Goal: Complete application form: Complete application form

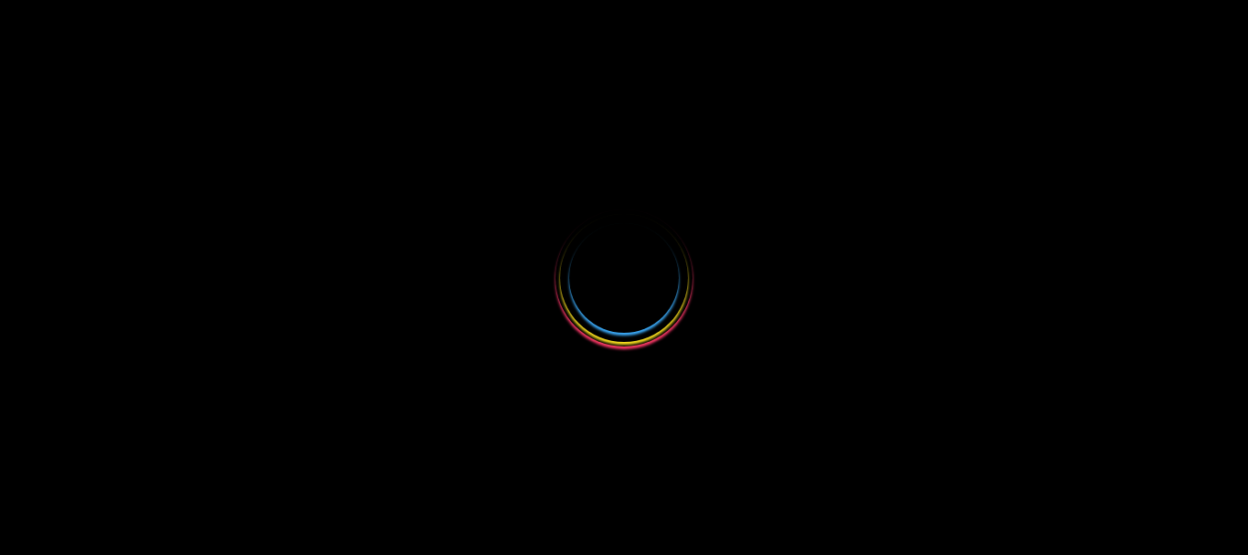
select select
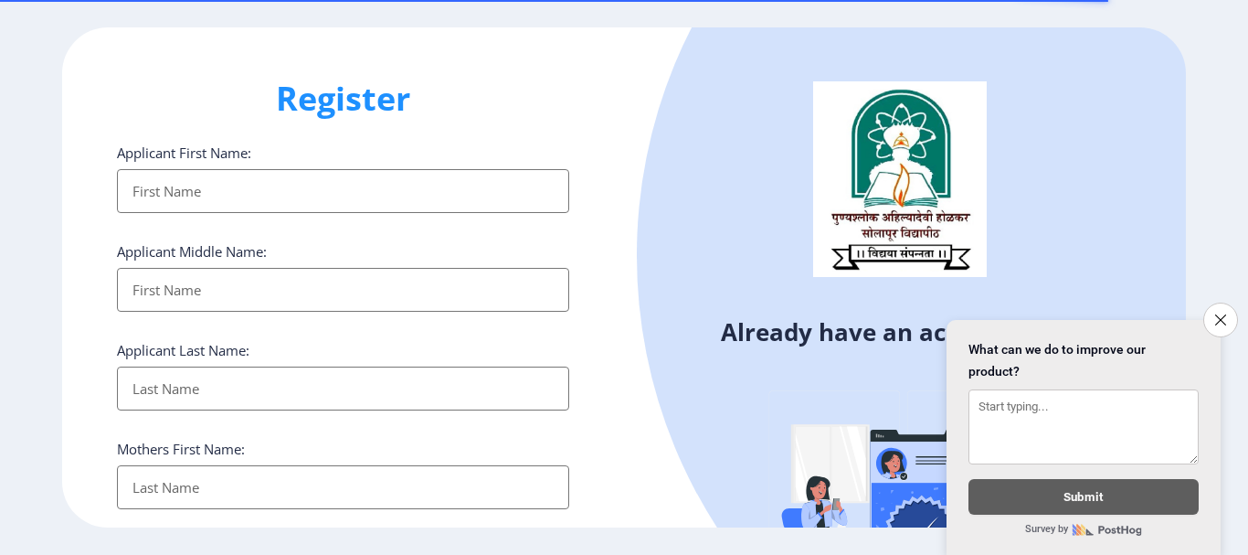
click at [172, 207] on input "Applicant First Name:" at bounding box center [343, 191] width 452 height 44
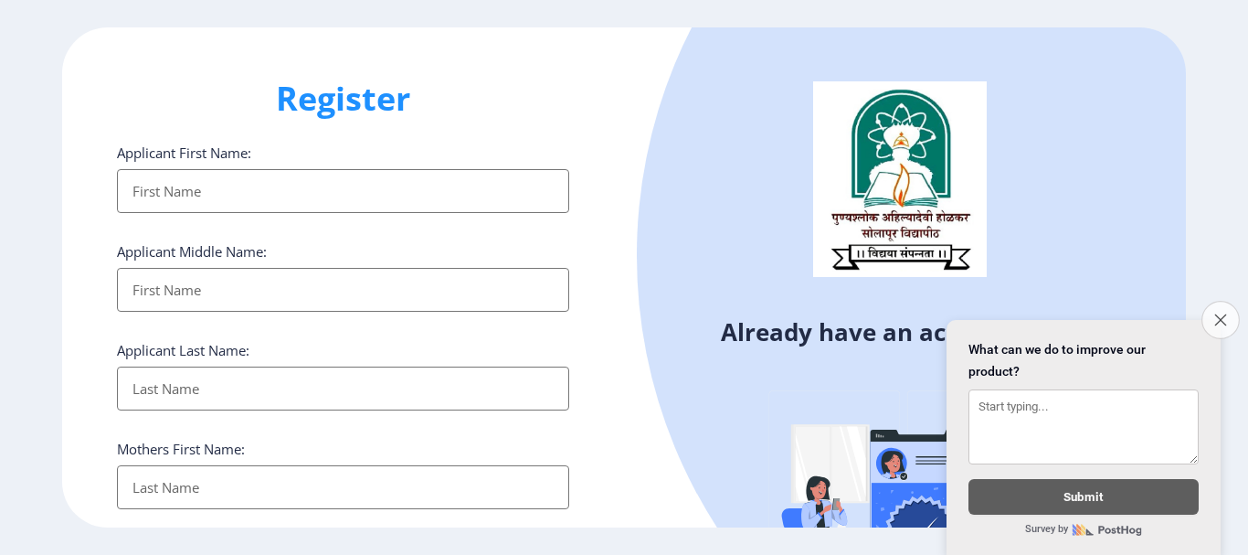
click at [1217, 313] on icon "Close survey" at bounding box center [1221, 319] width 12 height 12
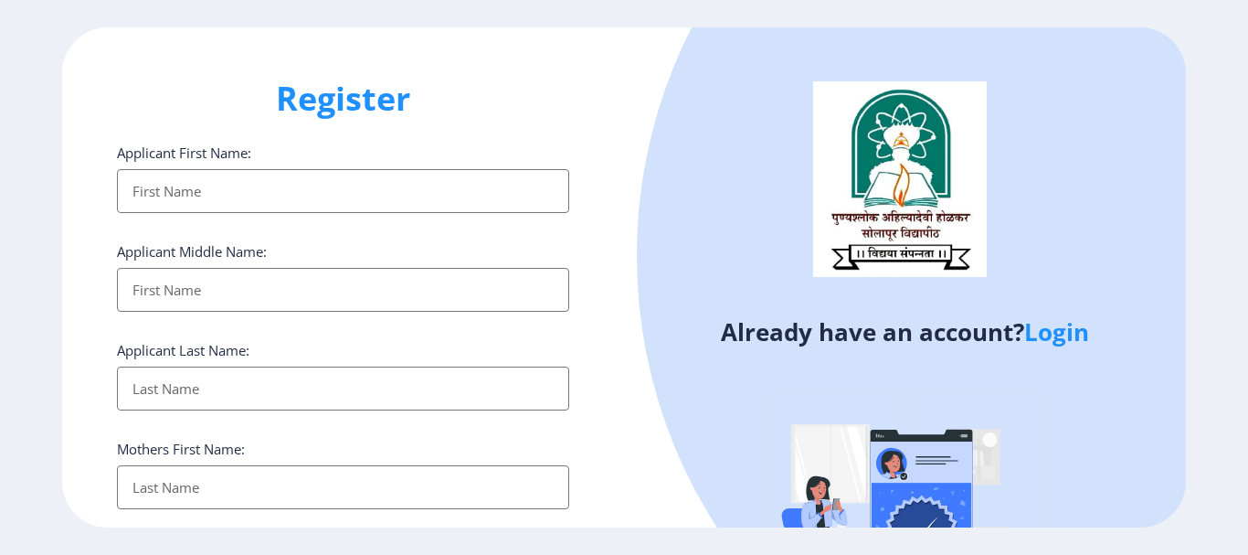
click at [199, 154] on label "Applicant First Name:" at bounding box center [184, 152] width 134 height 18
click at [199, 169] on input "Applicant First Name:" at bounding box center [343, 191] width 452 height 44
type input "Somnath"
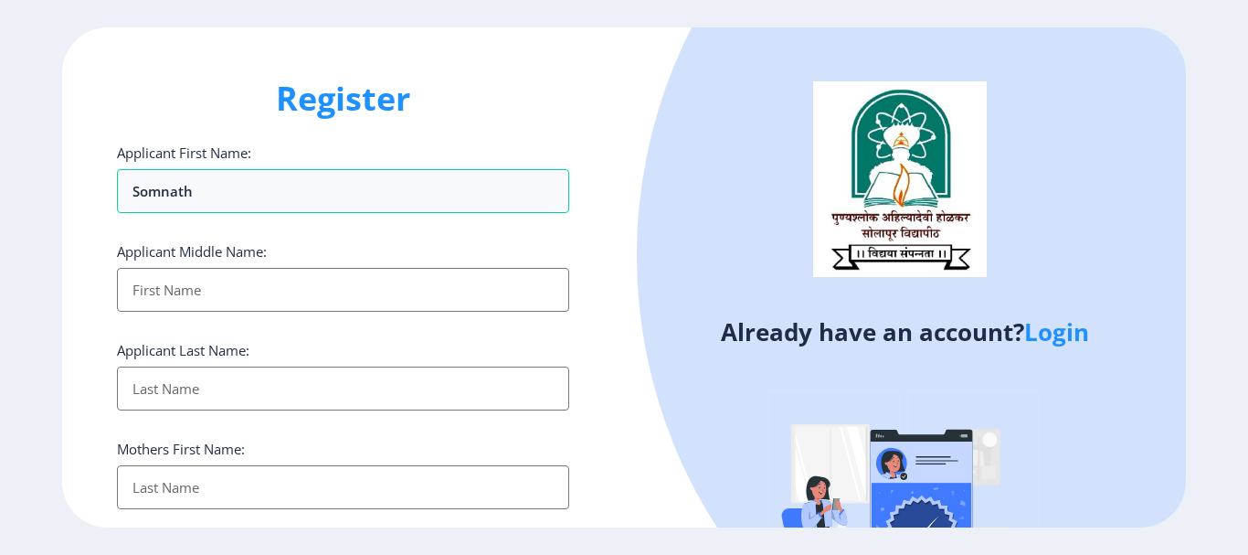
click at [228, 291] on input "Applicant First Name:" at bounding box center [343, 290] width 452 height 44
type input "Nana"
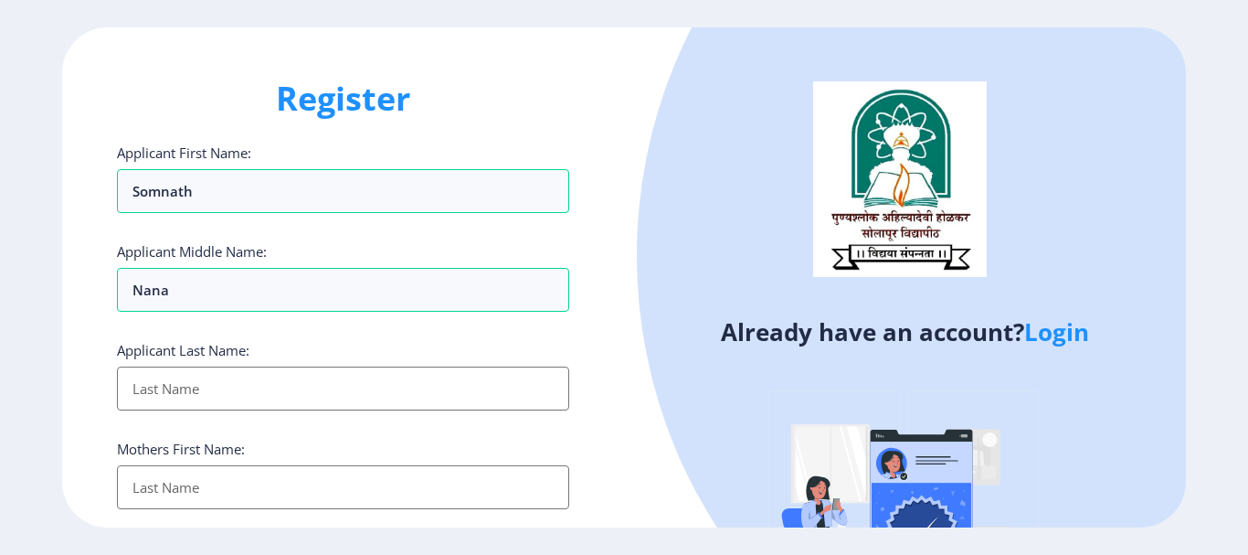
click at [225, 383] on input "Applicant First Name:" at bounding box center [343, 388] width 452 height 44
type input "Gorad"
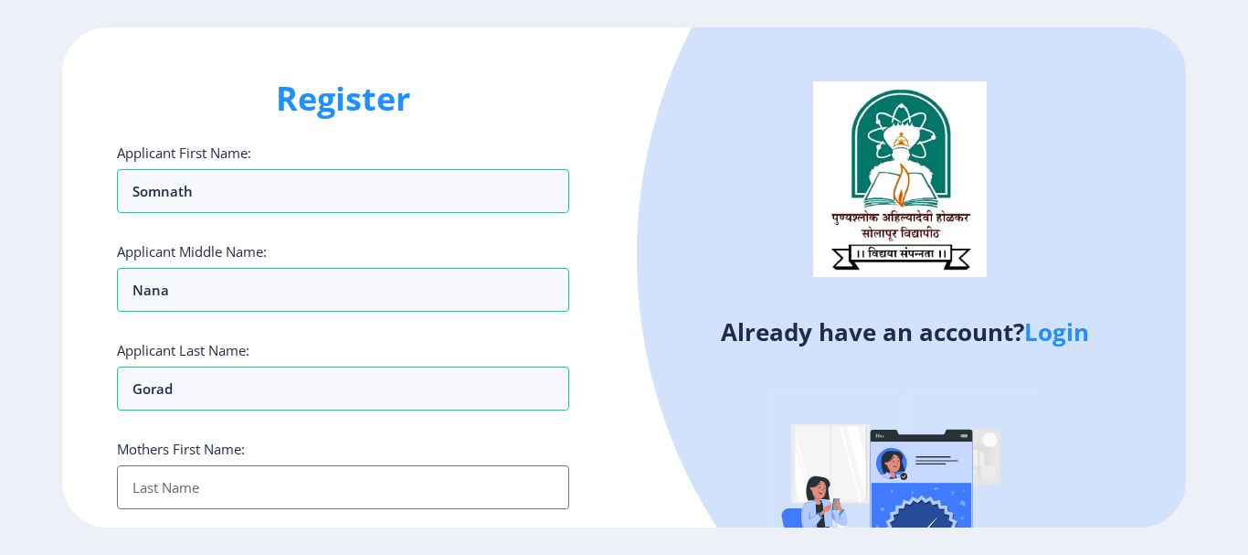
click at [252, 495] on input "Applicant First Name:" at bounding box center [343, 487] width 452 height 44
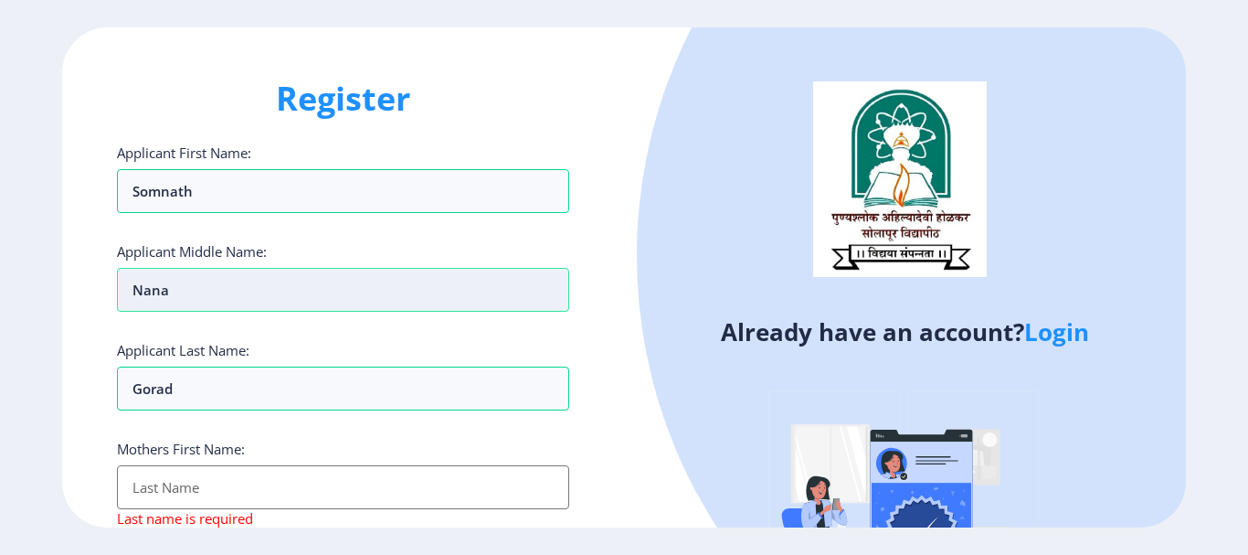
click at [191, 305] on input "Nana" at bounding box center [343, 290] width 452 height 44
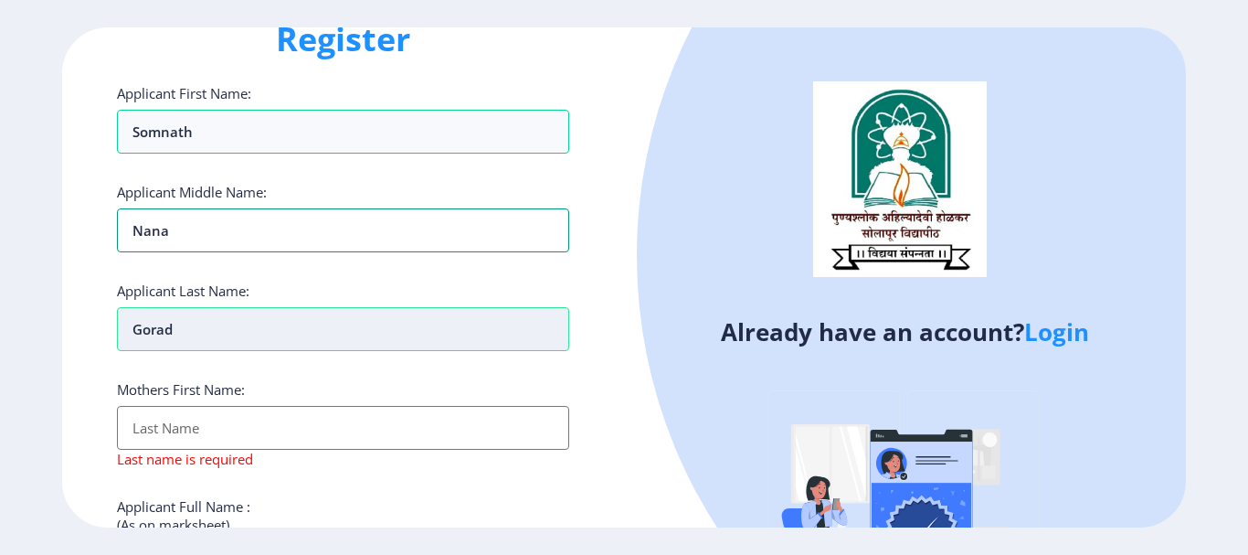
scroll to position [91, 0]
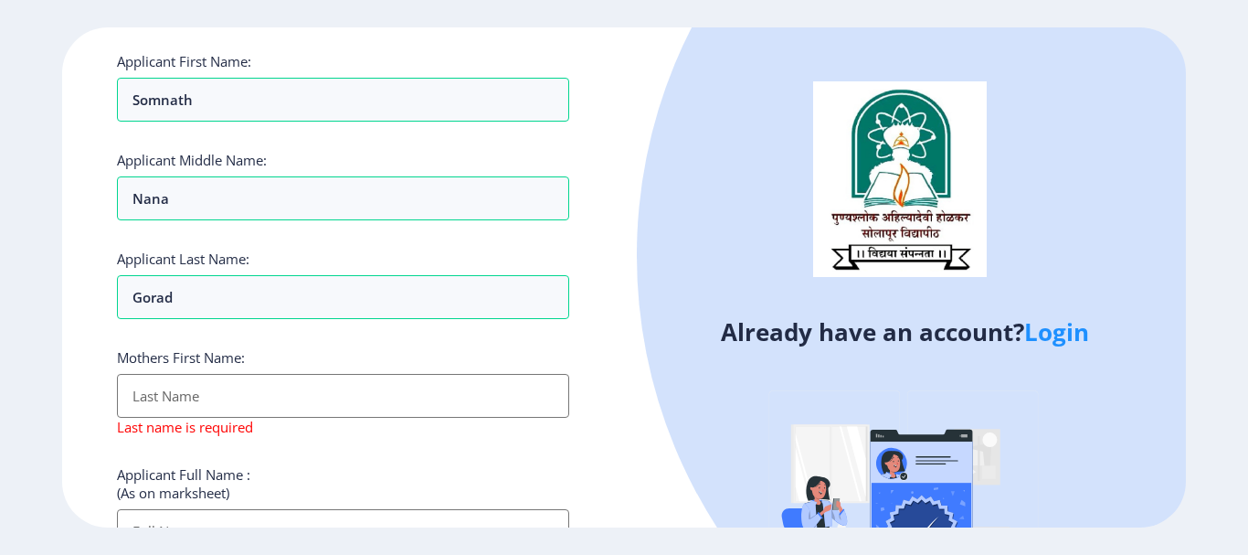
click at [206, 395] on input "Applicant First Name:" at bounding box center [343, 396] width 452 height 44
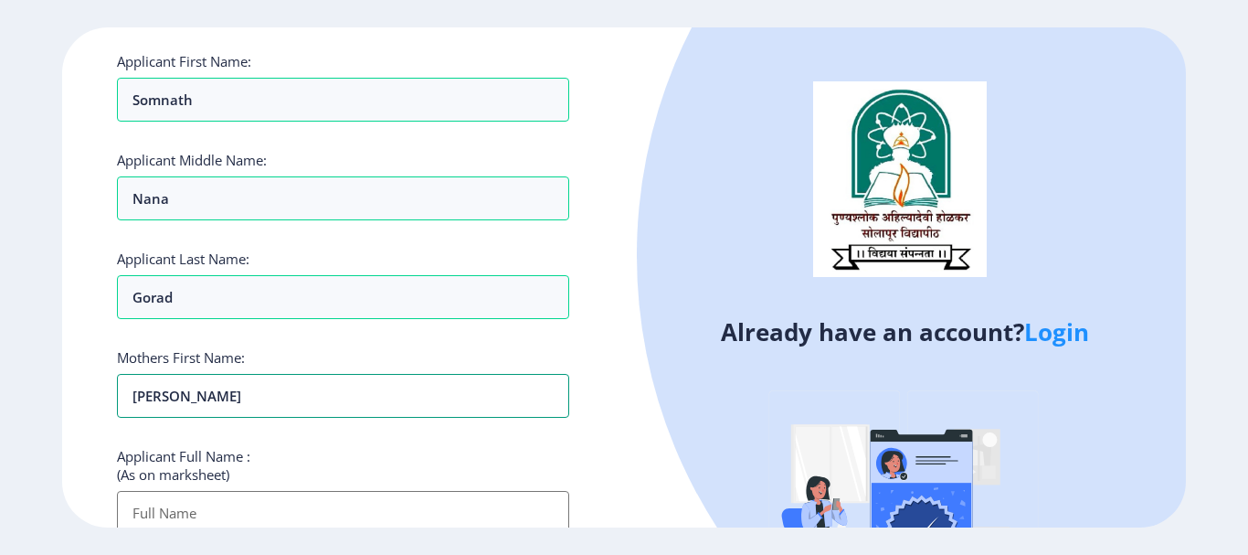
type input "Kusum"
click at [279, 453] on div "Applicant Full Name : (As on marksheet)" at bounding box center [343, 491] width 452 height 88
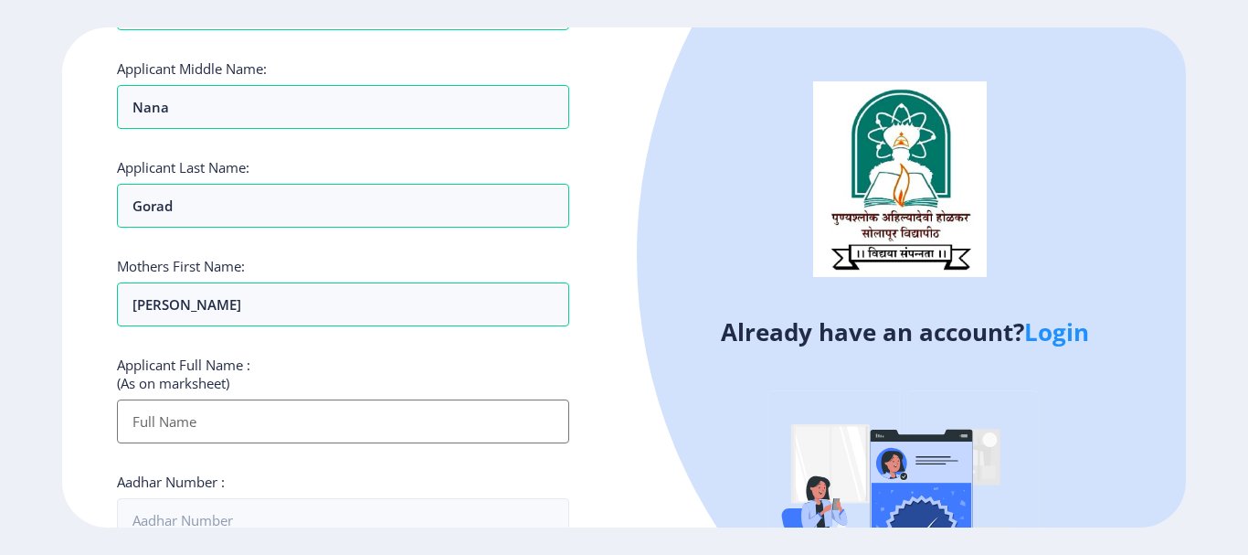
click at [195, 426] on input "Applicant First Name:" at bounding box center [343, 421] width 452 height 44
click at [196, 423] on input "Applicant First Name:" at bounding box center [343, 421] width 452 height 44
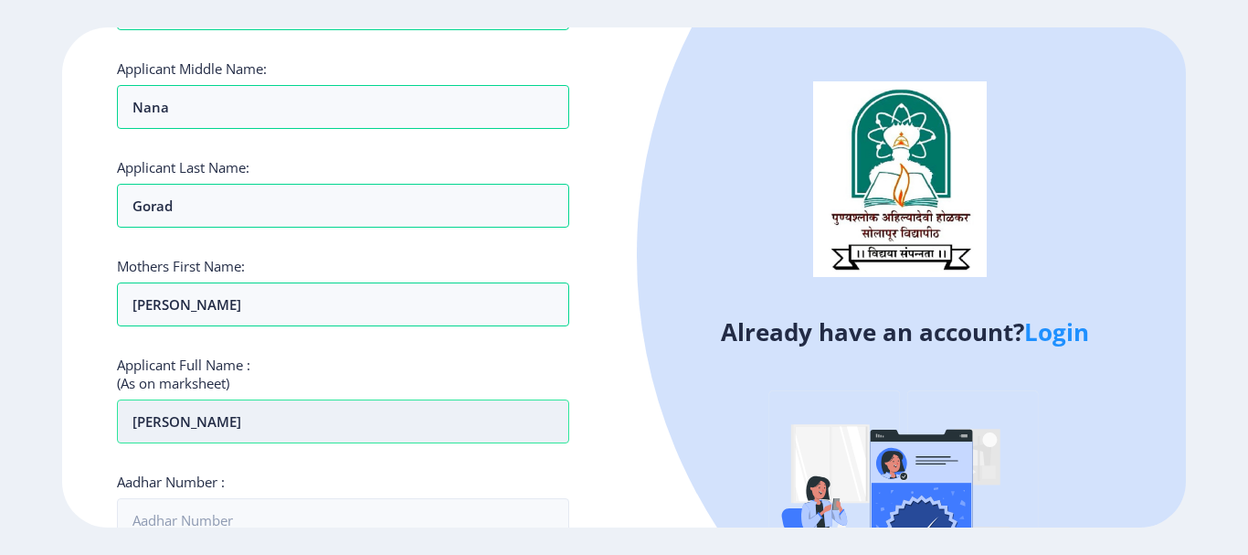
click at [237, 423] on input "Gorad Somnathnana" at bounding box center [343, 421] width 452 height 44
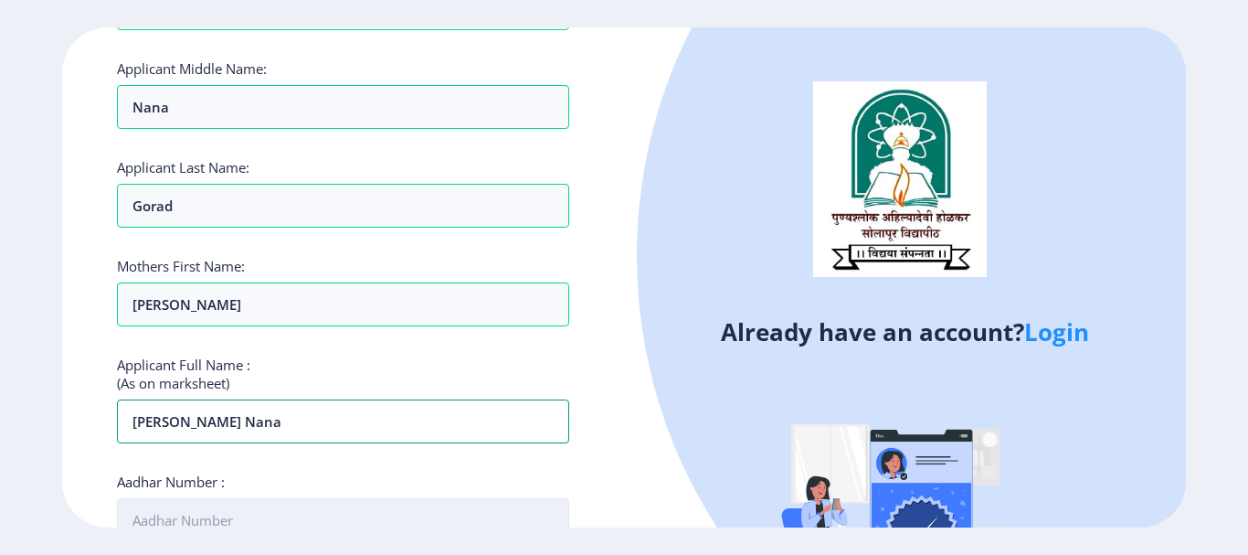
type input "Gorad Somnath nana"
drag, startPoint x: 480, startPoint y: 517, endPoint x: 466, endPoint y: 521, distance: 14.2
click at [480, 516] on input "Aadhar Number :" at bounding box center [343, 520] width 452 height 44
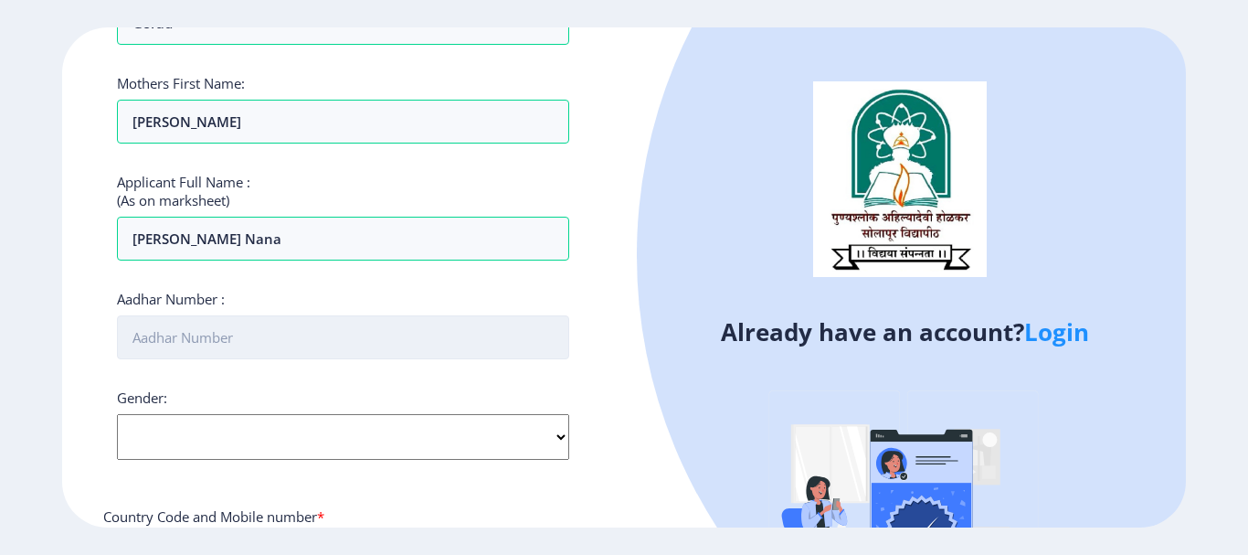
scroll to position [457, 0]
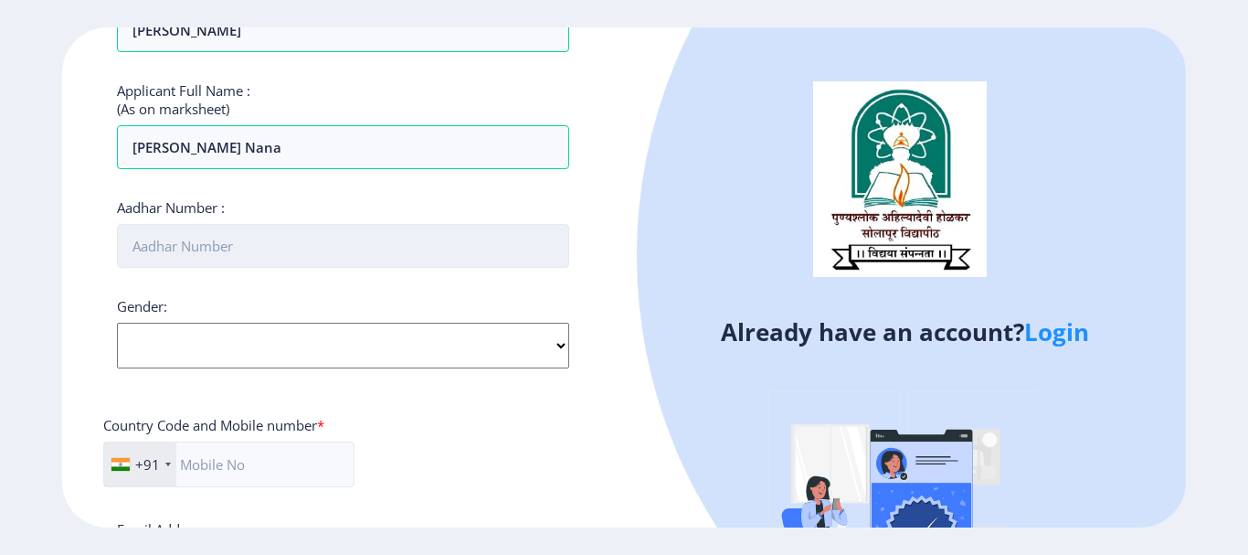
click at [165, 255] on input "Aadhar Number :" at bounding box center [343, 246] width 452 height 44
type input "687735461157"
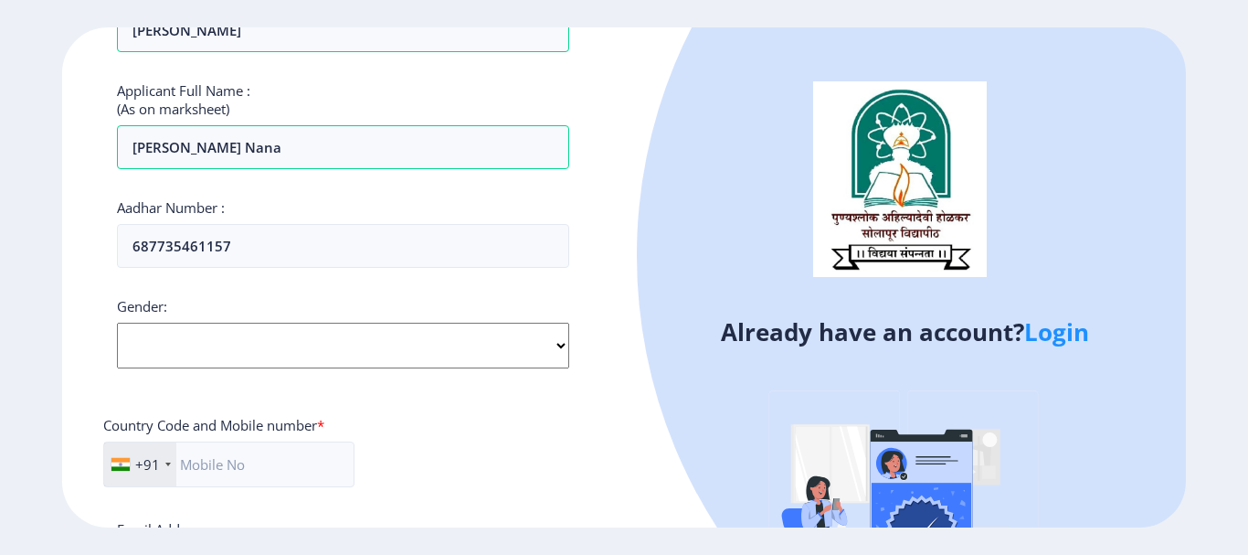
click at [242, 342] on select "Select Gender Male Female Other" at bounding box center [343, 346] width 452 height 46
select select "[DEMOGRAPHIC_DATA]"
click at [117, 323] on select "Select Gender Male Female Other" at bounding box center [343, 346] width 452 height 46
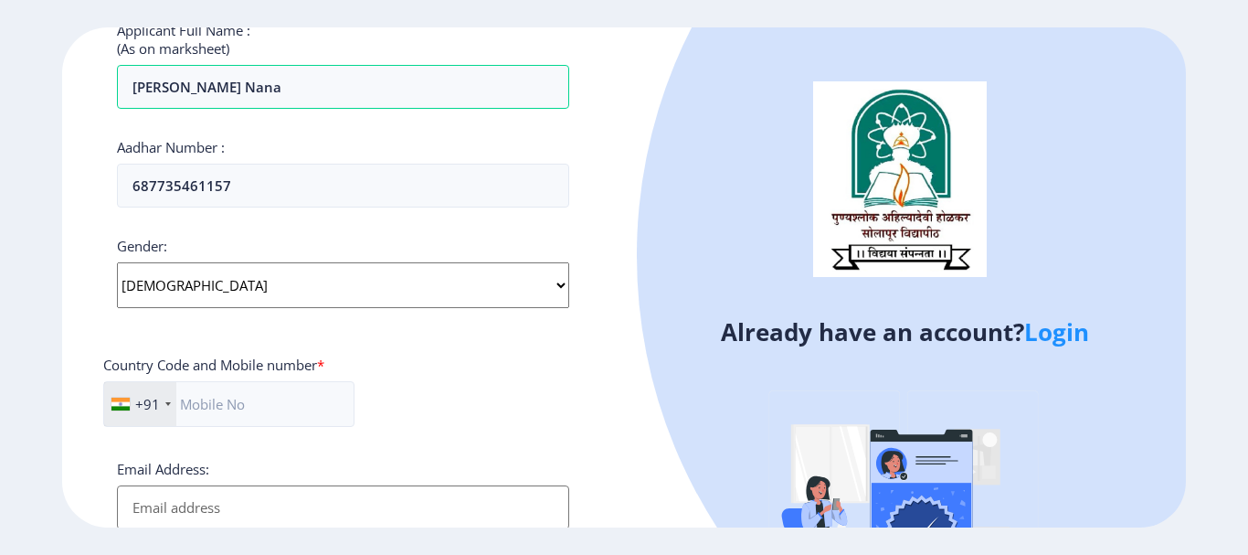
scroll to position [548, 0]
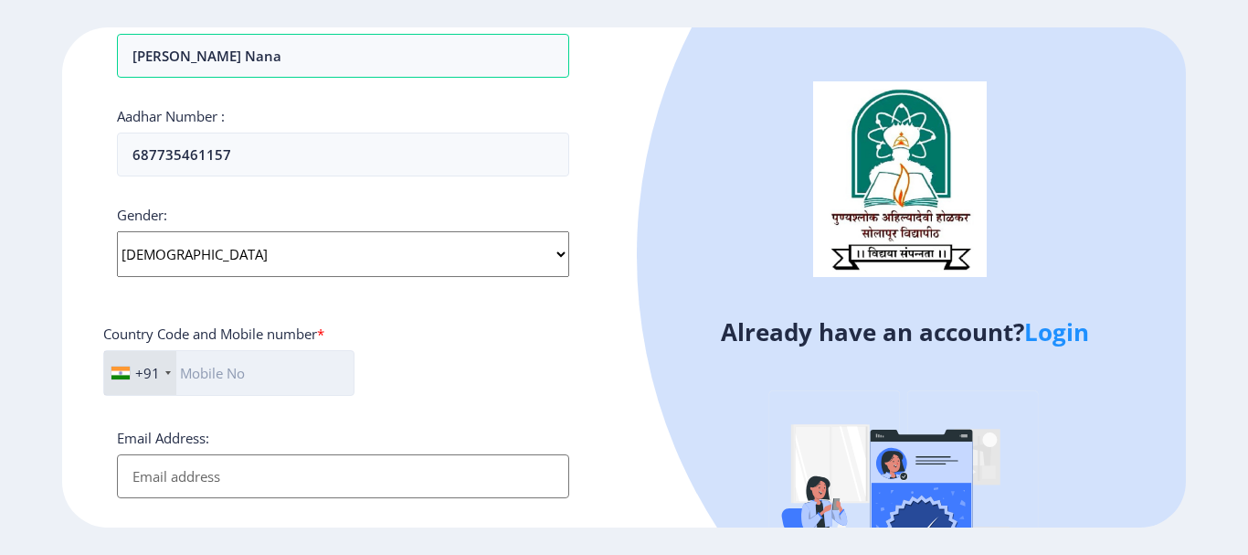
click at [208, 377] on input "text" at bounding box center [228, 373] width 251 height 46
type input "8530986122"
click at [198, 486] on input "Email Address:" at bounding box center [343, 476] width 452 height 44
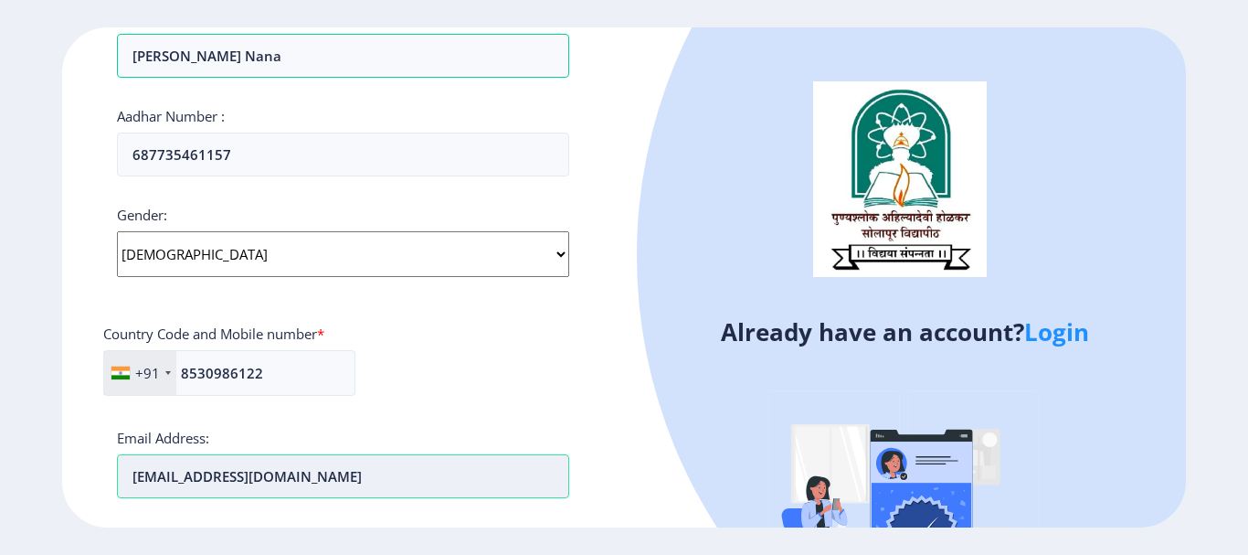
type input "goradsomnath666@gmail.com"
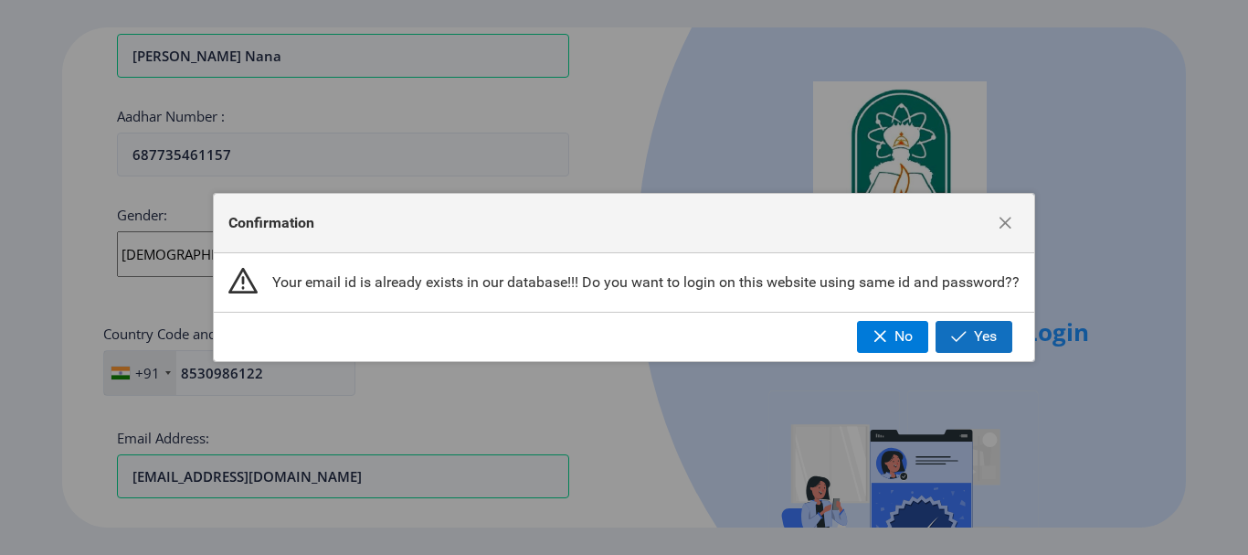
click at [991, 335] on span "Yes" at bounding box center [985, 336] width 23 height 16
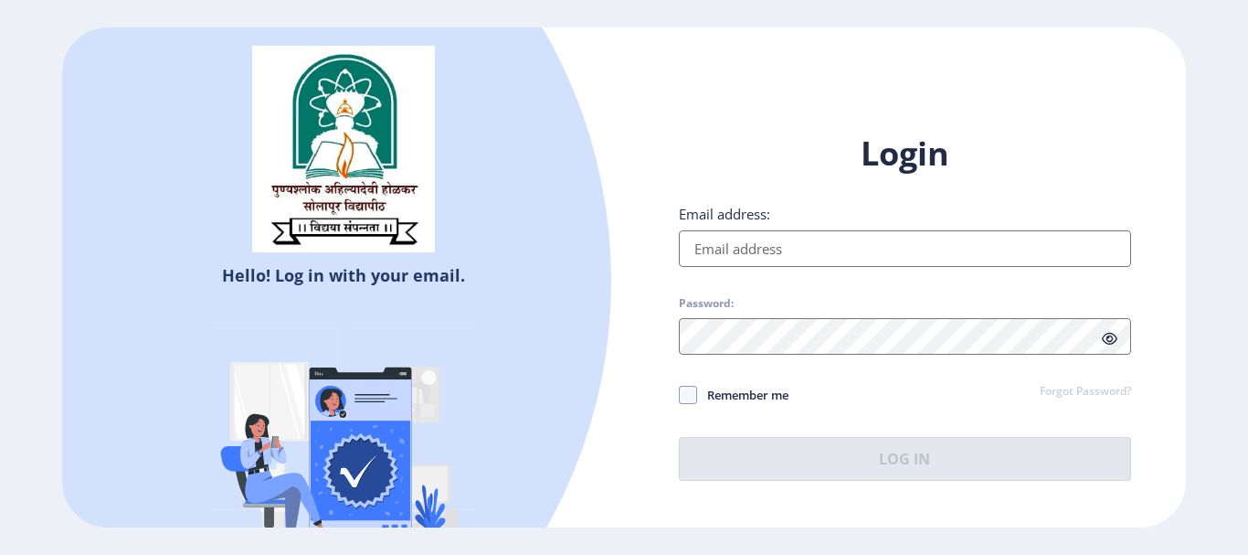
click at [737, 253] on input "Email address:" at bounding box center [905, 248] width 452 height 37
click at [1099, 392] on link "Forgot Password?" at bounding box center [1085, 392] width 91 height 16
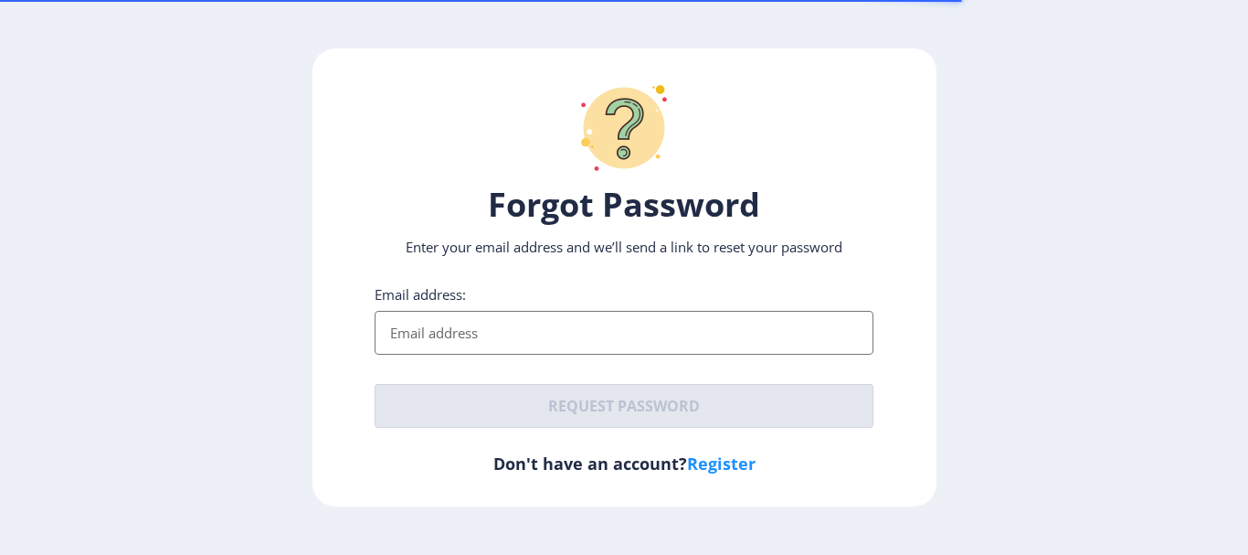
click at [468, 326] on input "Email address:" at bounding box center [624, 333] width 499 height 44
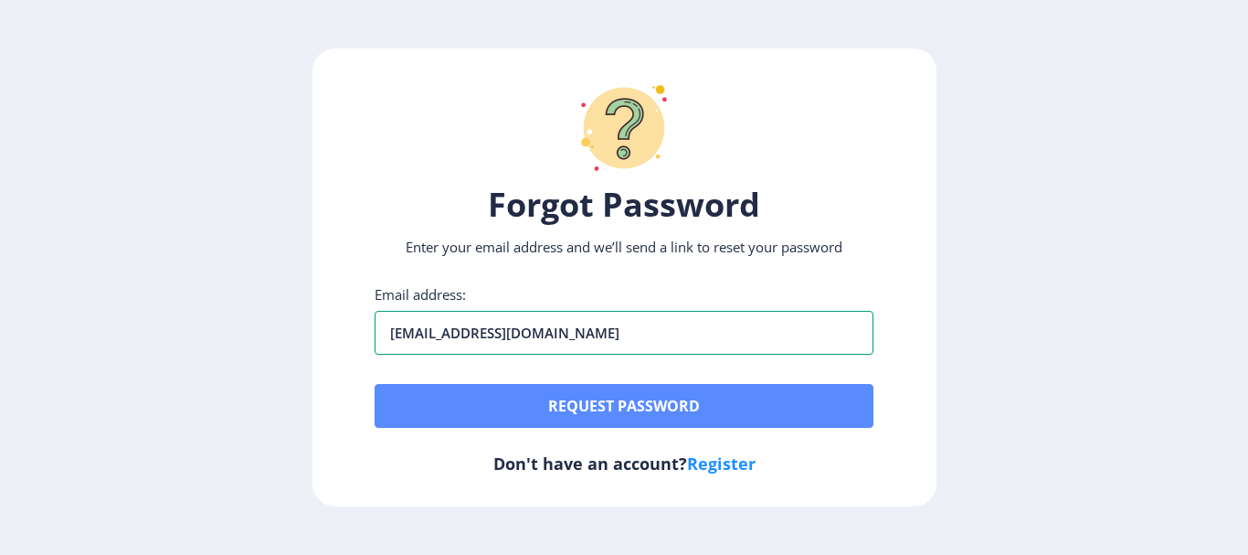
type input "goradsomnath666@gmail.com"
click at [621, 411] on button "Request password" at bounding box center [624, 406] width 499 height 44
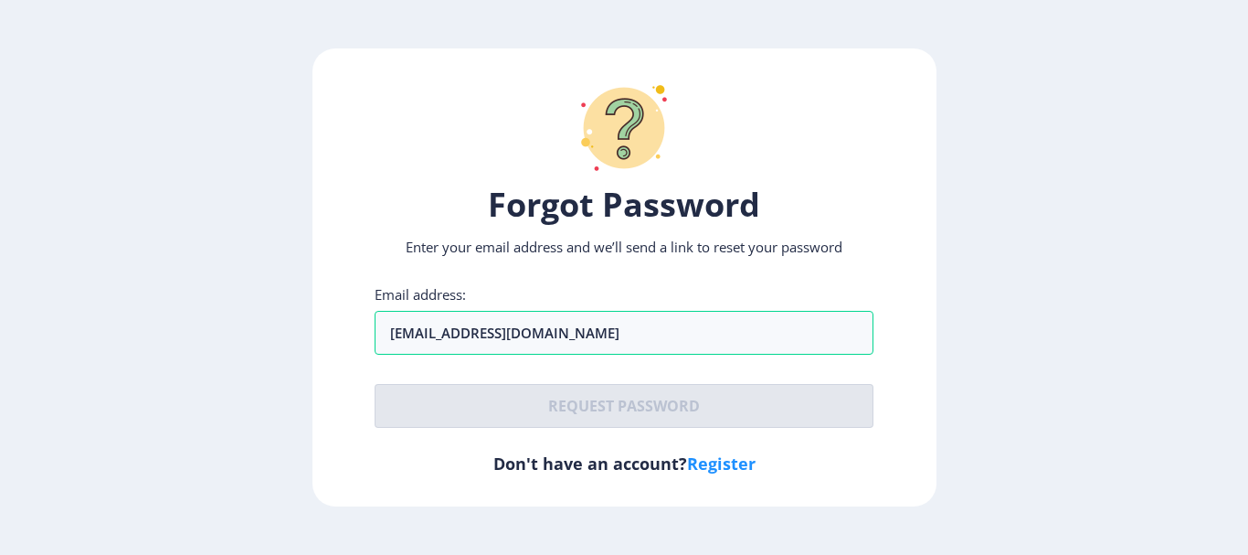
click at [721, 462] on link "Register" at bounding box center [721, 463] width 69 height 22
select select
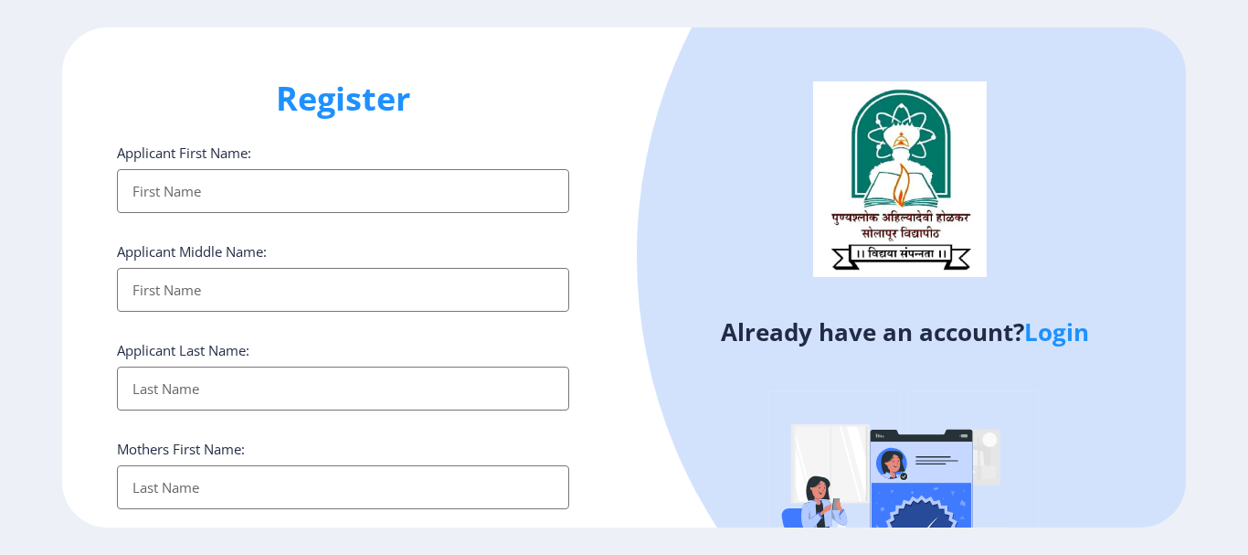
click at [1059, 344] on link "Login" at bounding box center [1056, 331] width 65 height 33
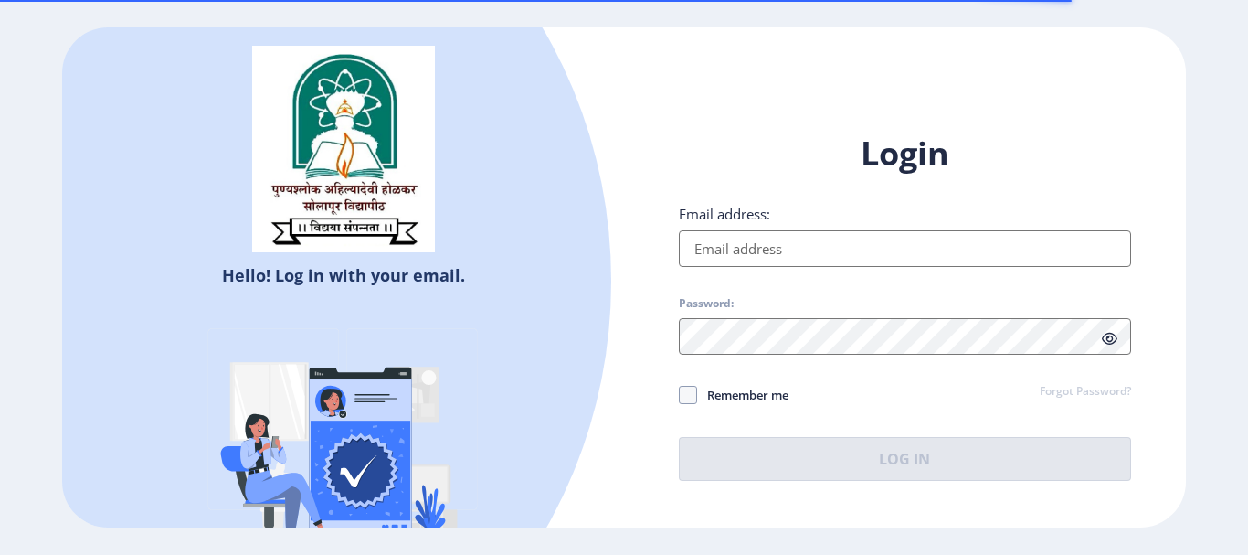
click at [724, 260] on input "Email address:" at bounding box center [905, 248] width 452 height 37
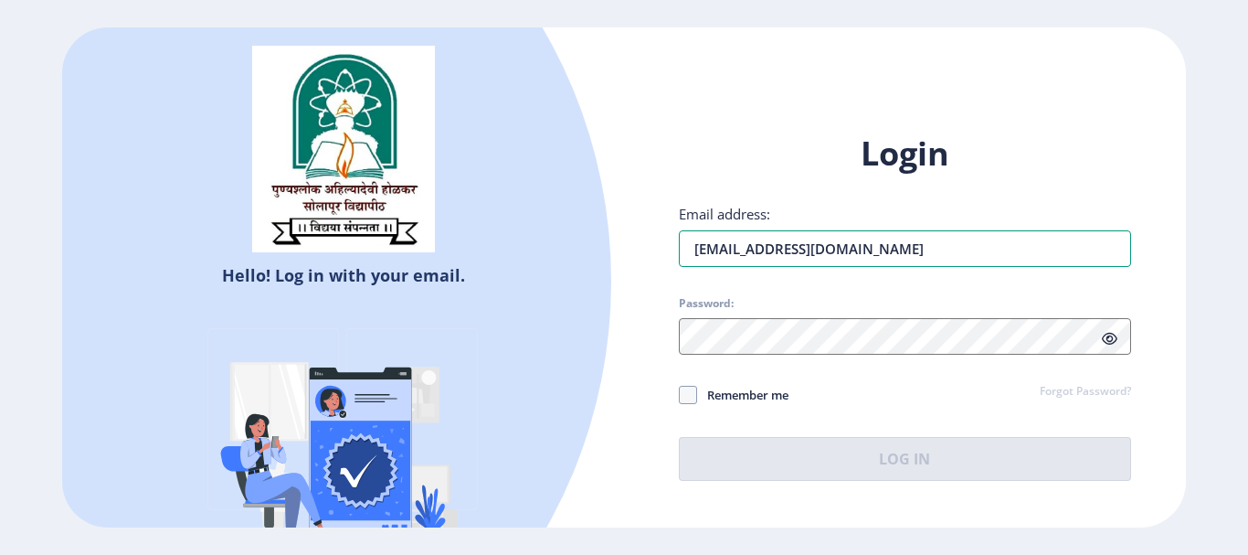
type input "goradsomnath666@gmail.com"
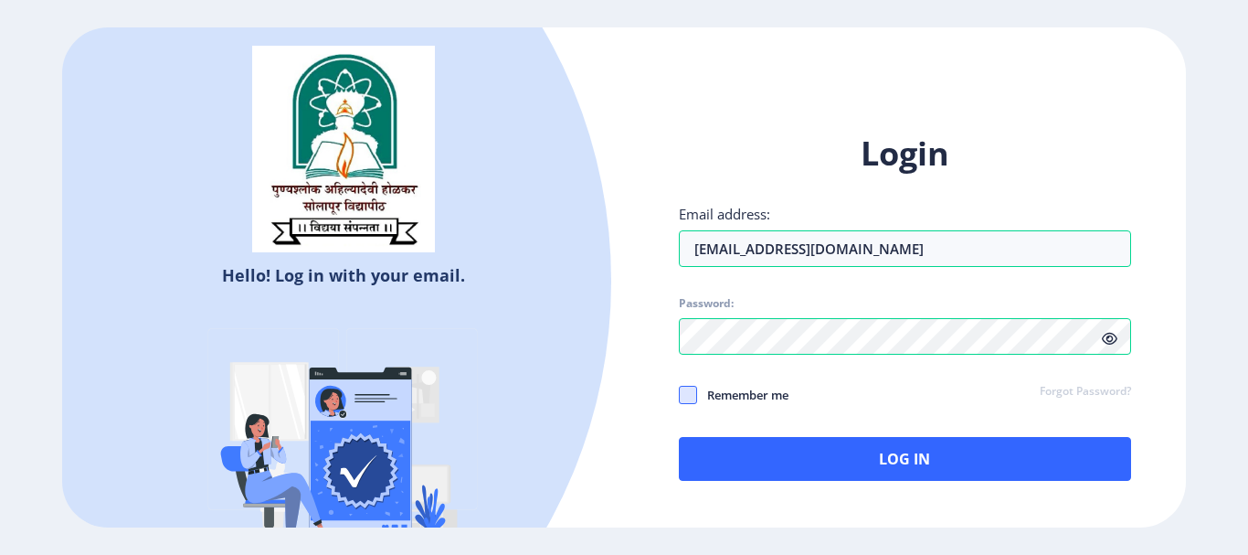
click at [686, 400] on span at bounding box center [688, 395] width 18 height 18
click at [680, 395] on input "Remember me" at bounding box center [679, 394] width 1 height 1
checkbox input "true"
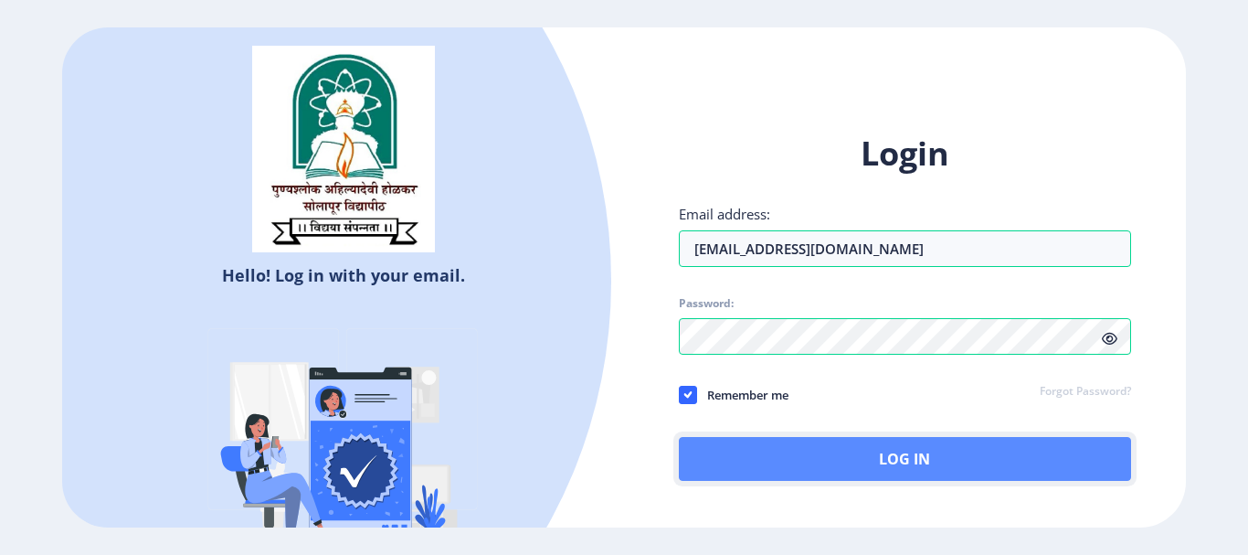
click at [880, 458] on button "Log In" at bounding box center [905, 459] width 452 height 44
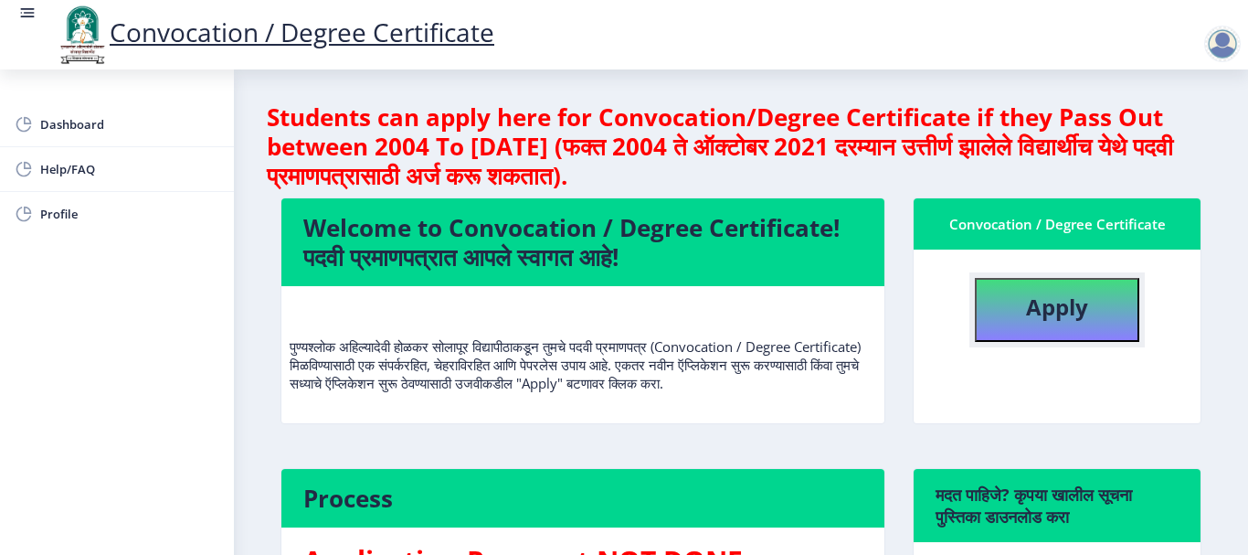
click at [1041, 310] on b "Apply" at bounding box center [1057, 307] width 62 height 30
select select
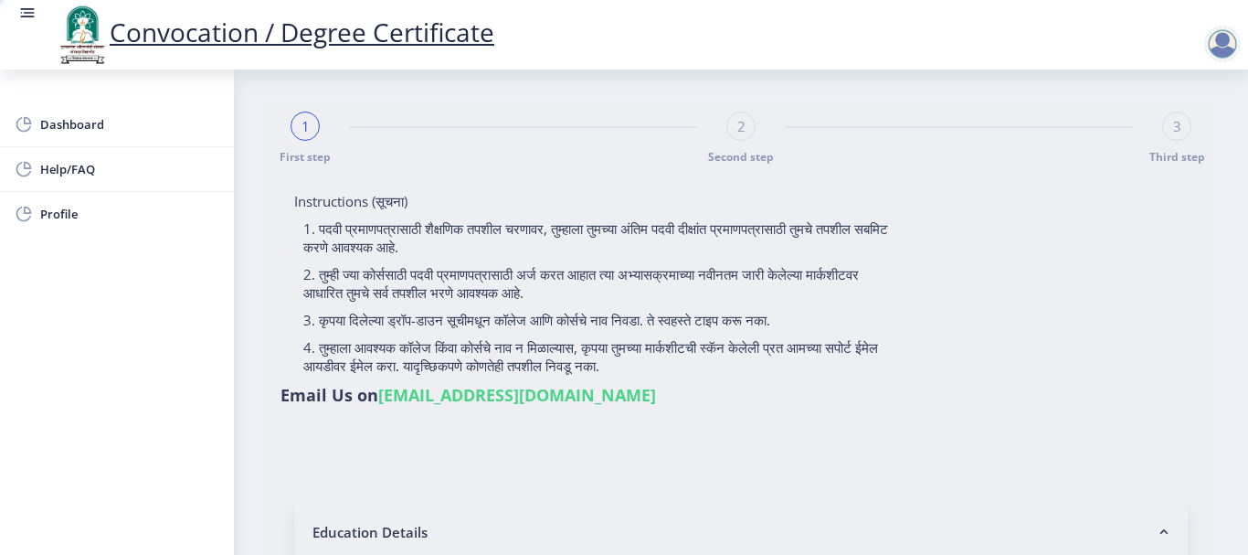
type input "GORAD SOMNATH NANA"
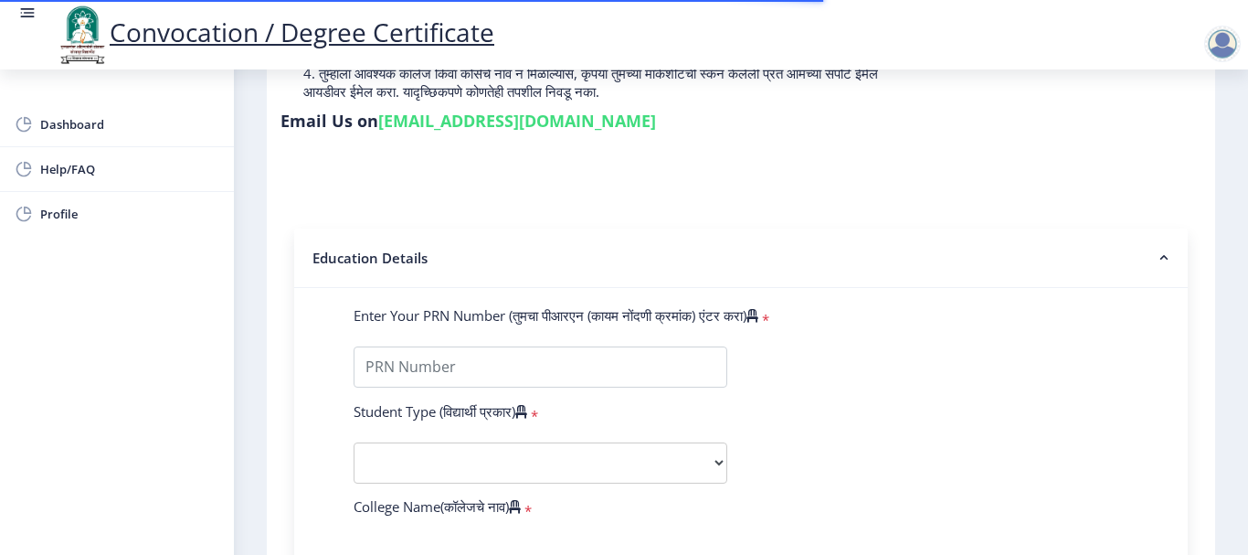
scroll to position [366, 0]
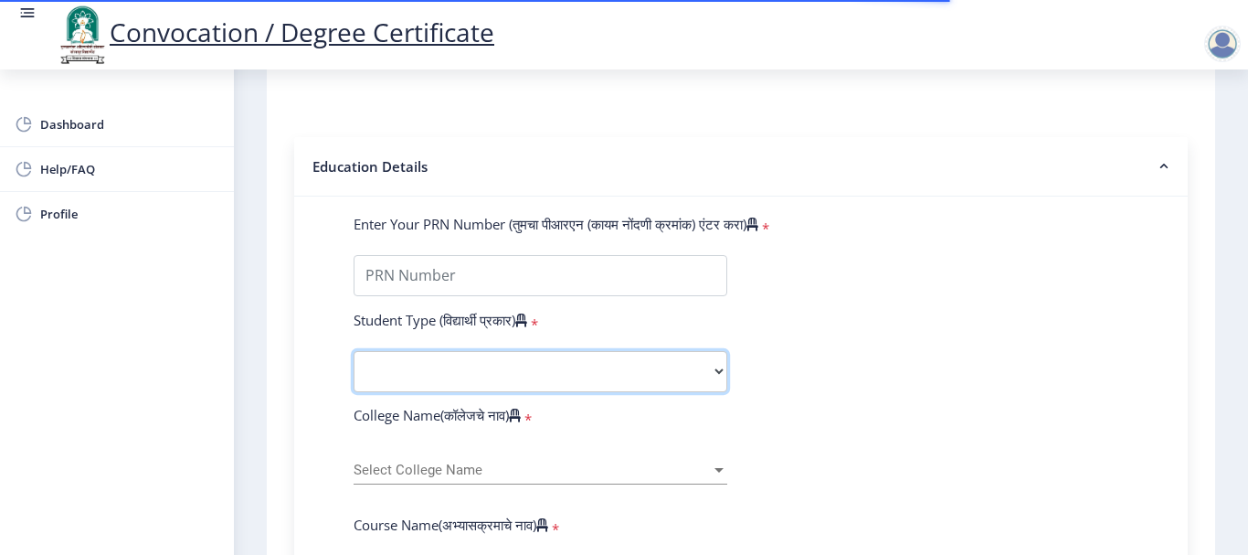
click at [642, 377] on select "Select Student Type Regular External" at bounding box center [541, 371] width 374 height 41
select select "Regular"
click at [354, 351] on select "Select Student Type Regular External" at bounding box center [541, 371] width 374 height 41
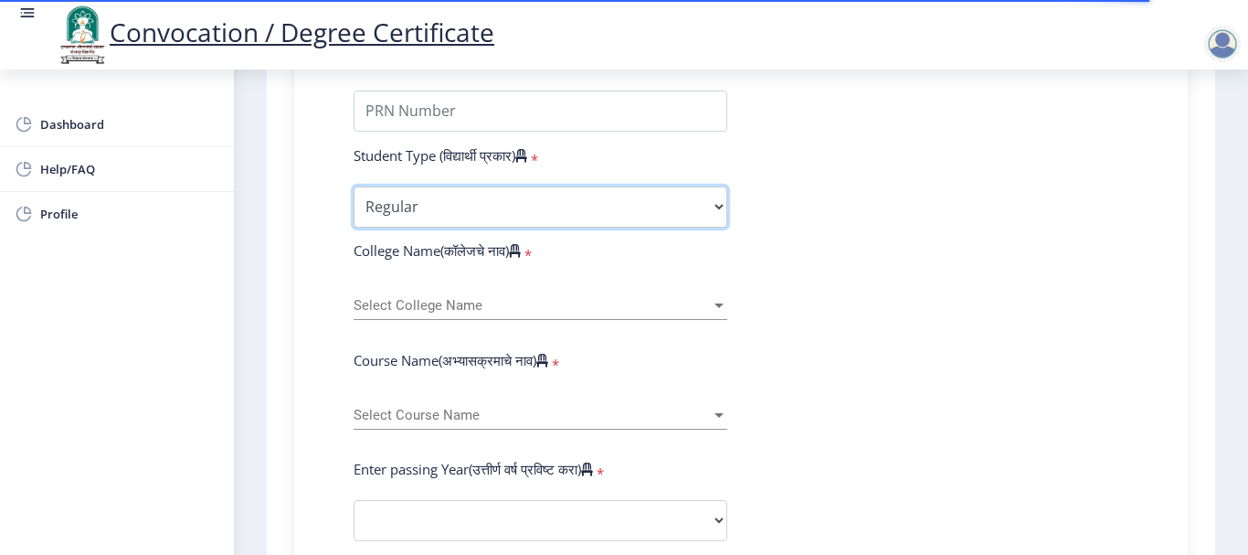
scroll to position [548, 0]
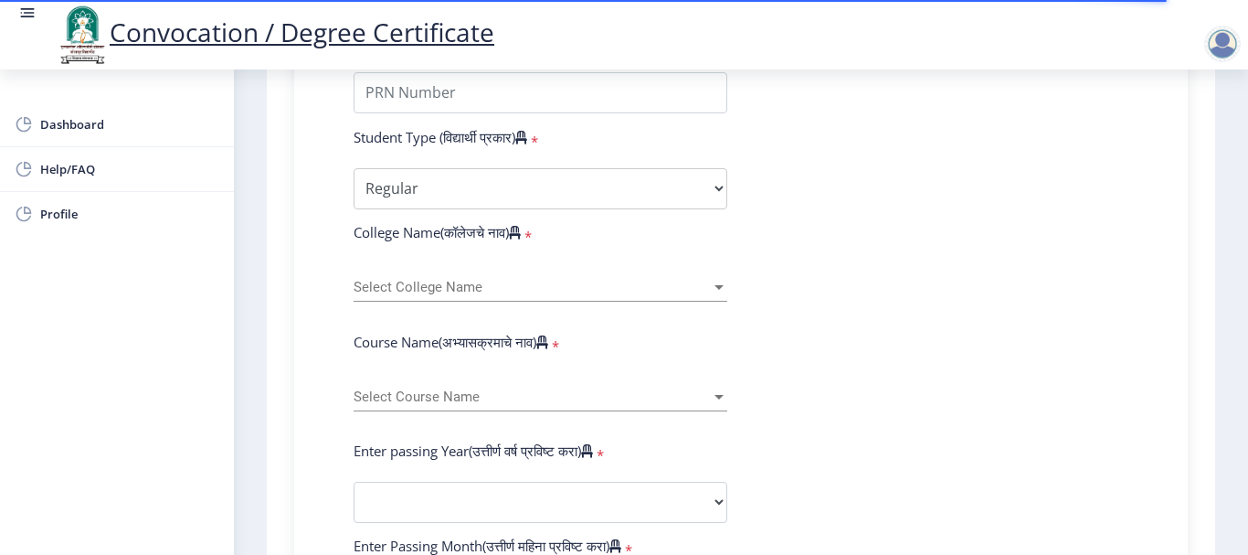
click at [557, 280] on span "Select College Name" at bounding box center [532, 288] width 357 height 16
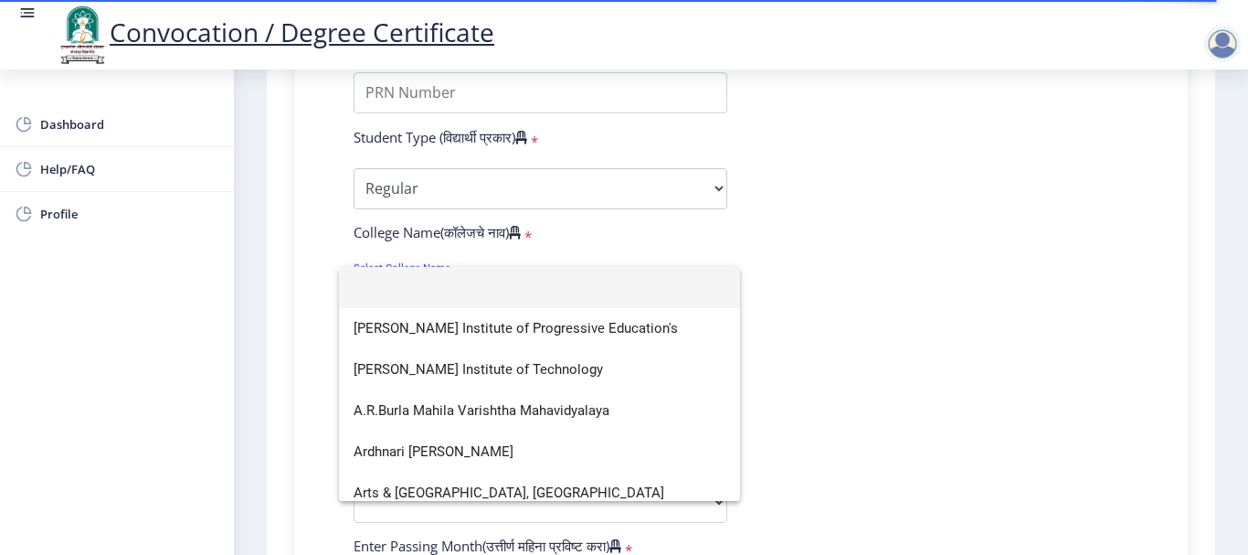
click at [56, 208] on div at bounding box center [624, 277] width 1248 height 555
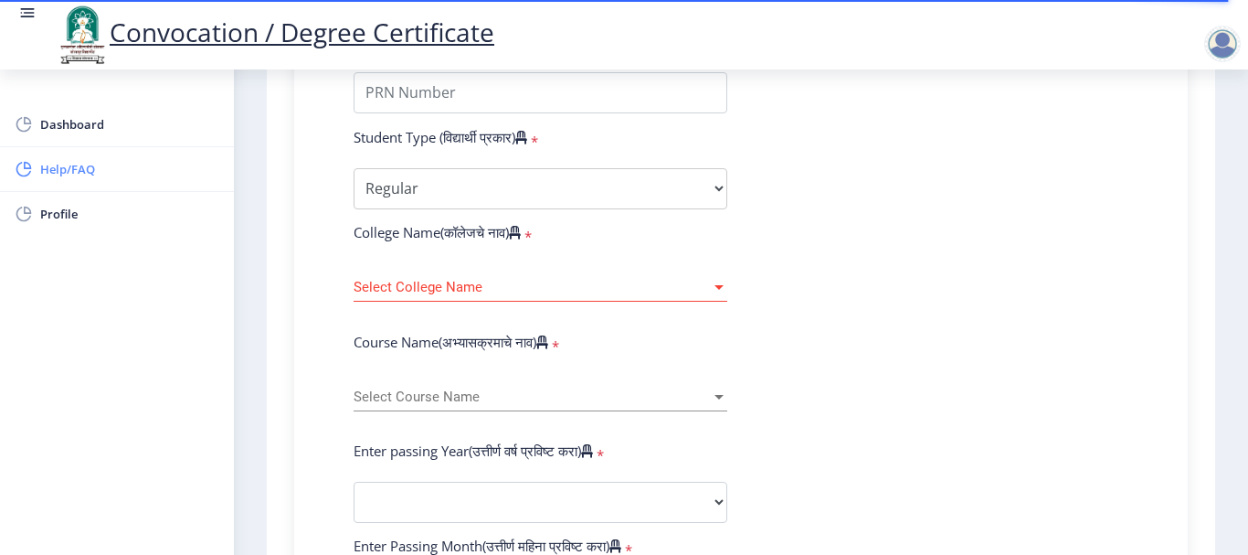
click at [69, 165] on span "Help/FAQ" at bounding box center [129, 169] width 179 height 22
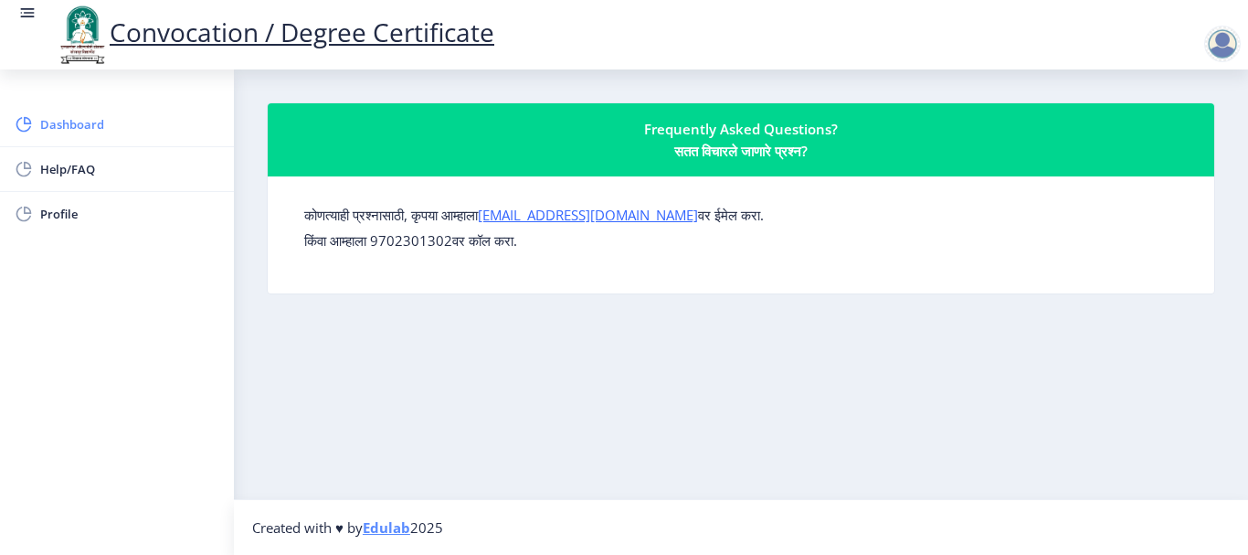
click at [69, 128] on span "Dashboard" at bounding box center [129, 124] width 179 height 22
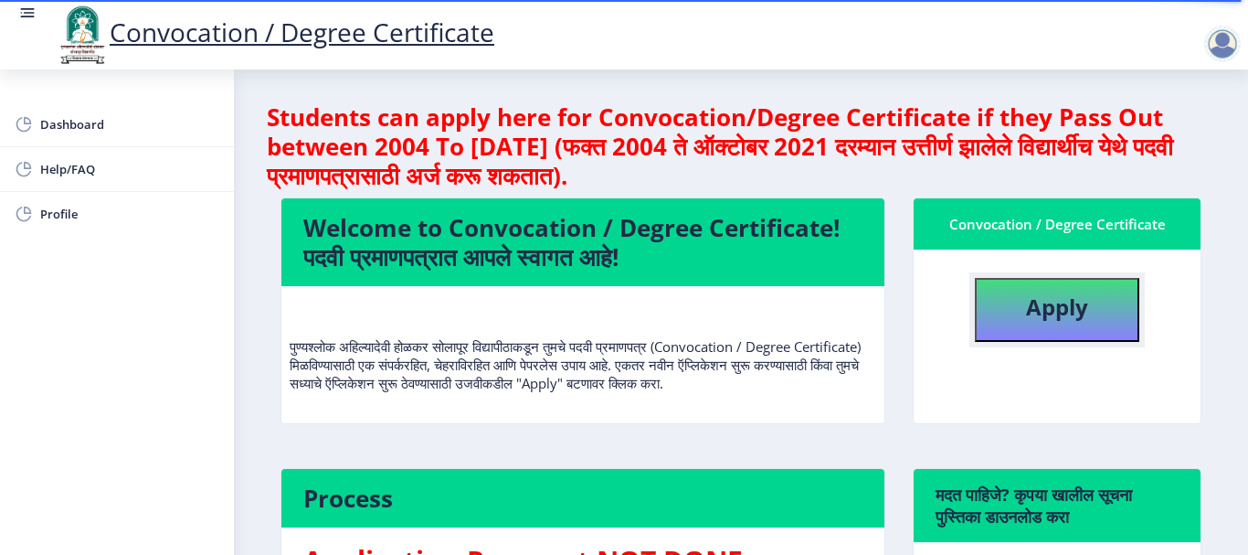
click at [1057, 316] on b "Apply" at bounding box center [1057, 307] width 62 height 30
select select
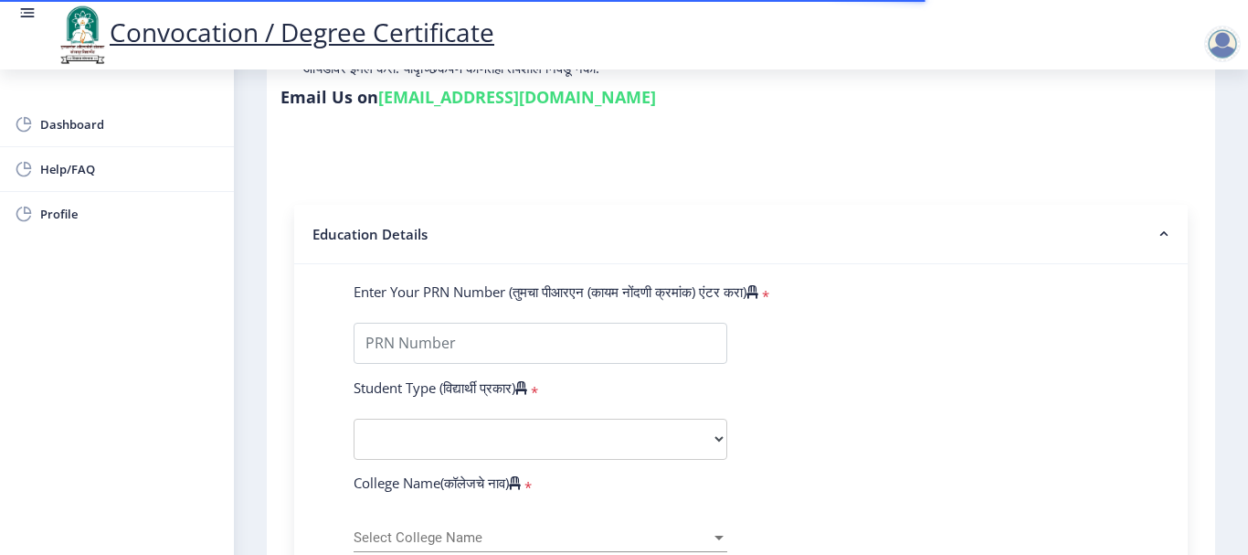
scroll to position [366, 0]
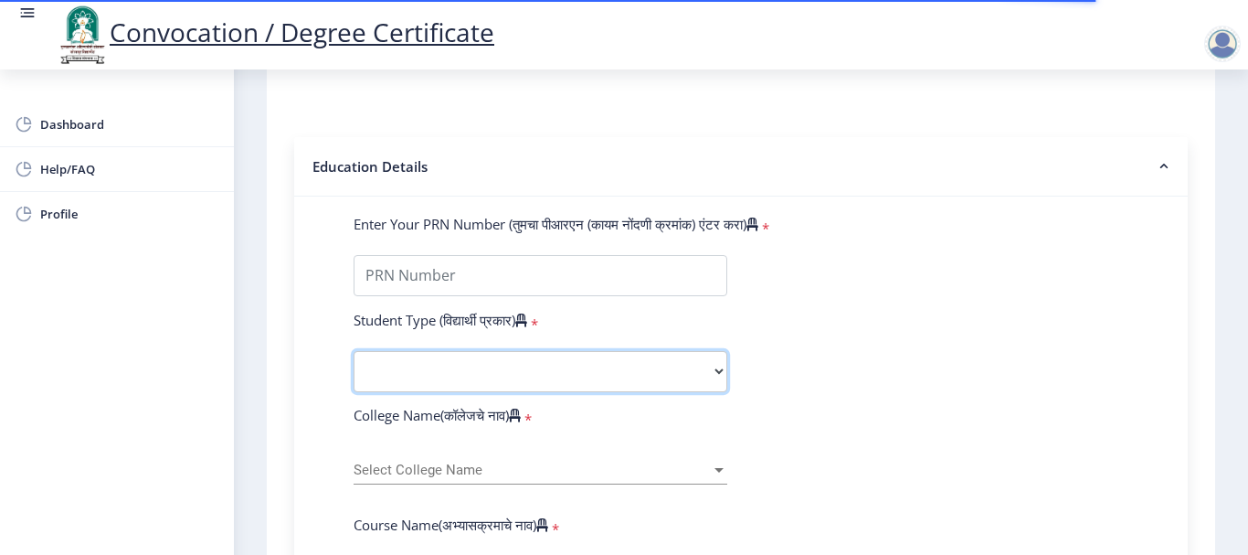
click at [567, 378] on select "Select Student Type Regular External" at bounding box center [541, 371] width 374 height 41
select select "Regular"
click at [354, 351] on select "Select Student Type Regular External" at bounding box center [541, 371] width 374 height 41
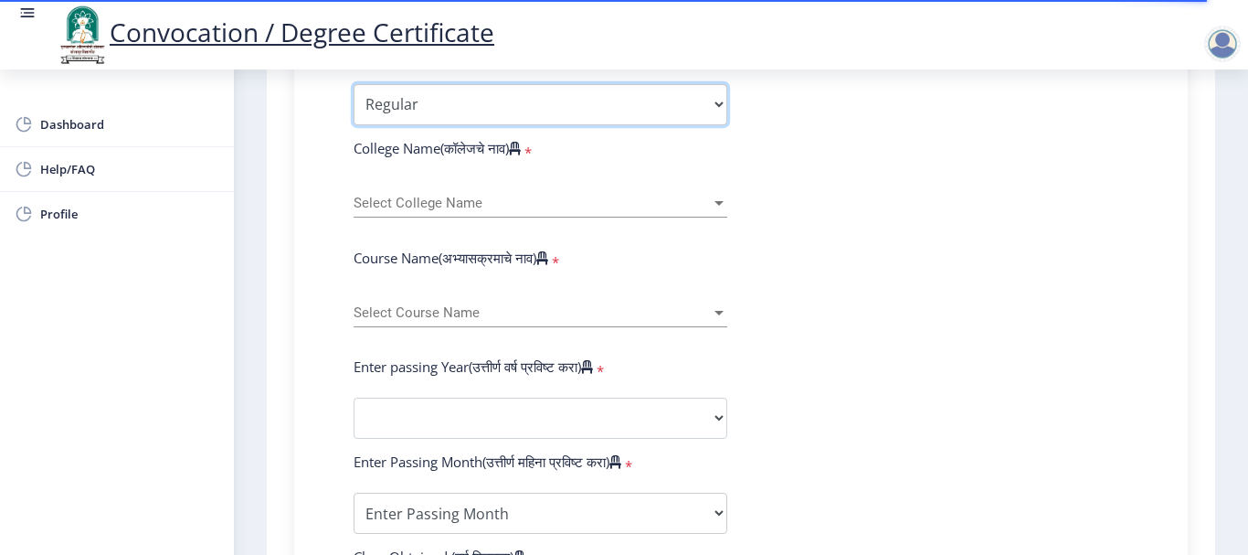
scroll to position [640, 0]
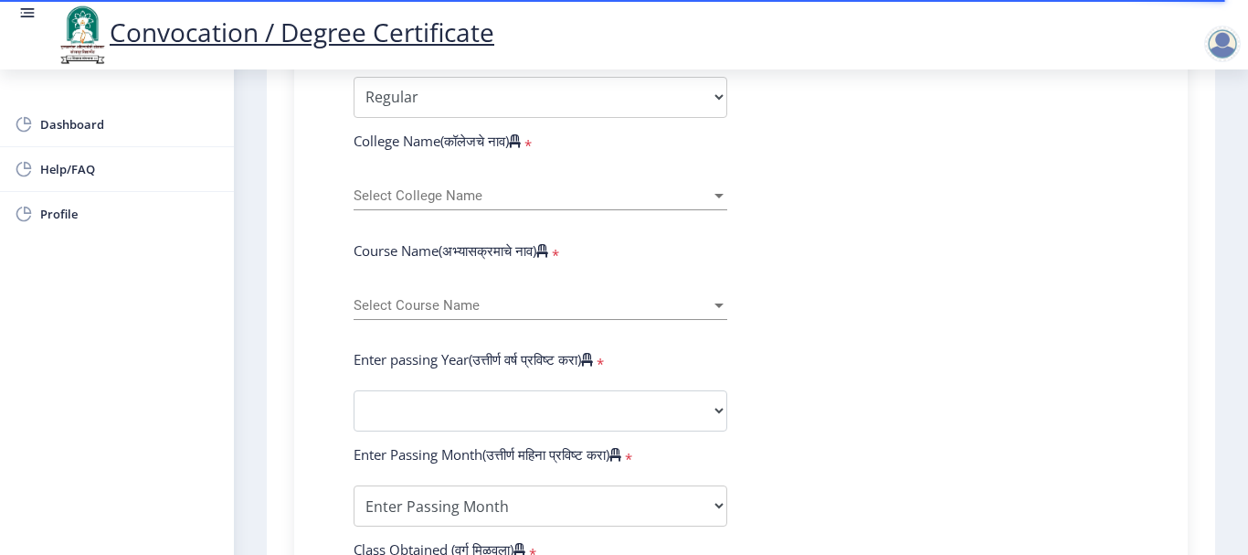
click at [515, 211] on div "Select College Name Select College Name" at bounding box center [541, 200] width 374 height 56
click at [515, 194] on span "Select College Name" at bounding box center [532, 196] width 357 height 16
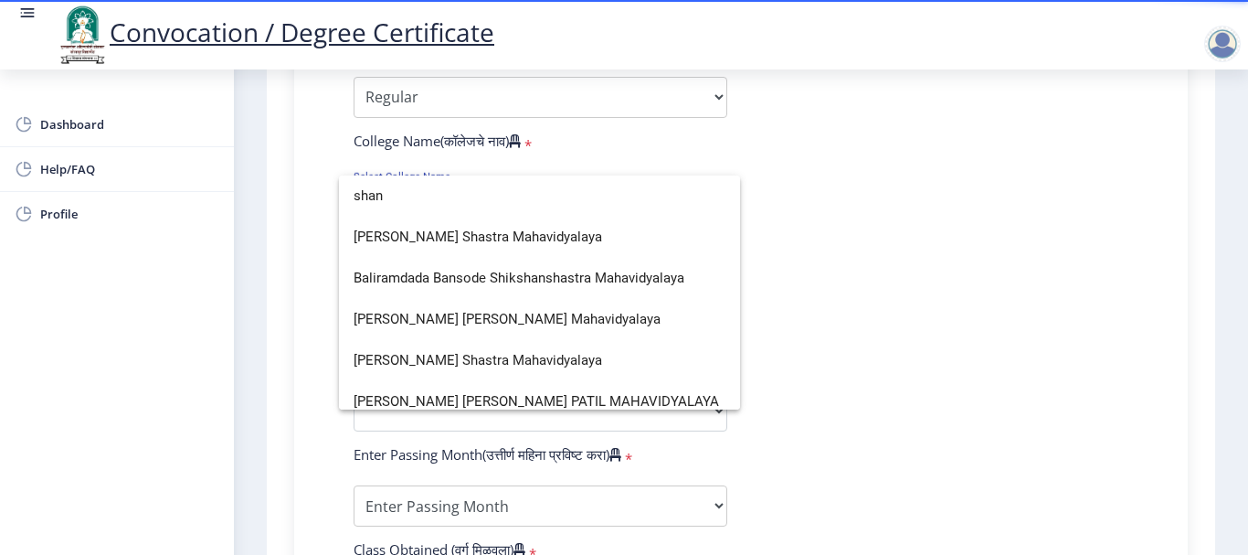
type input "shan"
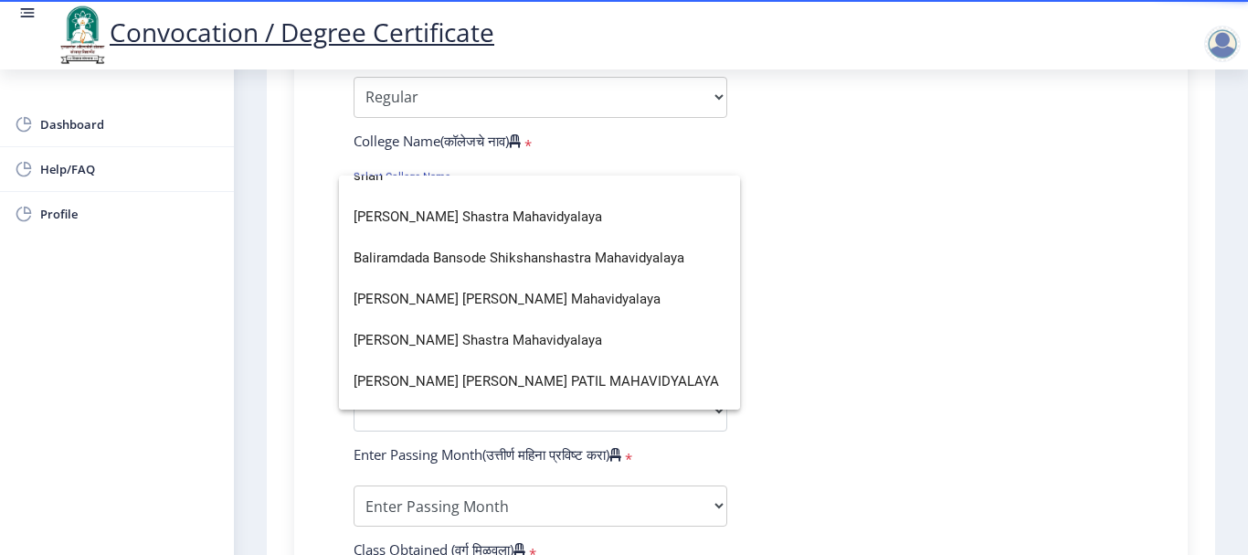
scroll to position [37, 0]
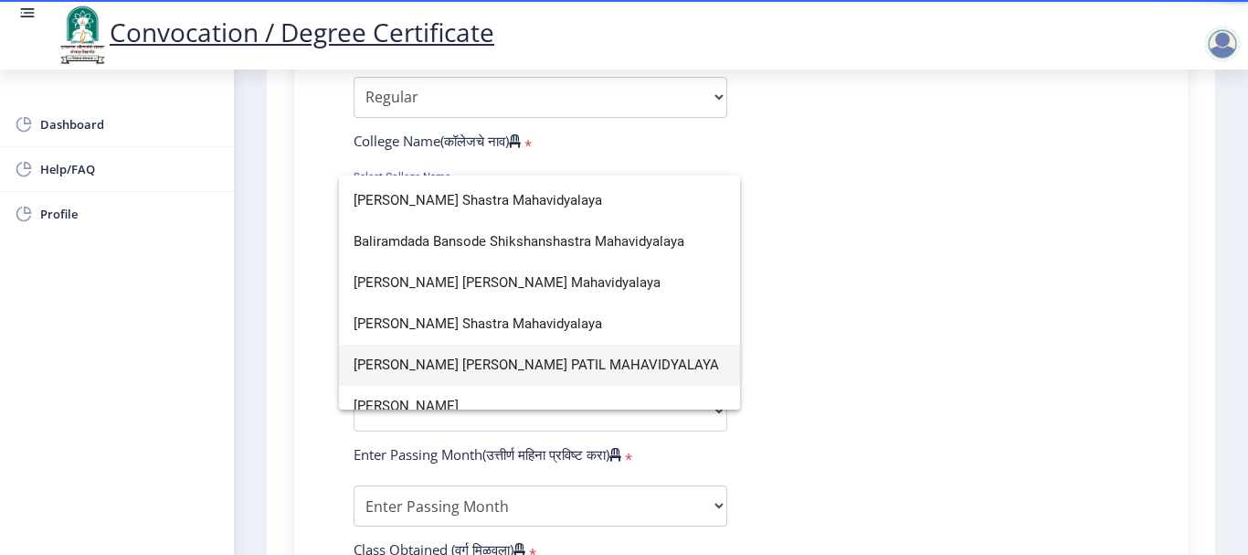
click at [688, 366] on span "SAHAKAR MAHARSHI SHANKARRAO MOHITE PATIL MAHAVIDYALAYA" at bounding box center [540, 365] width 372 height 41
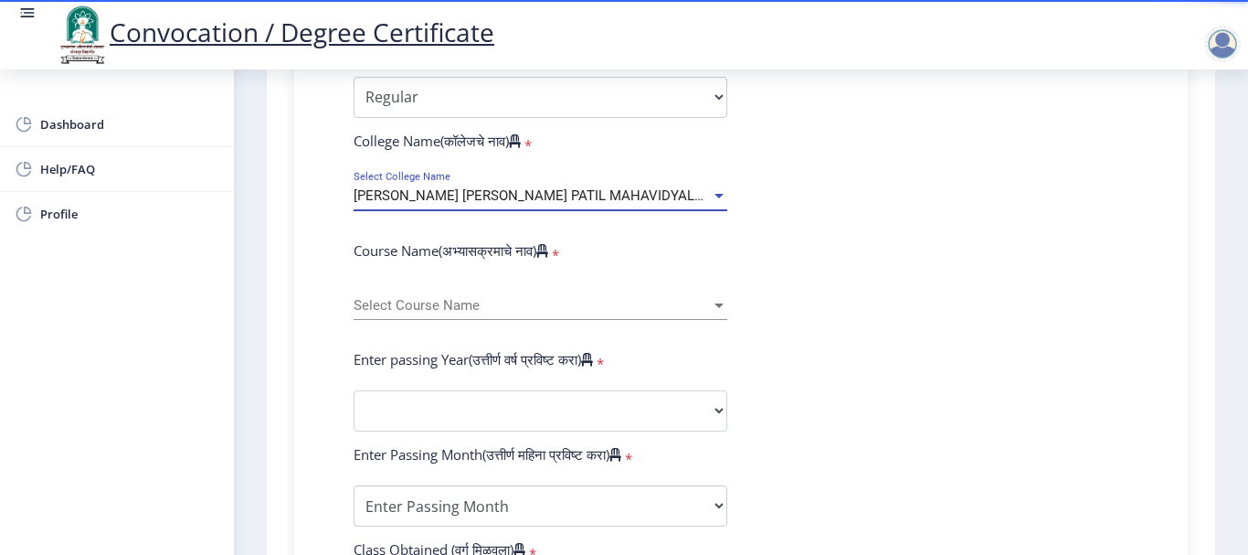
click at [711, 202] on div at bounding box center [719, 196] width 16 height 16
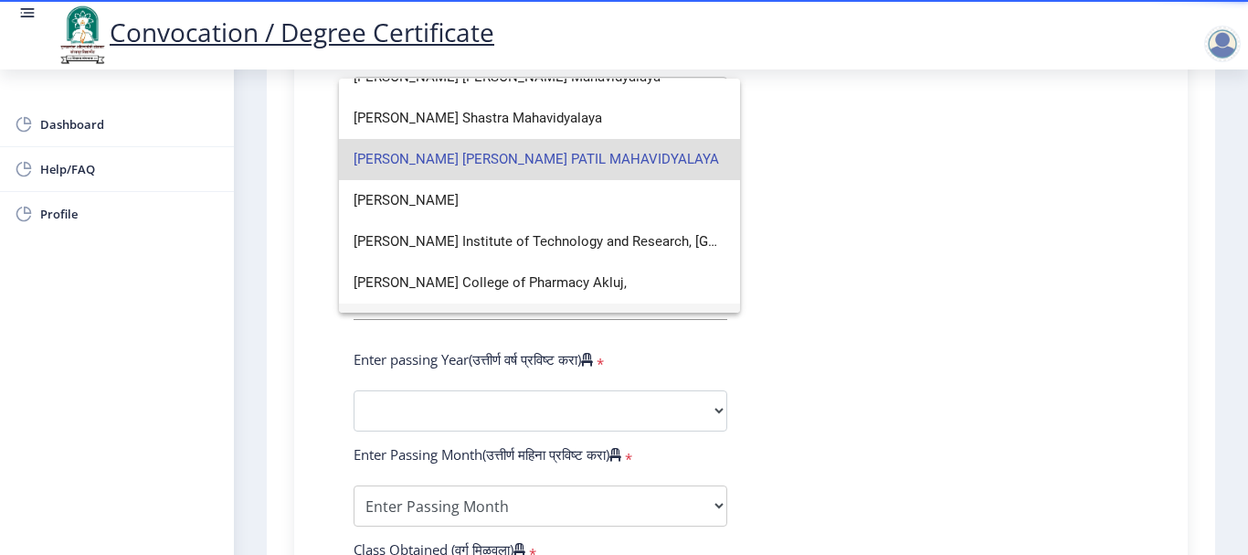
scroll to position [156, 0]
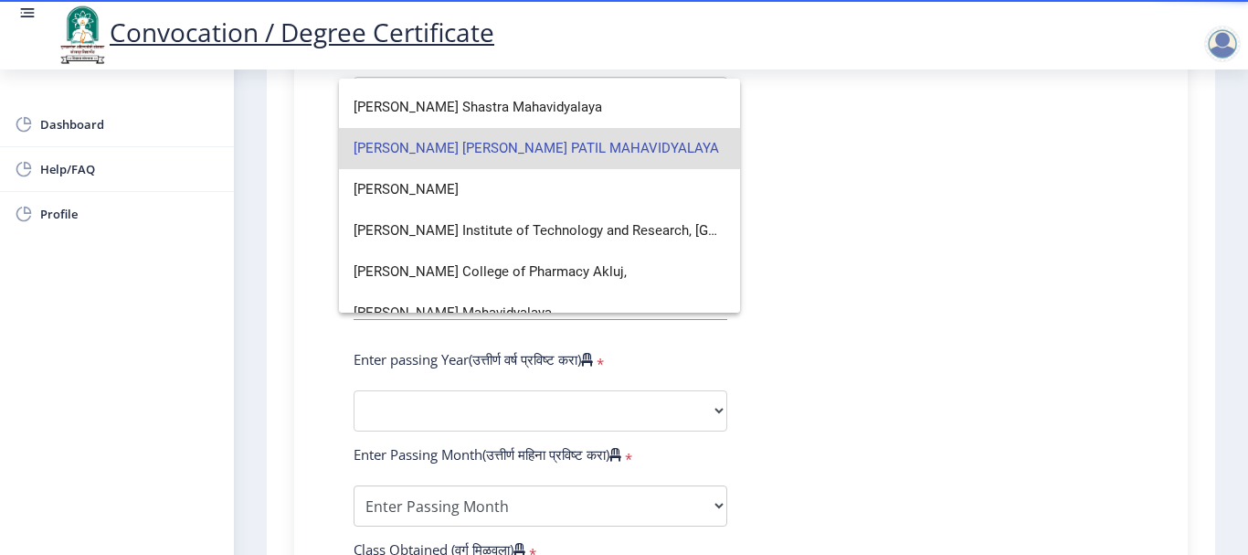
drag, startPoint x: 682, startPoint y: 303, endPoint x: 687, endPoint y: 161, distance: 141.8
click at [687, 161] on span "SAHAKAR MAHARSHI SHANKARRAO MOHITE PATIL MAHAVIDYALAYA" at bounding box center [540, 148] width 372 height 41
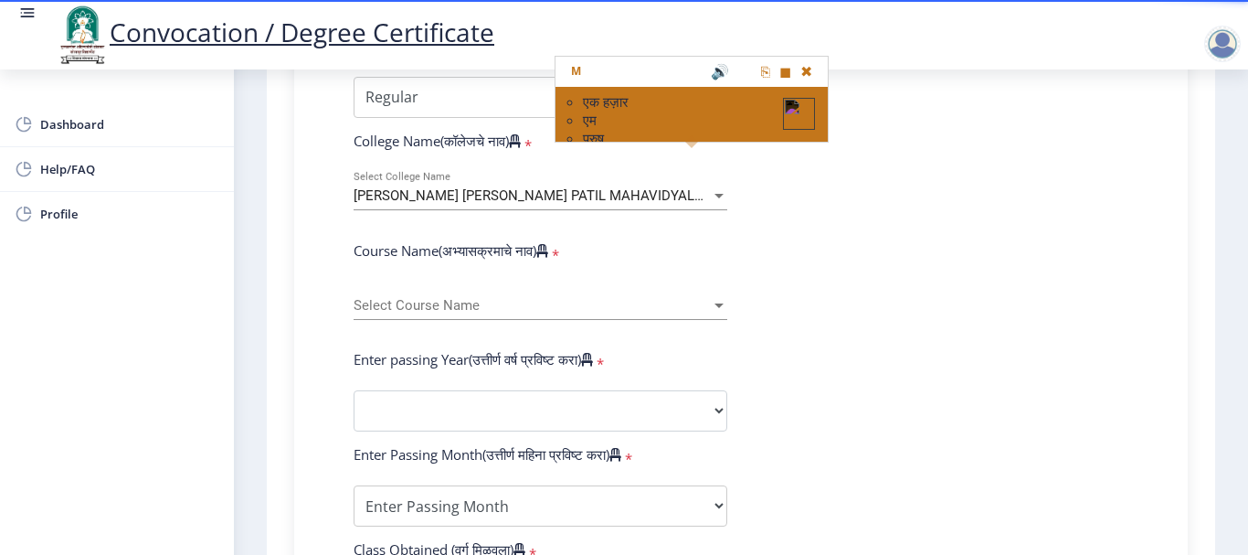
click at [634, 196] on span "SAHAKAR MAHARSHI SHANKARRAO MOHITE PATIL MAHAVIDYALAYA" at bounding box center [537, 195] width 366 height 16
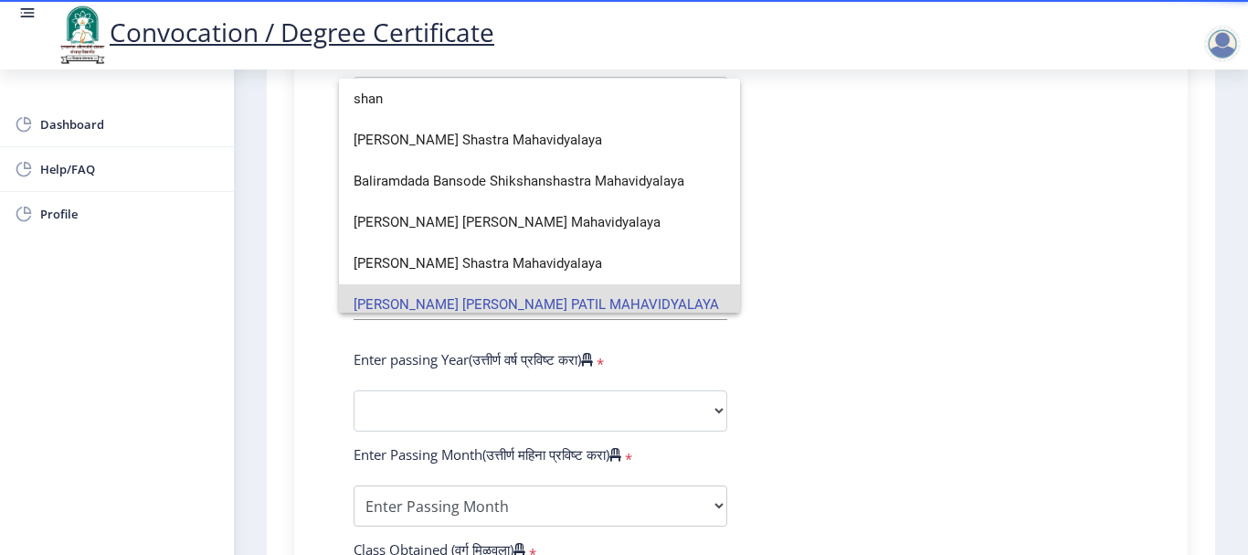
scroll to position [0, 0]
click at [634, 196] on div "shan Babanrao Shinde Shikshan Shastra Mahavidyalaya Baliramdada Bansode Shiksha…" at bounding box center [539, 196] width 401 height 234
drag, startPoint x: 637, startPoint y: 306, endPoint x: 271, endPoint y: 324, distance: 366.0
click at [271, 324] on div at bounding box center [624, 277] width 1248 height 555
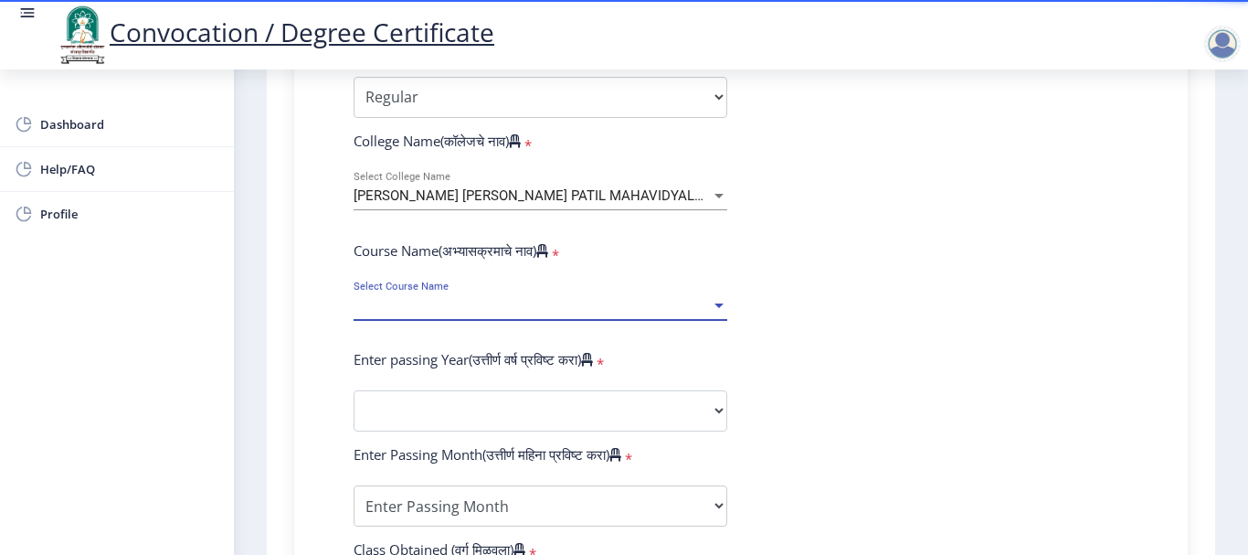
click at [695, 304] on span "Select Course Name" at bounding box center [532, 306] width 357 height 16
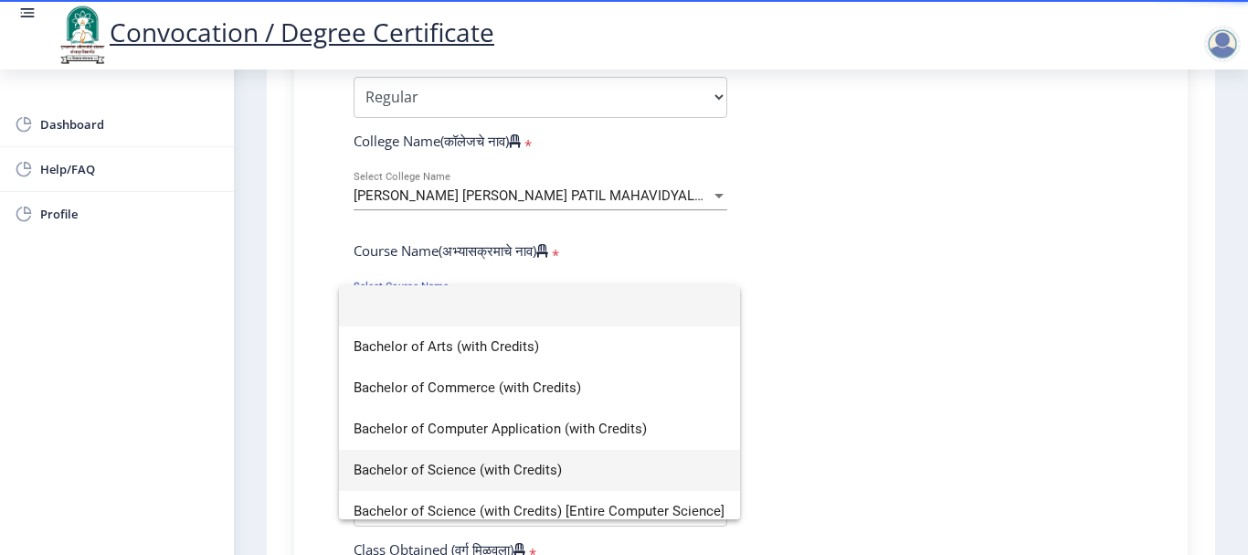
scroll to position [91, 0]
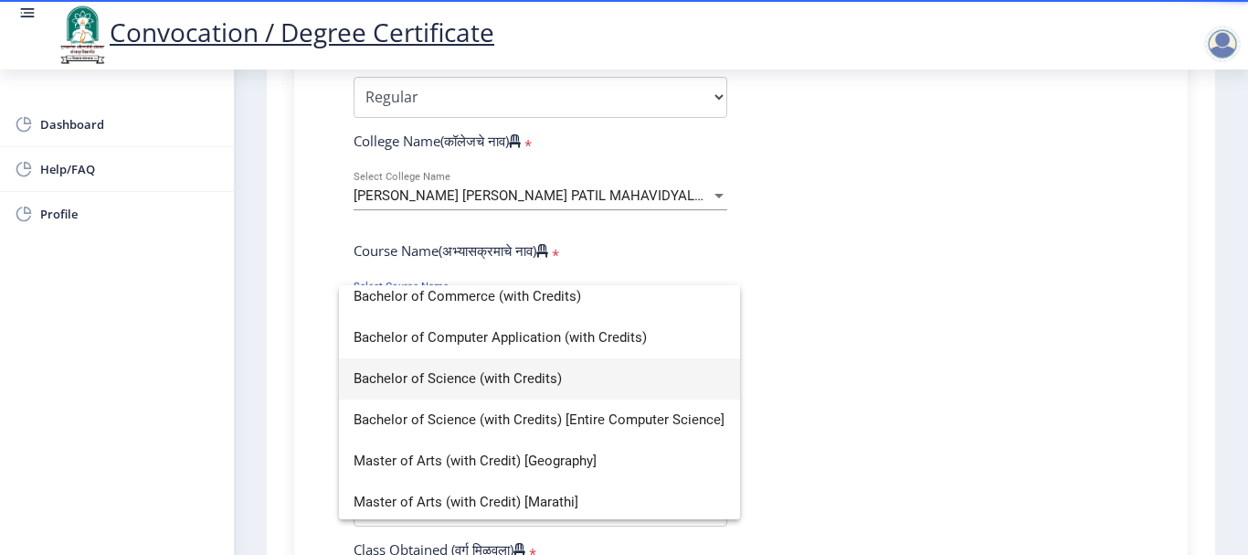
click at [457, 382] on span "Bachelor of Science (with Credits)" at bounding box center [540, 378] width 372 height 41
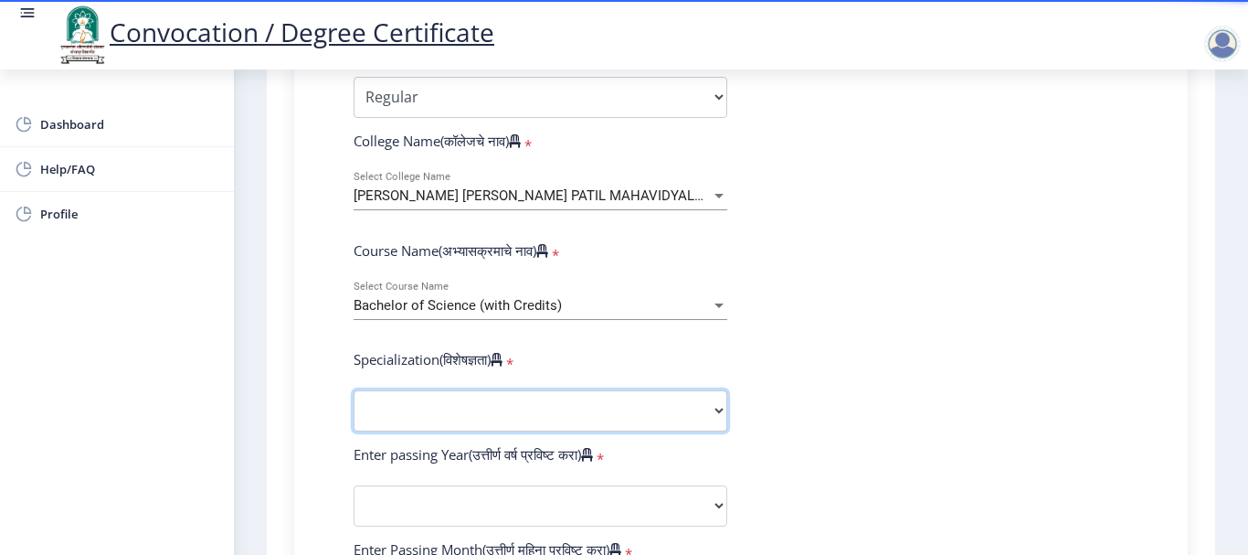
click at [586, 419] on select "Specialization Botany Chemistry Computer Science Electronics Geology Mathematic…" at bounding box center [541, 410] width 374 height 41
select select "Microbiology"
click at [354, 390] on select "Specialization Botany Chemistry Computer Science Electronics Geology Mathematic…" at bounding box center [541, 410] width 374 height 41
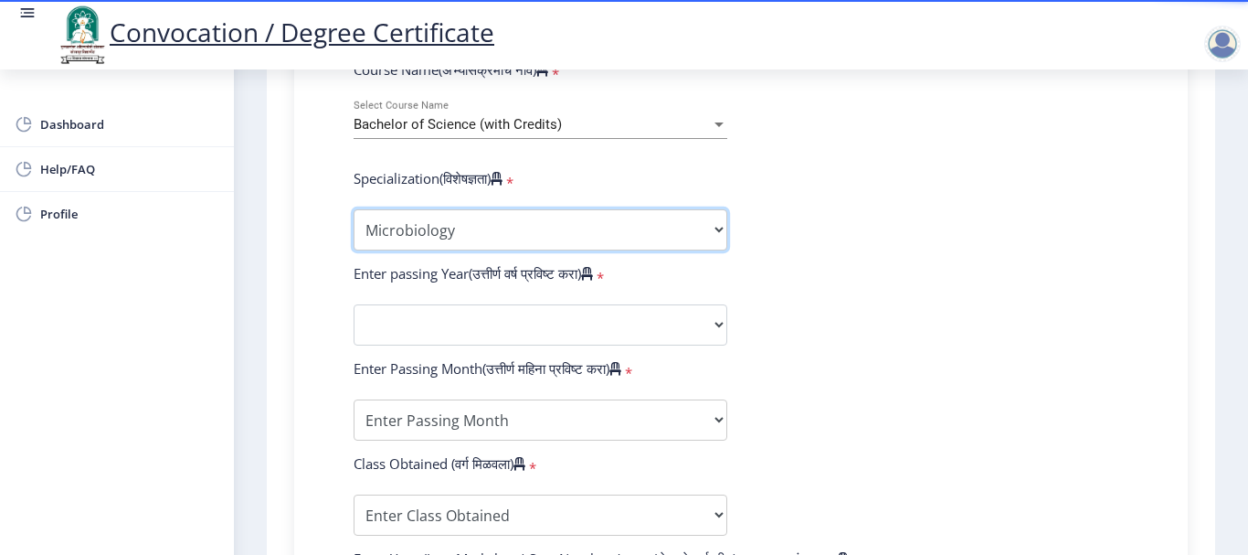
scroll to position [823, 0]
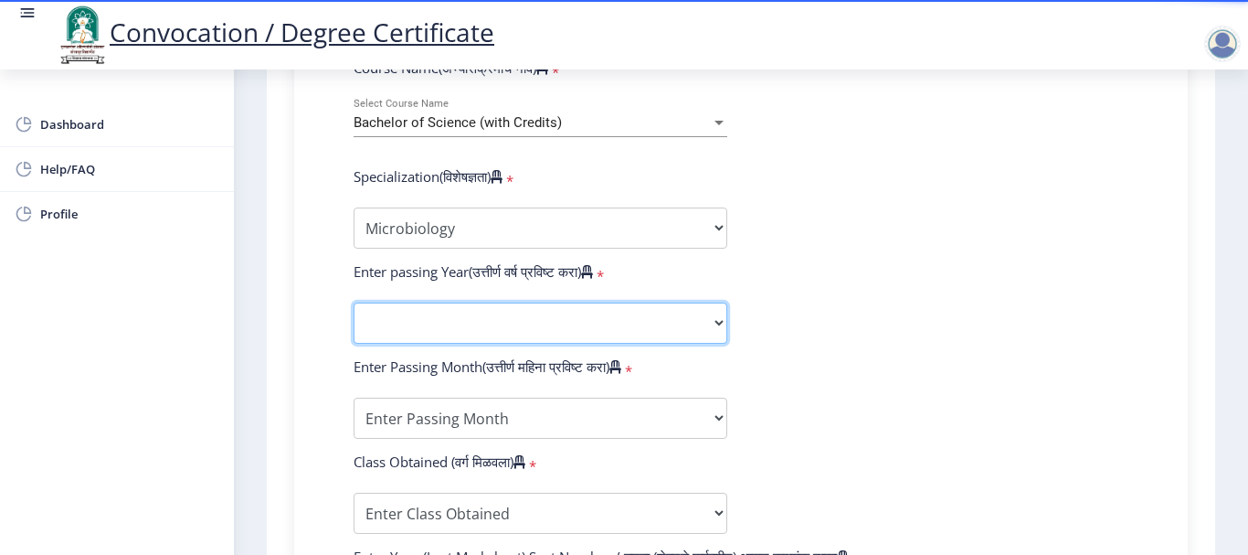
click at [543, 327] on select "2025 2024 2023 2022 2021 2020 2019 2018 2017 2016 2015 2014 2013 2012 2011 2010…" at bounding box center [541, 323] width 374 height 41
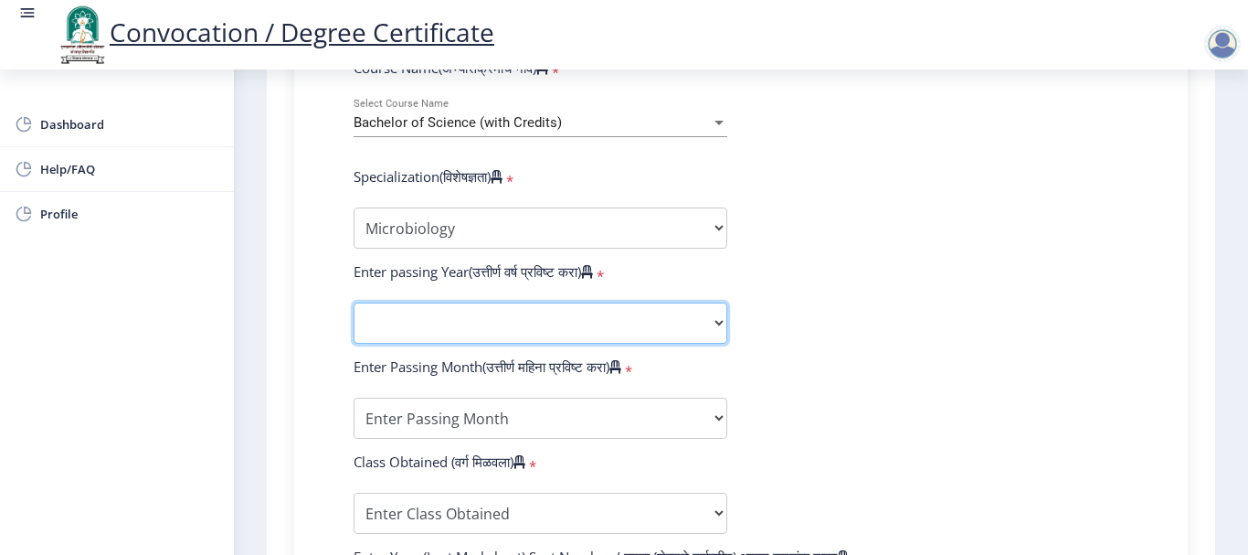
select select "2023"
click at [354, 303] on select "2025 2024 2023 2022 2021 2020 2019 2018 2017 2016 2015 2014 2013 2012 2011 2010…" at bounding box center [541, 323] width 374 height 41
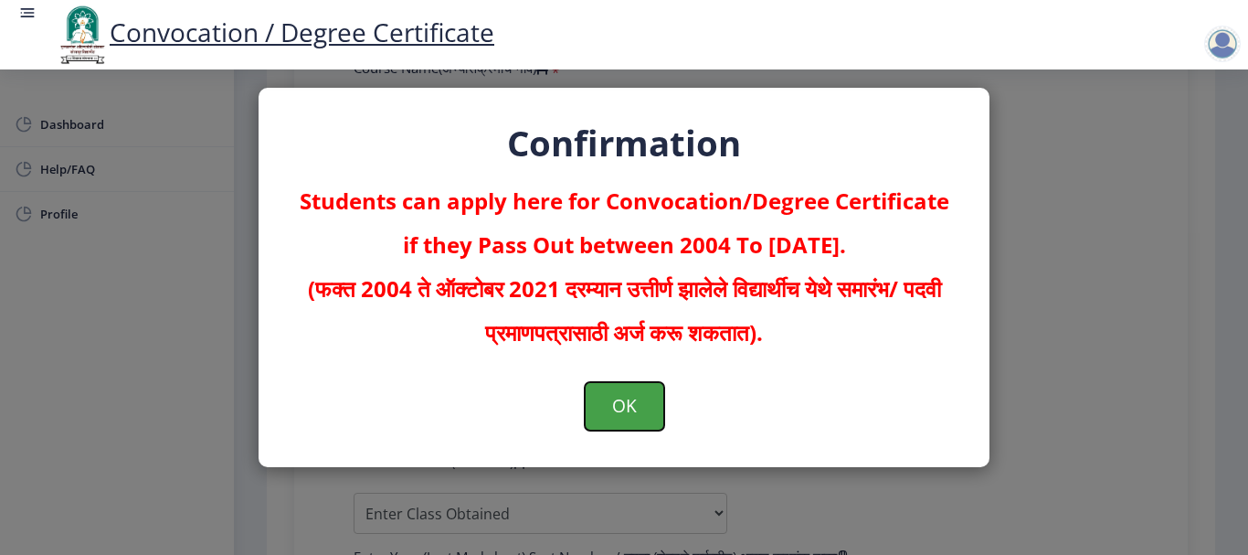
click at [627, 407] on button "OK" at bounding box center [625, 406] width 80 height 48
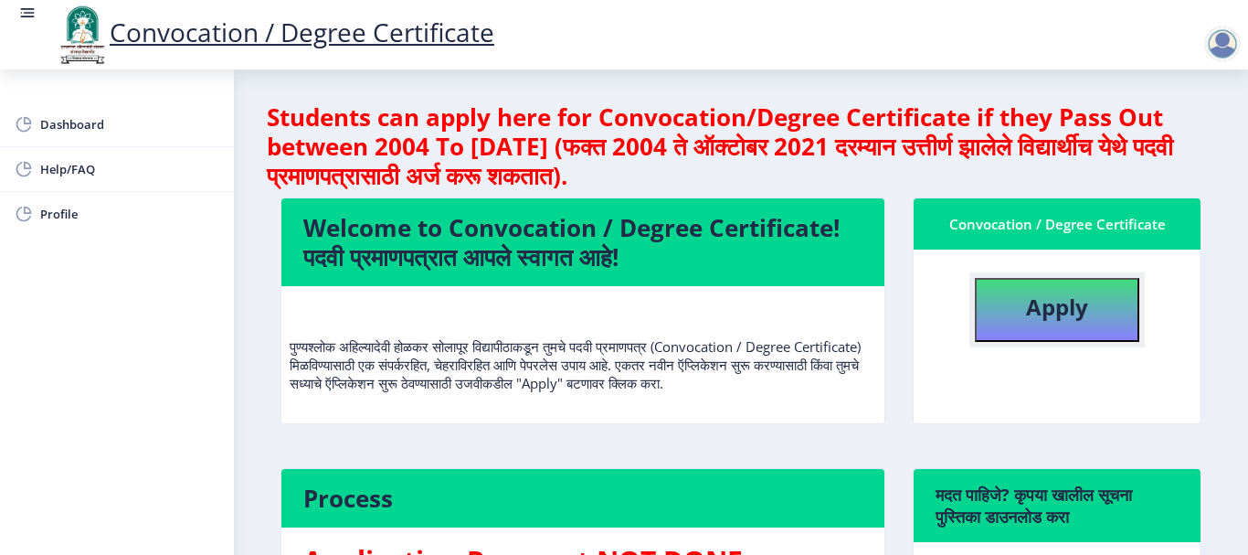
click at [1005, 333] on button "Apply" at bounding box center [1057, 310] width 165 height 64
select select
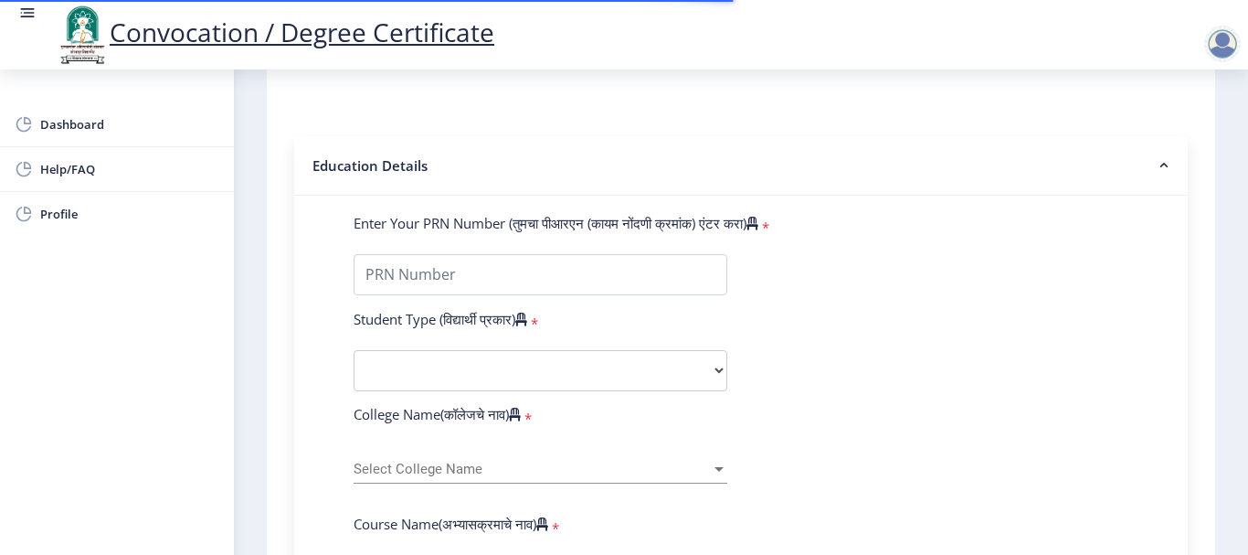
scroll to position [457, 0]
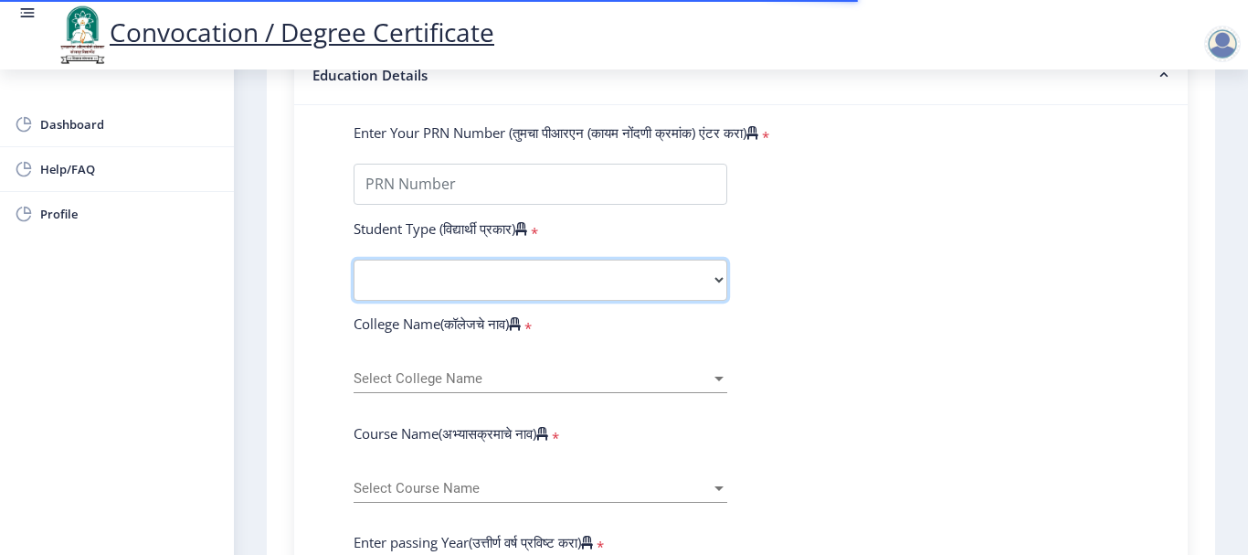
click at [536, 292] on select "Select Student Type Regular External" at bounding box center [541, 280] width 374 height 41
select select "Regular"
click at [354, 260] on select "Select Student Type Regular External" at bounding box center [541, 280] width 374 height 41
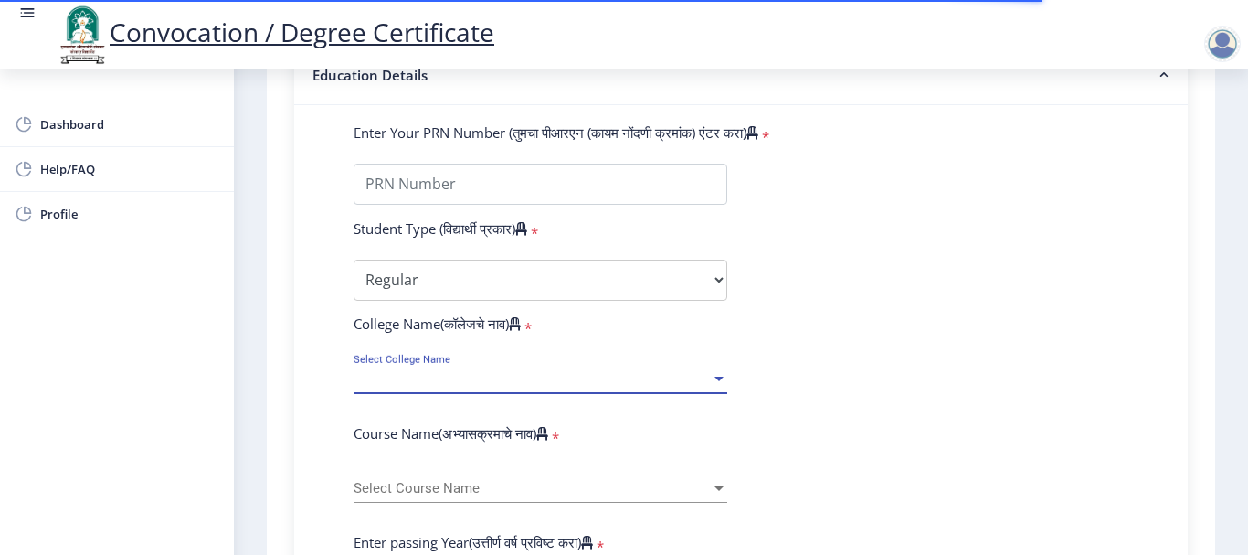
click at [540, 381] on span "Select College Name" at bounding box center [532, 379] width 357 height 16
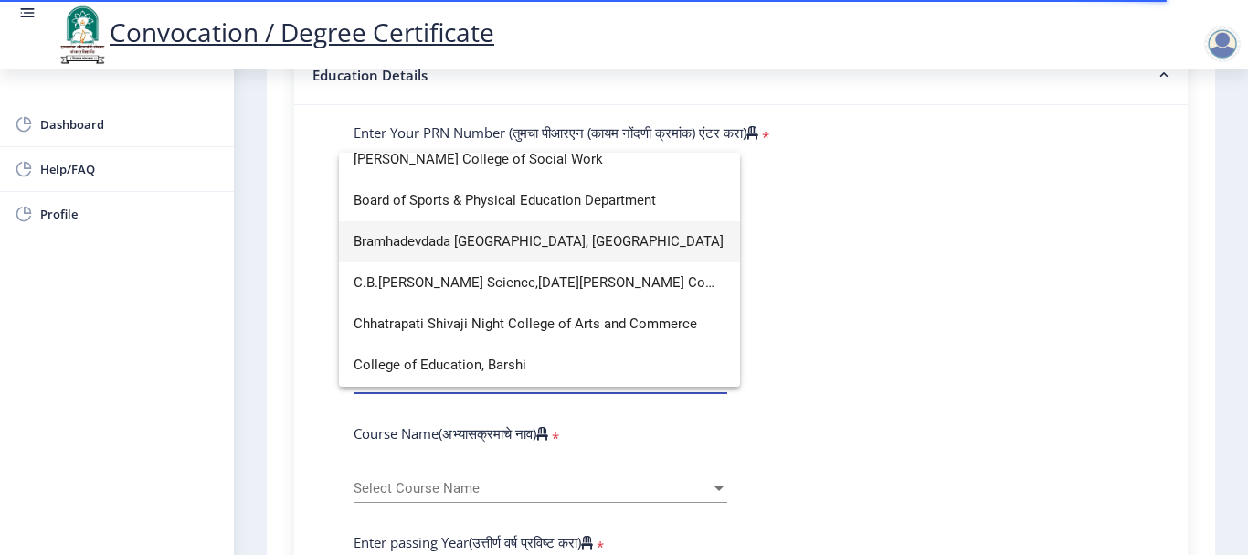
scroll to position [11, 0]
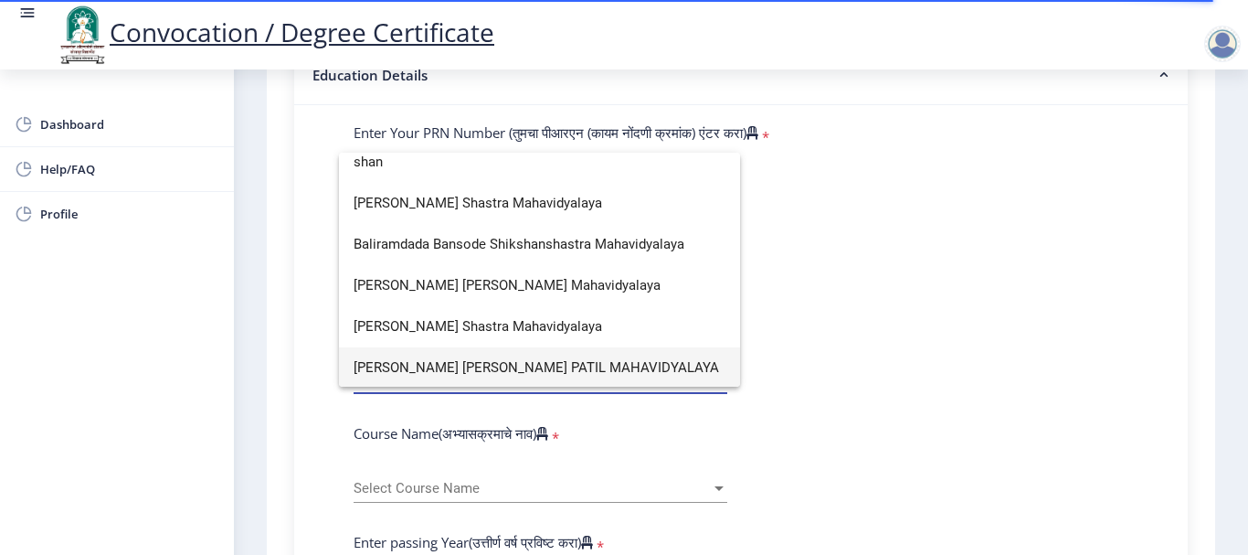
type input "shan"
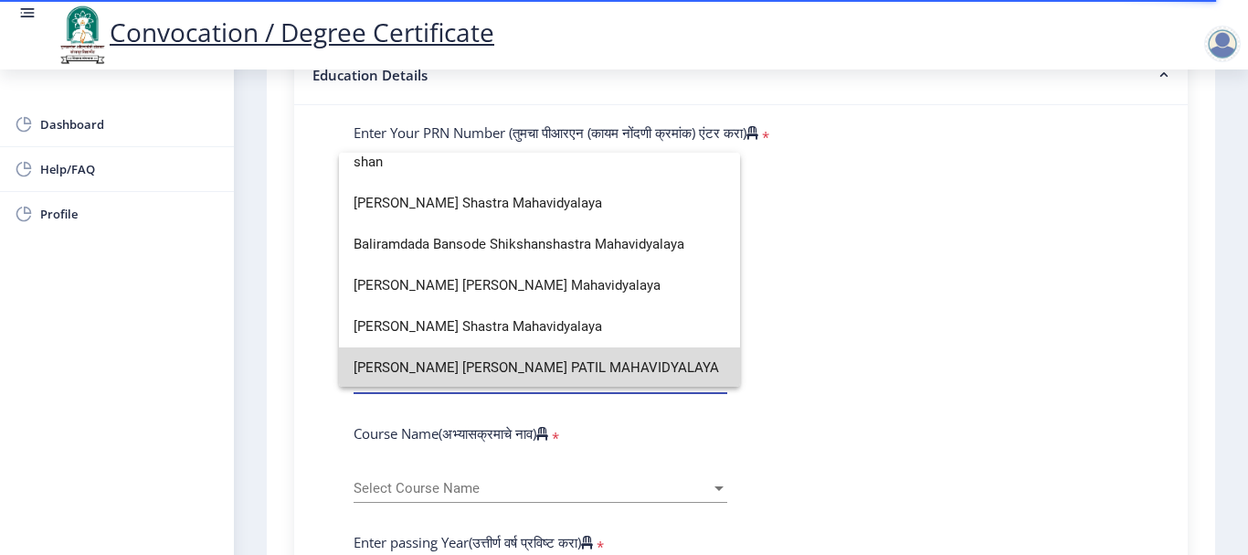
click at [579, 363] on span "SAHAKAR MAHARSHI SHANKARRAO MOHITE PATIL MAHAVIDYALAYA" at bounding box center [540, 367] width 372 height 41
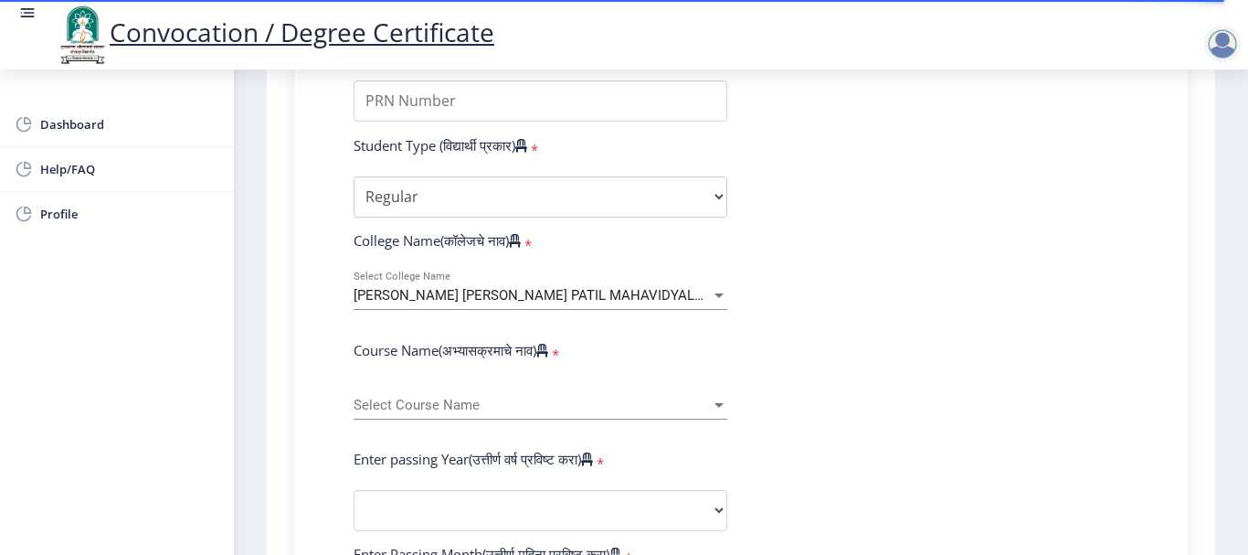
scroll to position [640, 0]
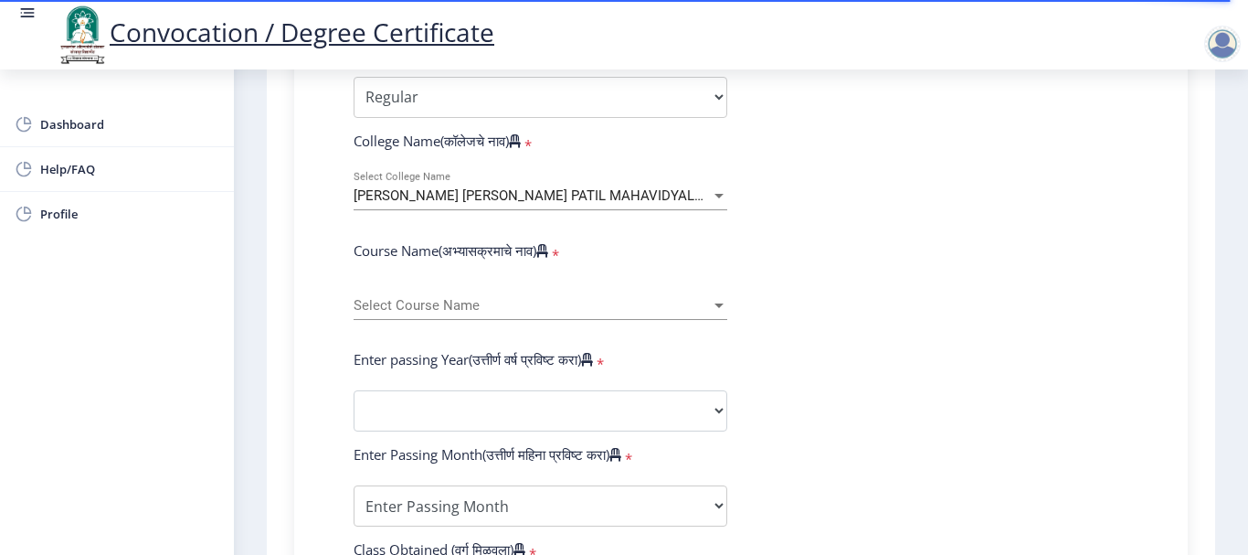
click at [571, 296] on div "Select Course Name Select Course Name" at bounding box center [541, 300] width 374 height 38
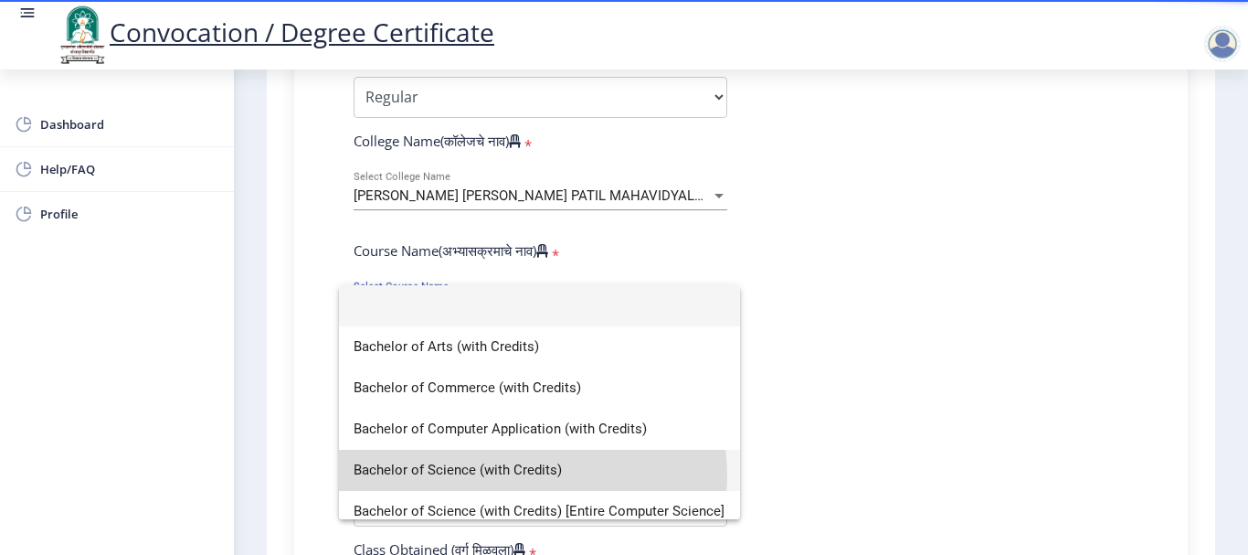
click at [527, 475] on span "Bachelor of Science (with Credits)" at bounding box center [540, 470] width 372 height 41
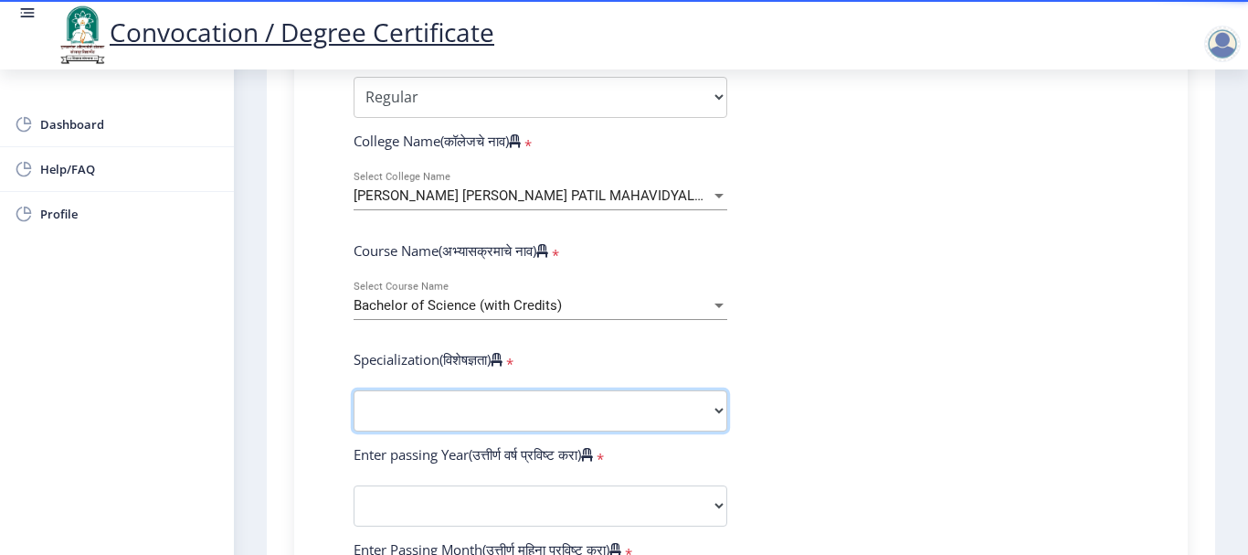
click at [576, 409] on select "Specialization Botany Chemistry Computer Science Electronics Geology Mathematic…" at bounding box center [541, 410] width 374 height 41
select select "Microbiology"
click at [354, 390] on select "Specialization Botany Chemistry Computer Science Electronics Geology Mathematic…" at bounding box center [541, 410] width 374 height 41
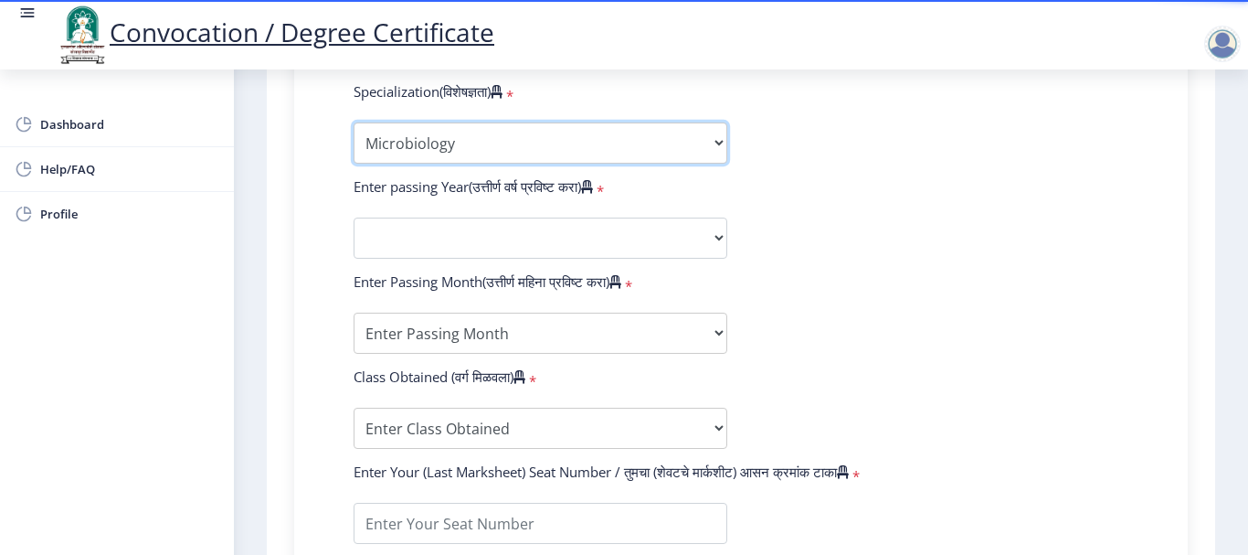
scroll to position [914, 0]
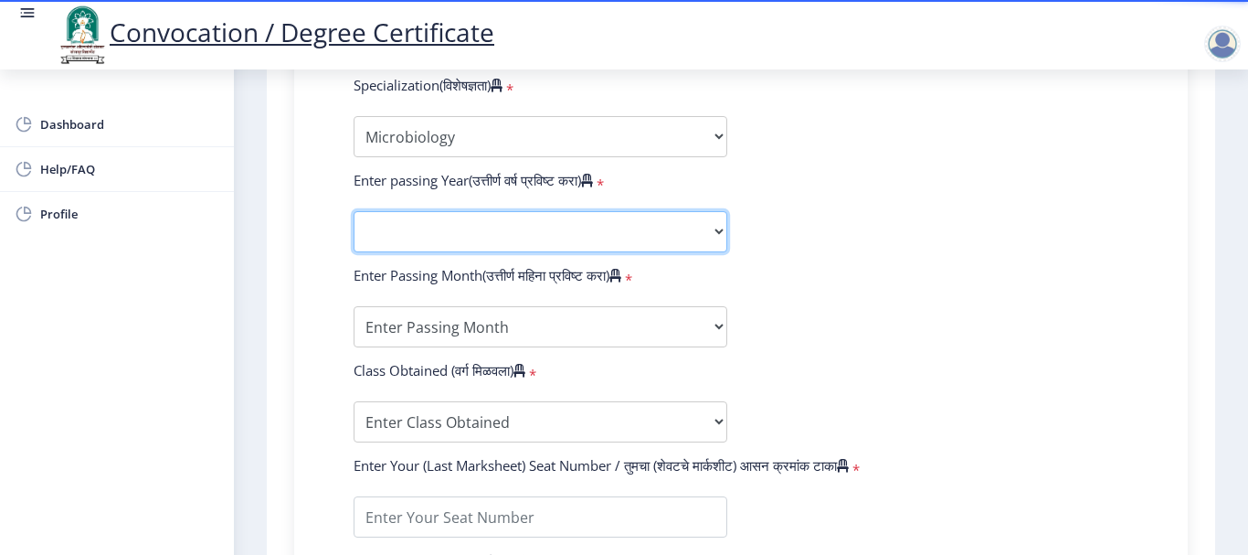
click at [549, 240] on select "2025 2024 2023 2022 2021 2020 2019 2018 2017 2016 2015 2014 2013 2012 2011 2010…" at bounding box center [541, 231] width 374 height 41
select select "2023"
click at [354, 211] on select "2025 2024 2023 2022 2021 2020 2019 2018 2017 2016 2015 2014 2013 2012 2011 2010…" at bounding box center [541, 231] width 374 height 41
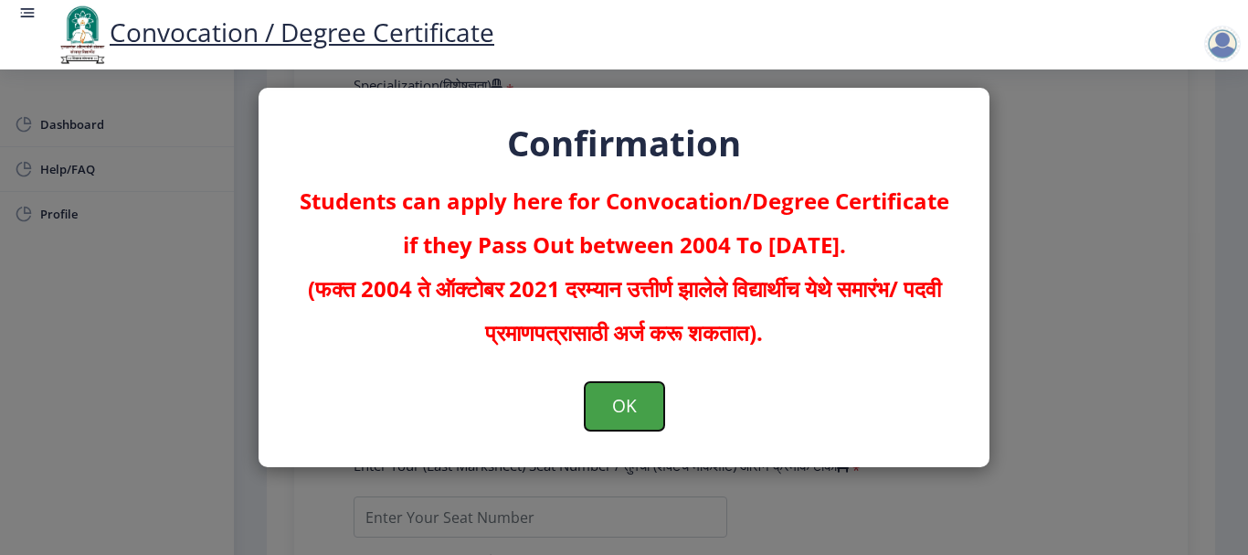
click at [632, 413] on button "OK" at bounding box center [625, 406] width 80 height 48
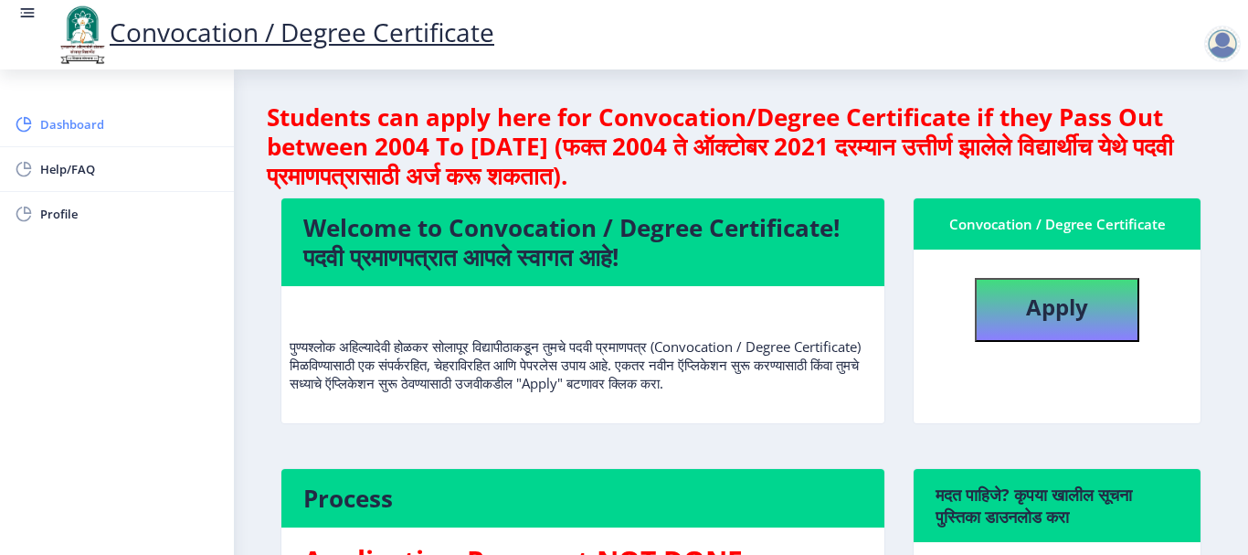
click at [72, 124] on span "Dashboard" at bounding box center [129, 124] width 179 height 22
click at [1224, 45] on div at bounding box center [1223, 44] width 37 height 37
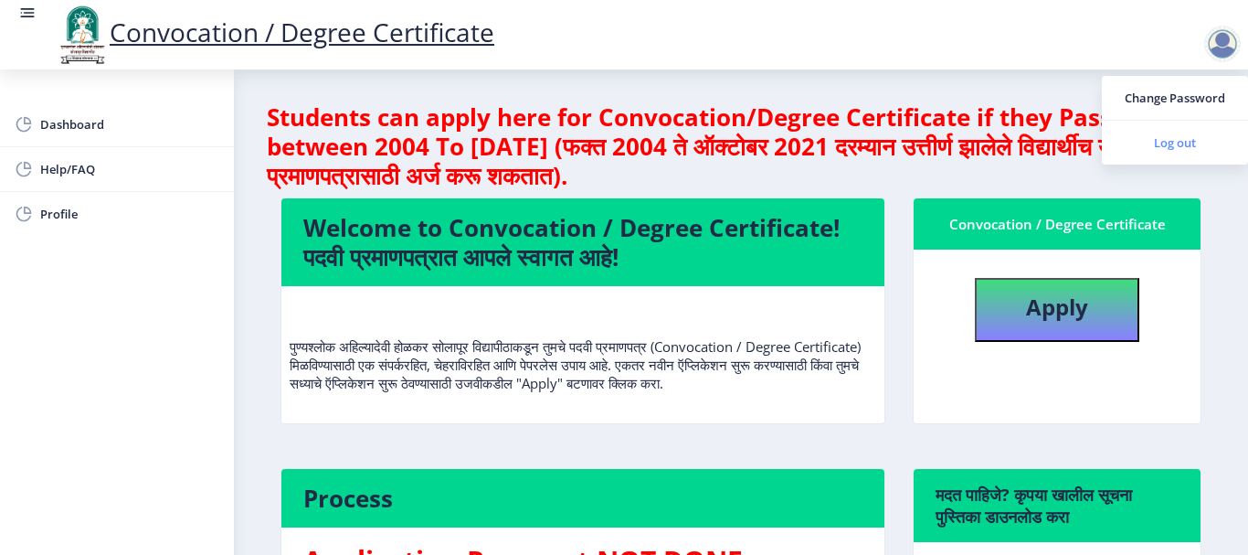
click at [1197, 143] on span "Log out" at bounding box center [1175, 143] width 117 height 22
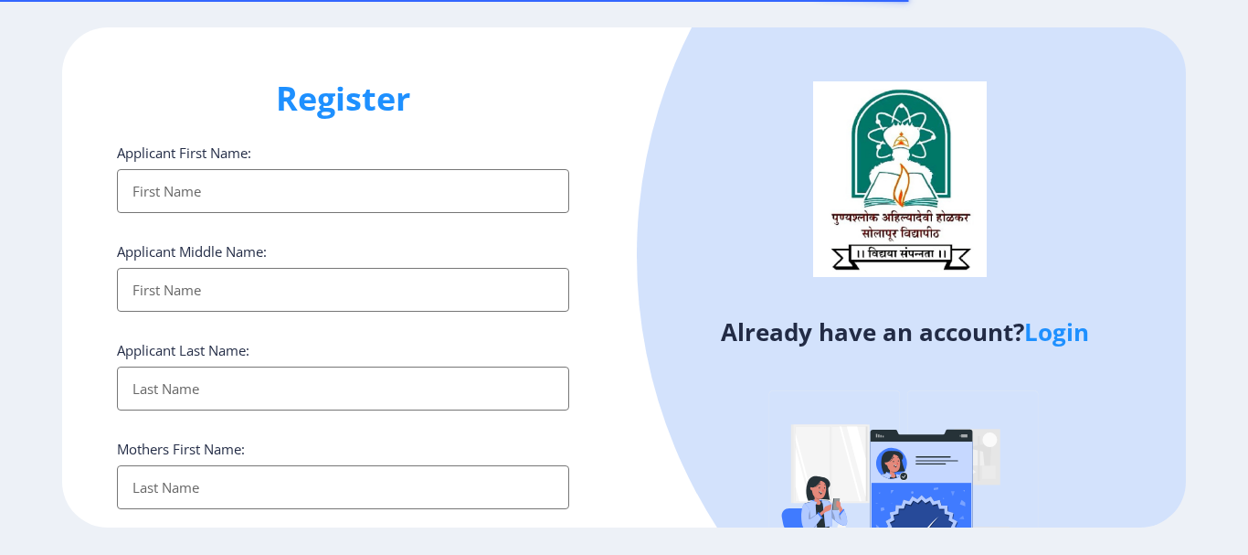
select select
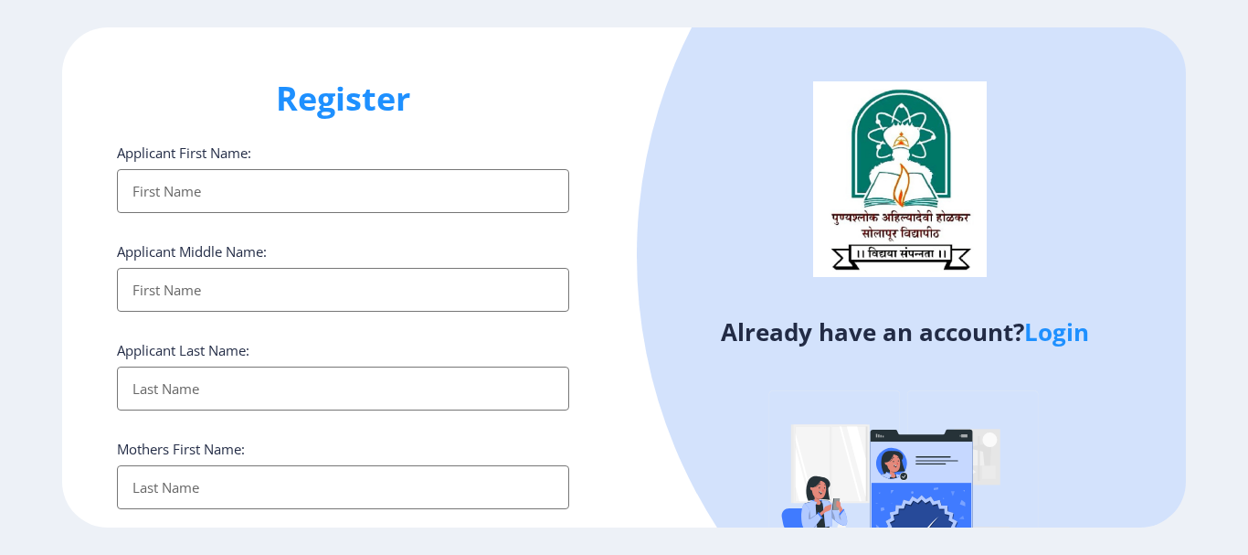
click at [1052, 334] on link "Login" at bounding box center [1056, 331] width 65 height 33
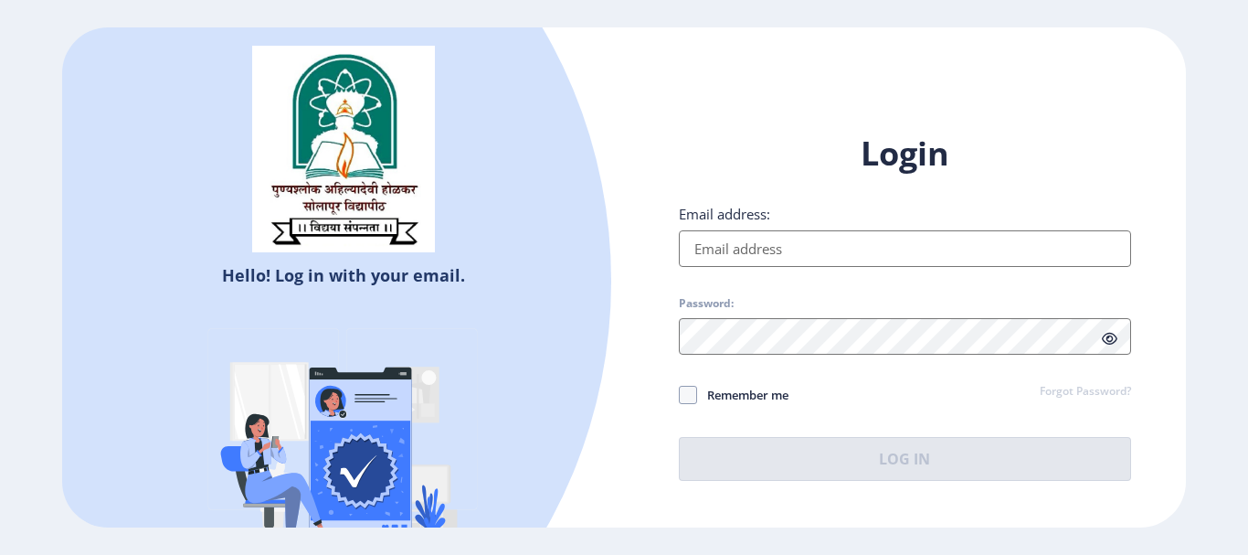
click at [756, 256] on input "Email address:" at bounding box center [905, 248] width 452 height 37
type input "[DOMAIN_NAME]"
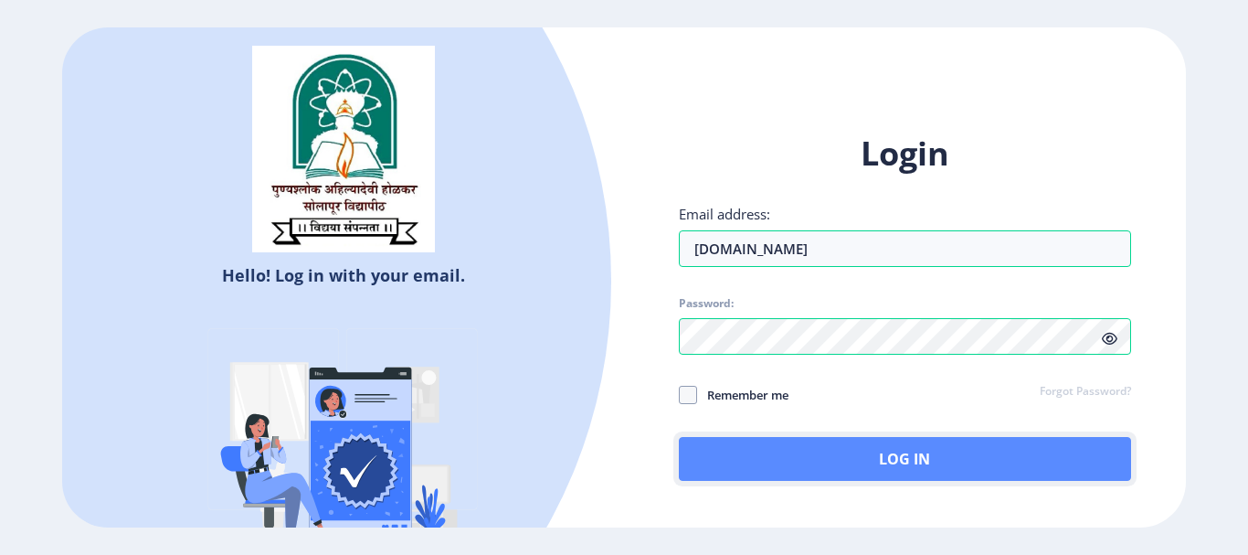
click at [870, 454] on button "Log In" at bounding box center [905, 459] width 452 height 44
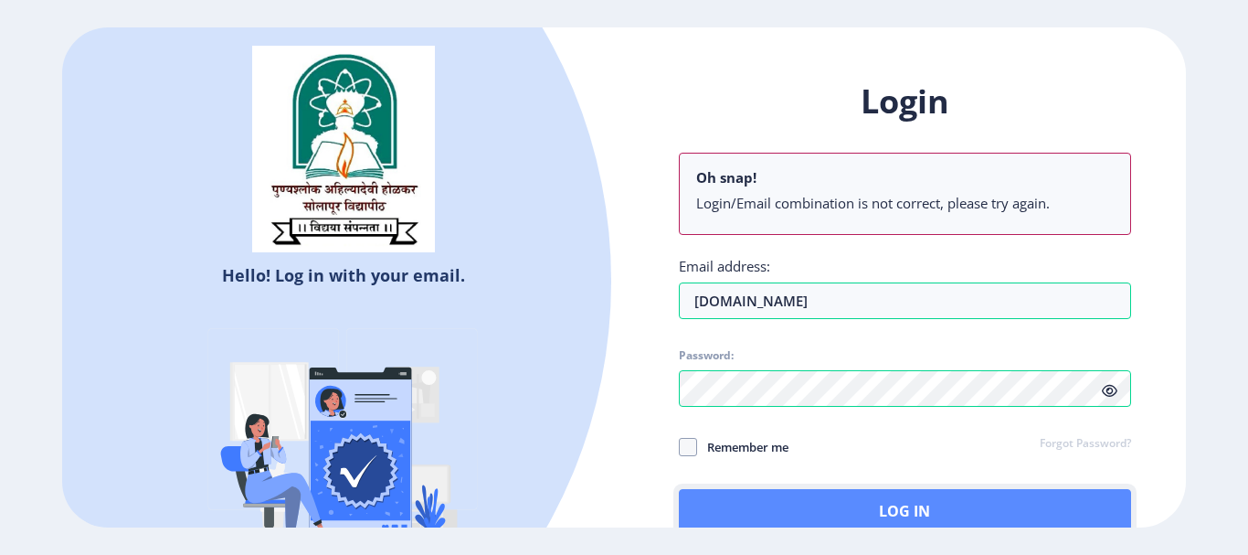
click at [923, 508] on button "Log In" at bounding box center [905, 511] width 452 height 44
click at [829, 496] on button "Log In" at bounding box center [905, 511] width 452 height 44
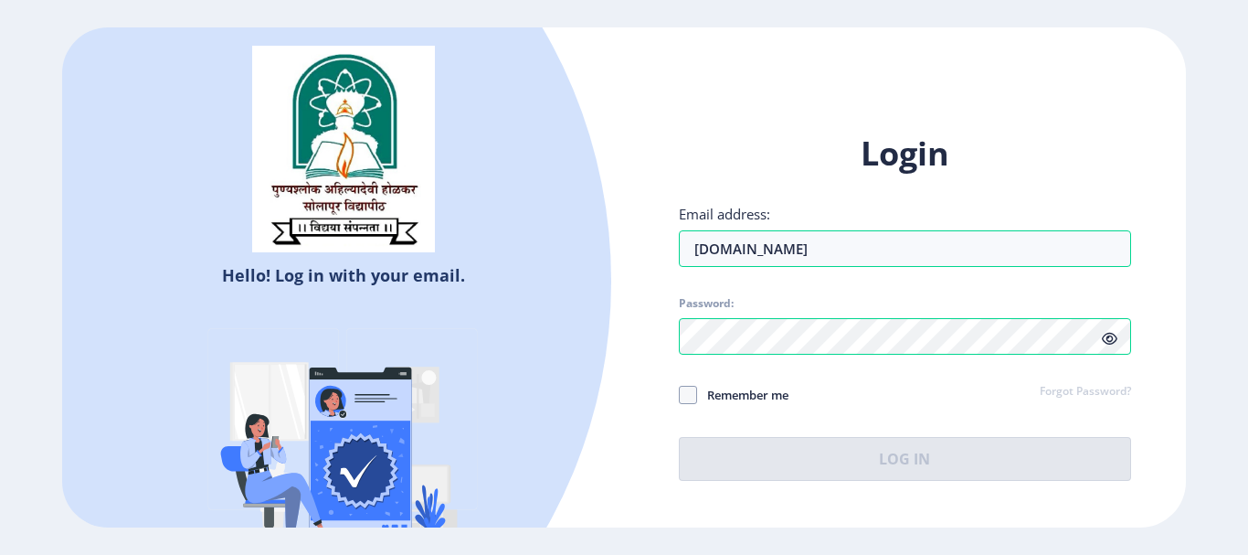
click at [1078, 393] on link "Forgot Password?" at bounding box center [1085, 392] width 91 height 16
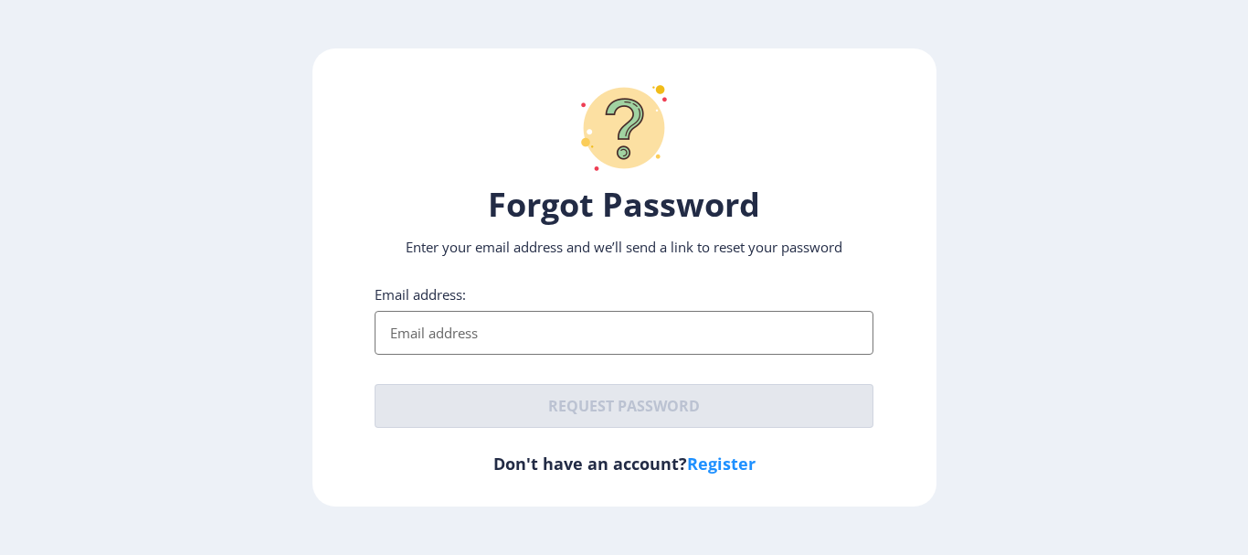
click at [426, 336] on input "Email address:" at bounding box center [624, 333] width 499 height 44
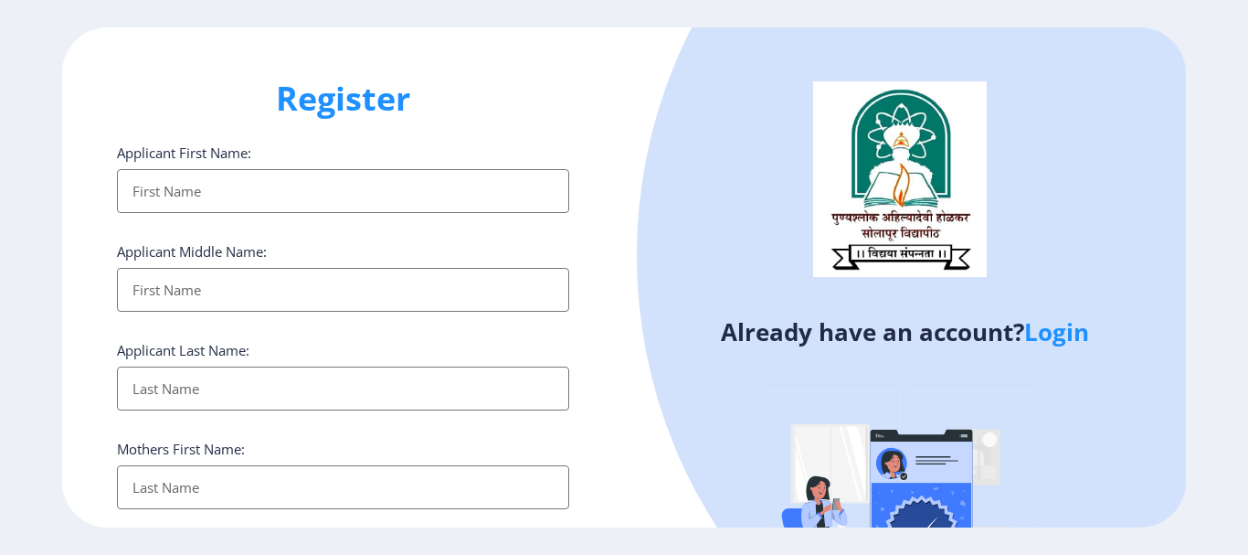
select select
click at [187, 183] on input "Applicant First Name:" at bounding box center [343, 191] width 452 height 44
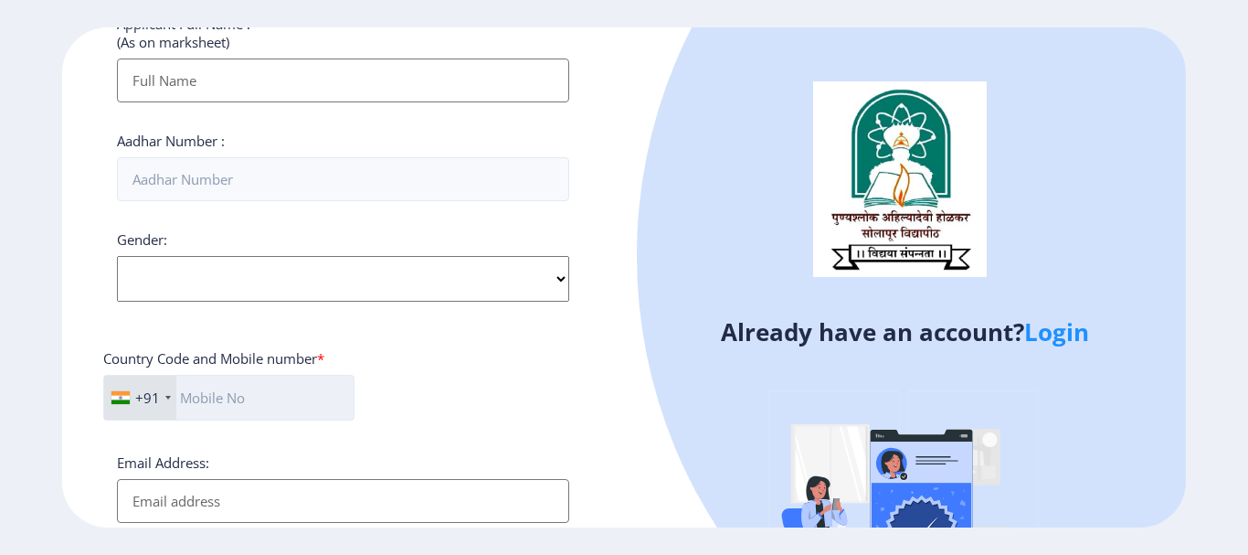
scroll to position [548, 0]
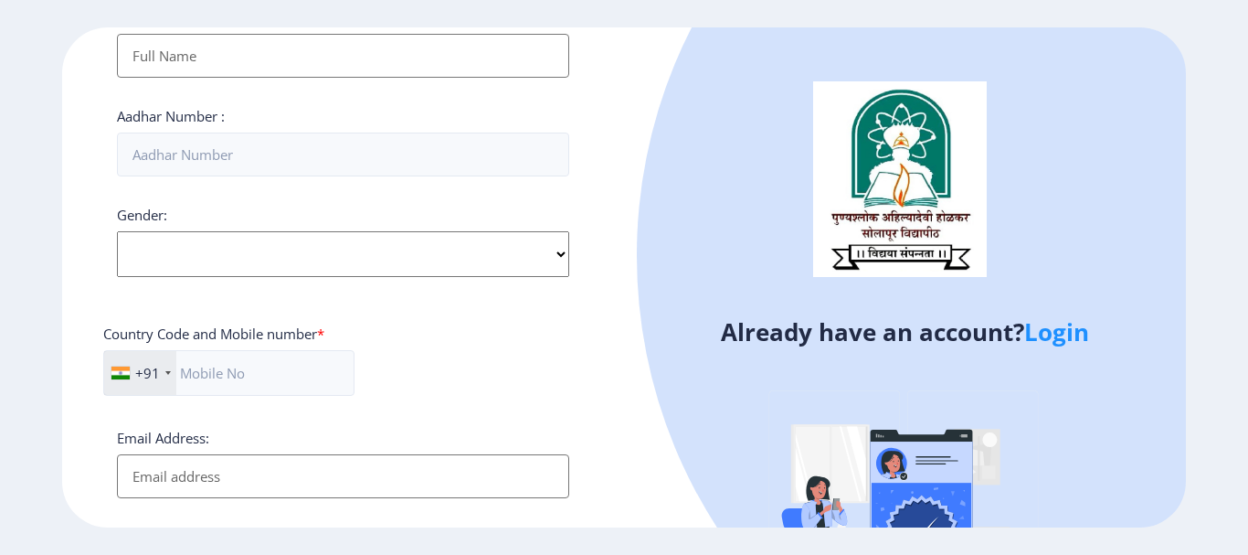
click at [162, 483] on input "Email Address:" at bounding box center [343, 476] width 452 height 44
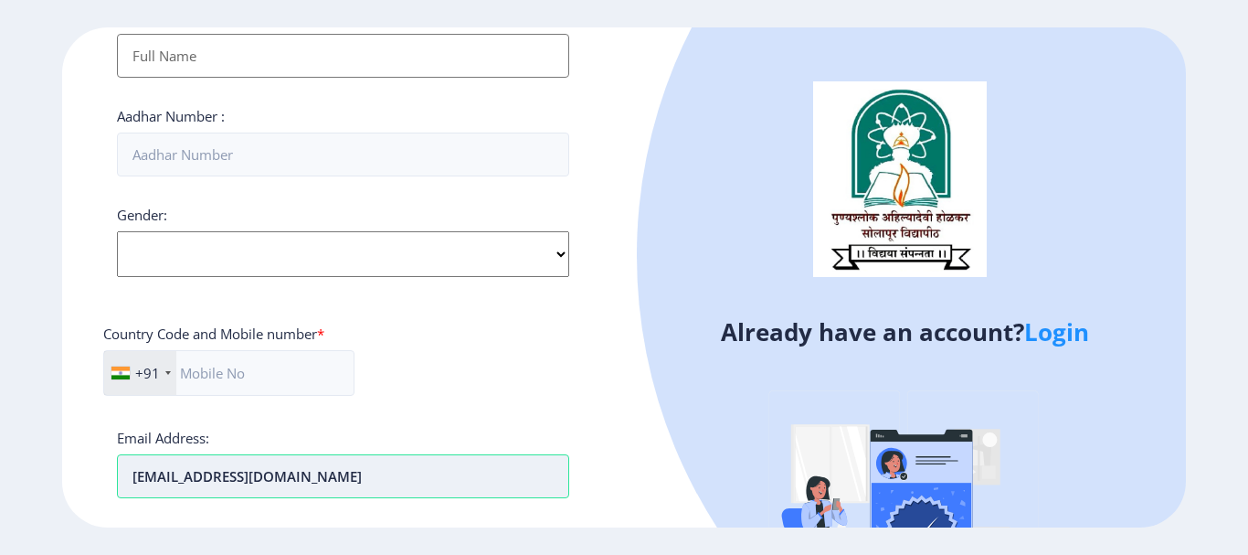
type input "goradsomnath666@gmail.com"
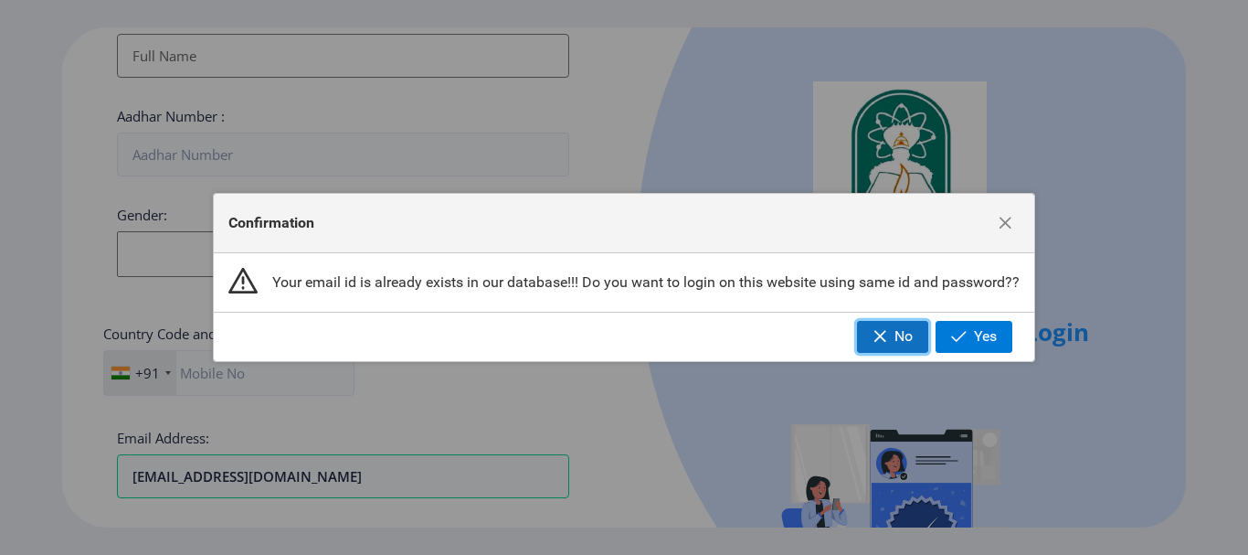
click at [905, 334] on span "No" at bounding box center [904, 336] width 18 height 16
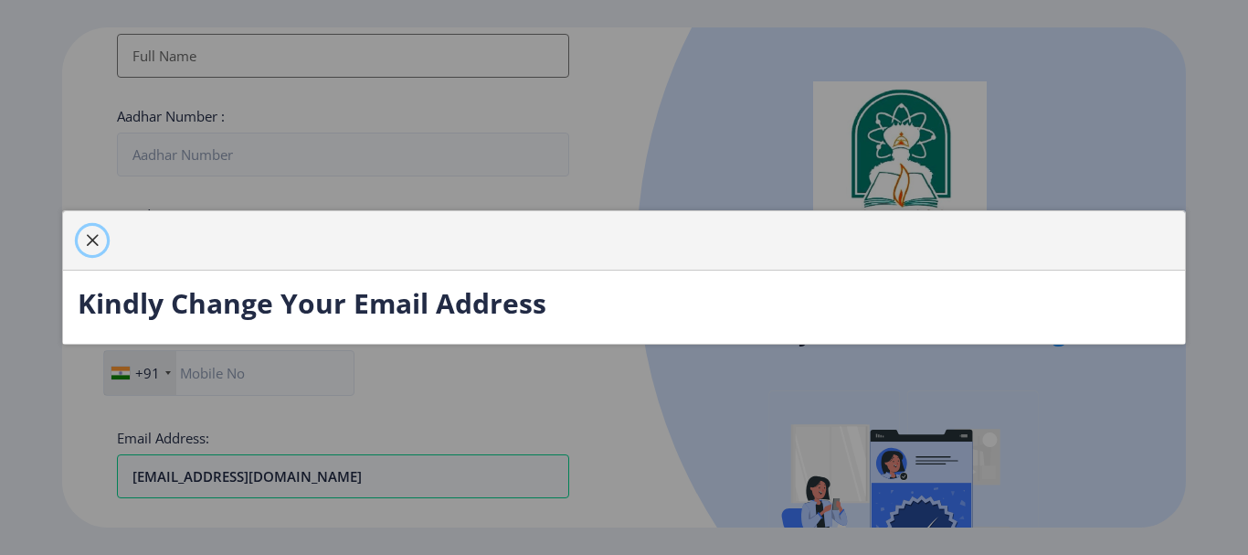
click at [92, 239] on span "button" at bounding box center [92, 240] width 15 height 15
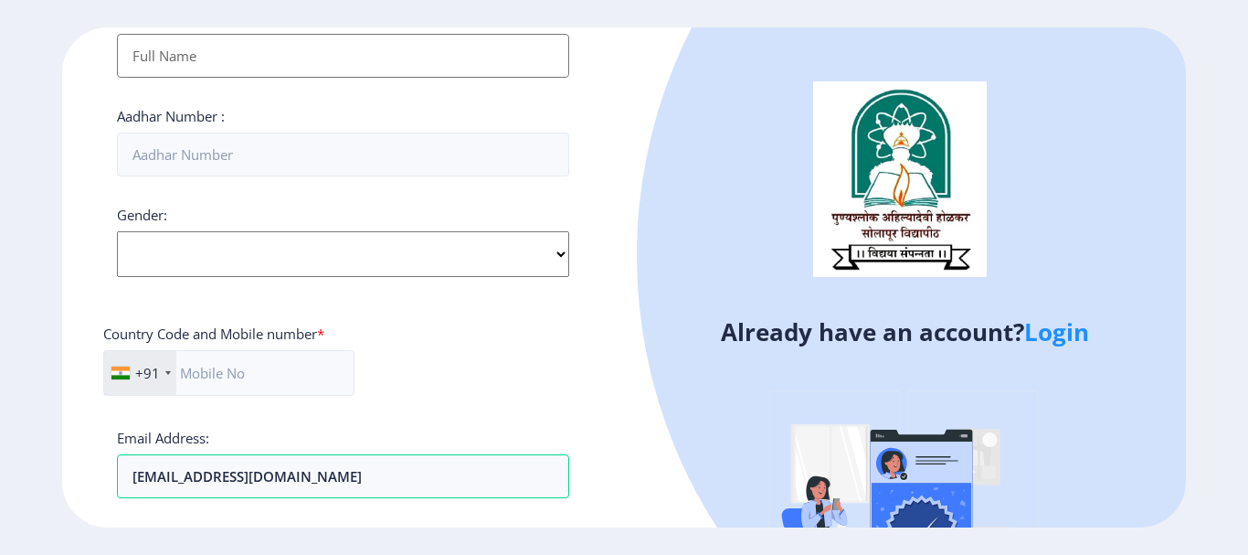
click at [1045, 332] on link "Login" at bounding box center [1056, 331] width 65 height 33
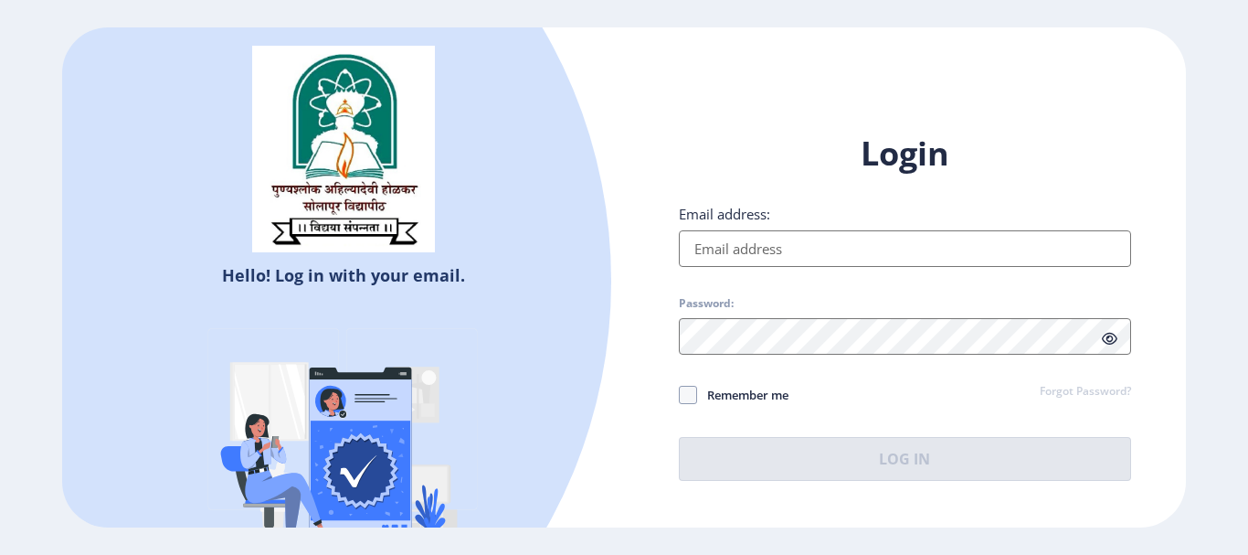
click at [768, 247] on input "Email address:" at bounding box center [905, 248] width 452 height 37
type input "goradsomnath666@gmail.com"
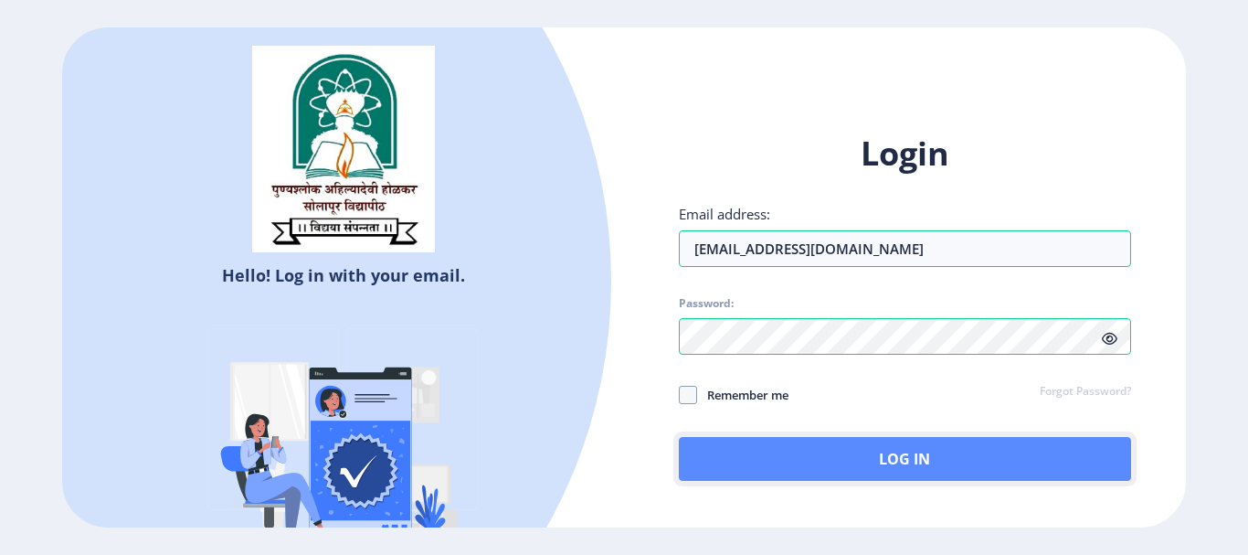
click at [878, 449] on button "Log In" at bounding box center [905, 459] width 452 height 44
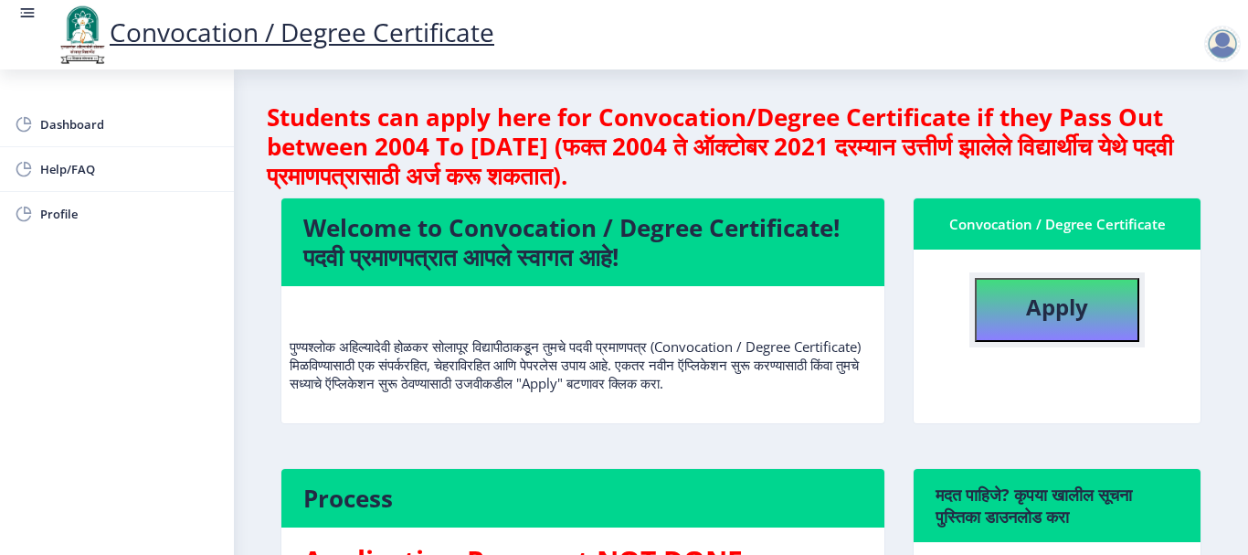
click at [1009, 324] on button "Apply" at bounding box center [1057, 310] width 165 height 64
select select
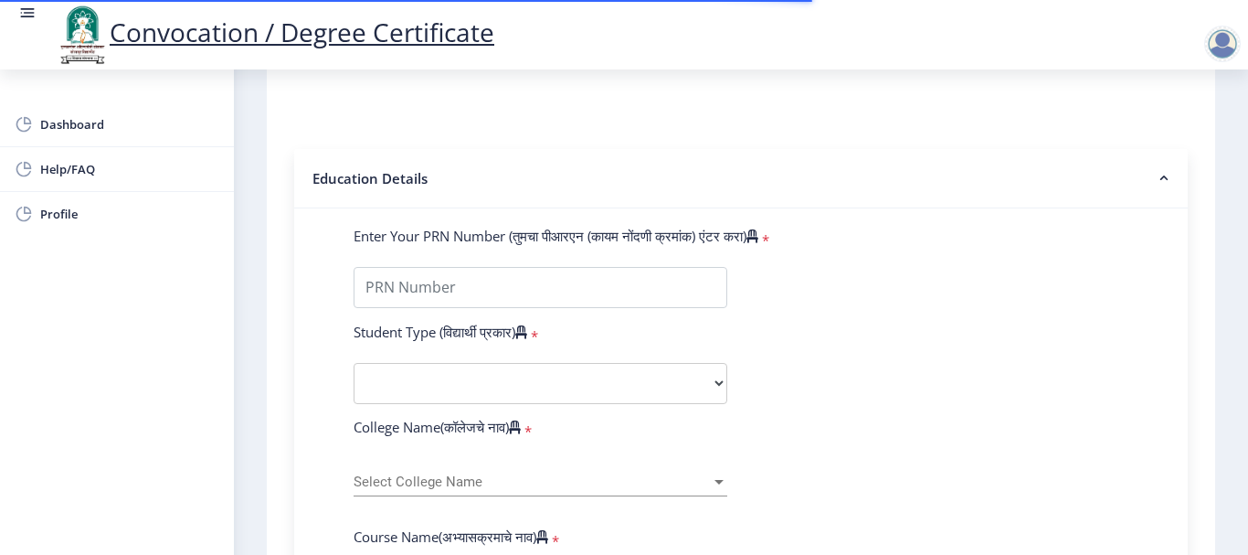
scroll to position [457, 0]
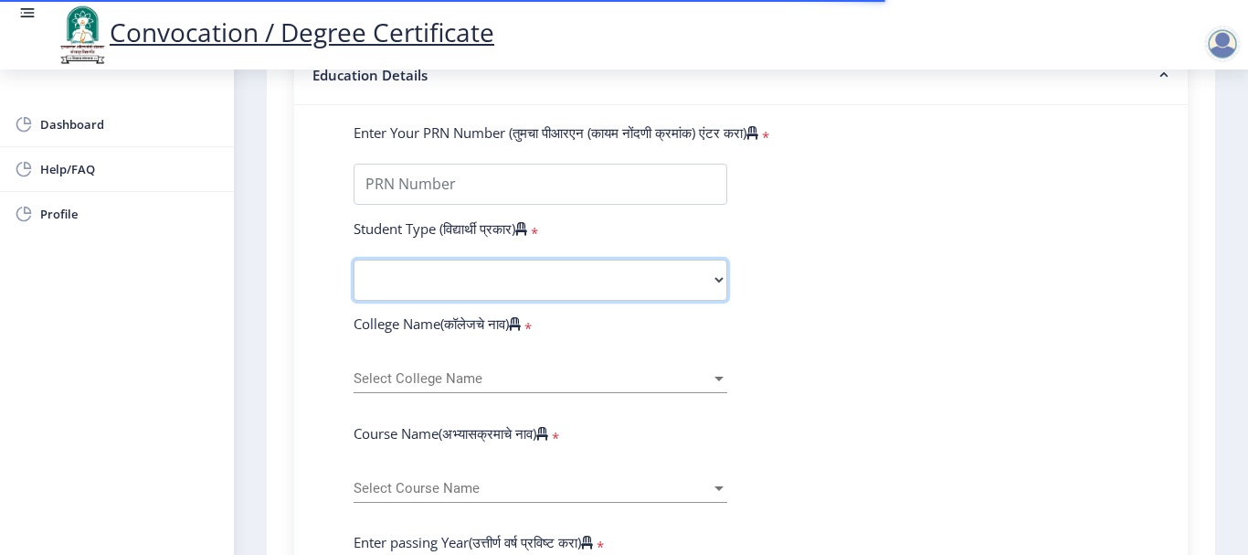
click at [518, 264] on select "Select Student Type Regular External" at bounding box center [541, 280] width 374 height 41
select select "Regular"
click at [354, 260] on select "Select Student Type Regular External" at bounding box center [541, 280] width 374 height 41
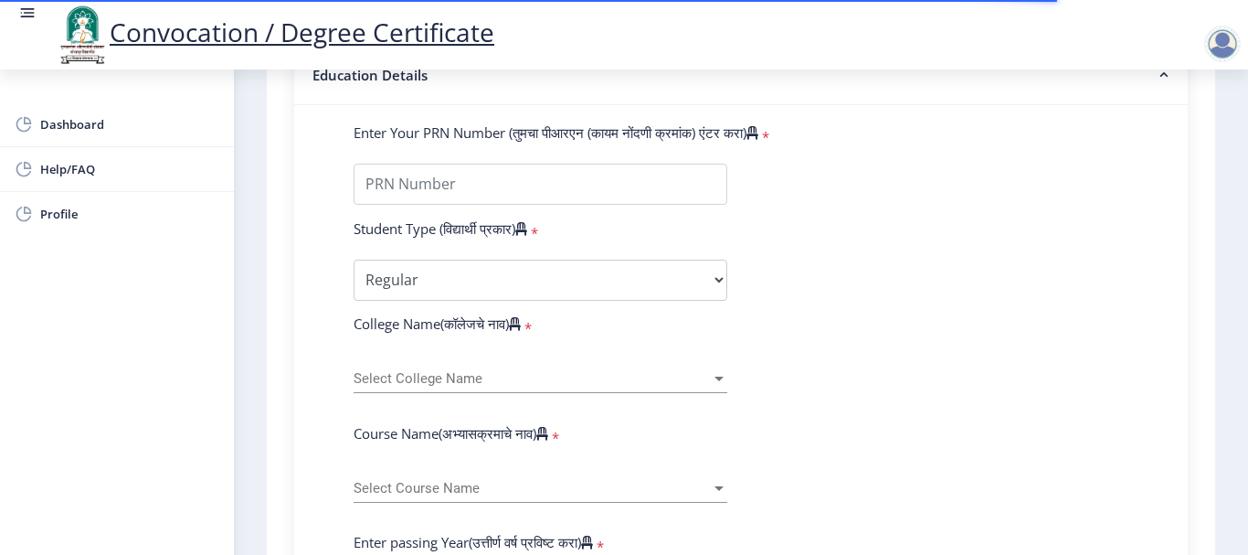
click at [487, 378] on span "Select College Name" at bounding box center [532, 379] width 357 height 16
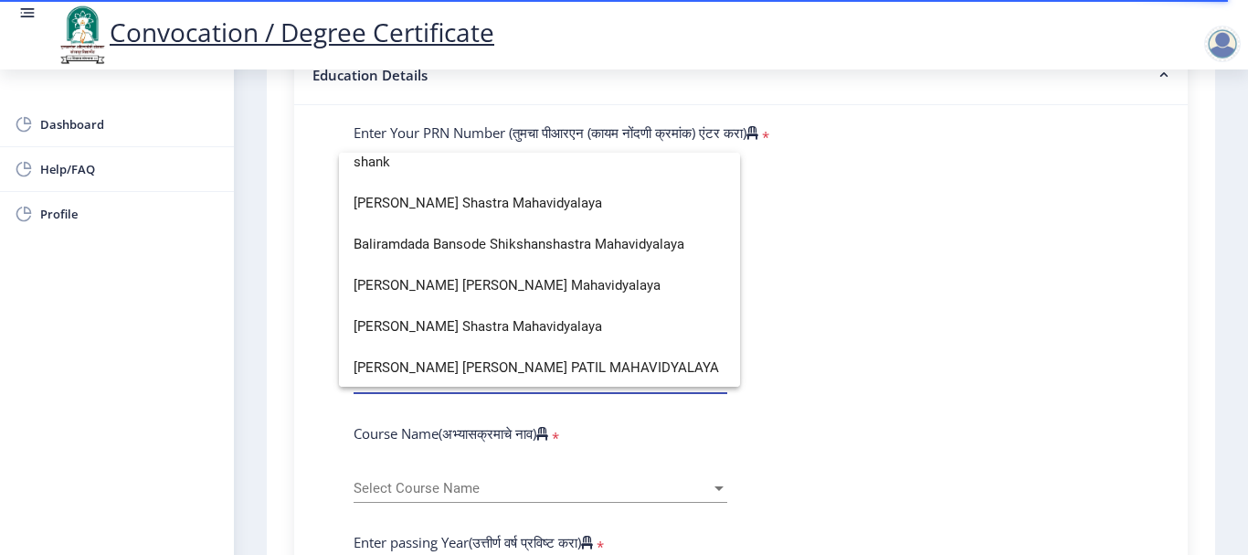
scroll to position [0, 0]
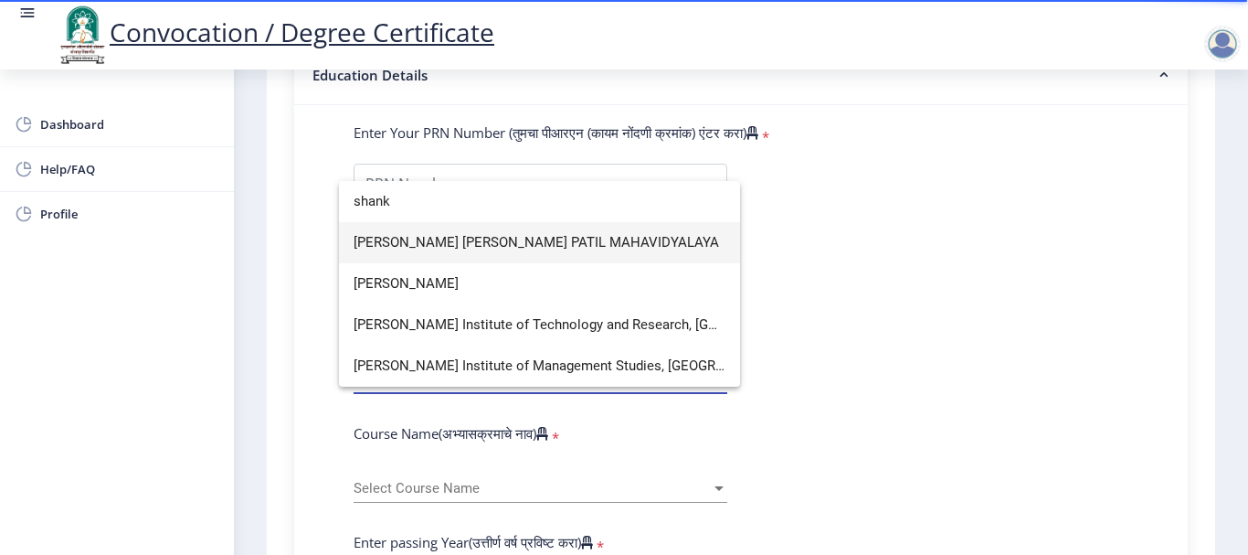
type input "shank"
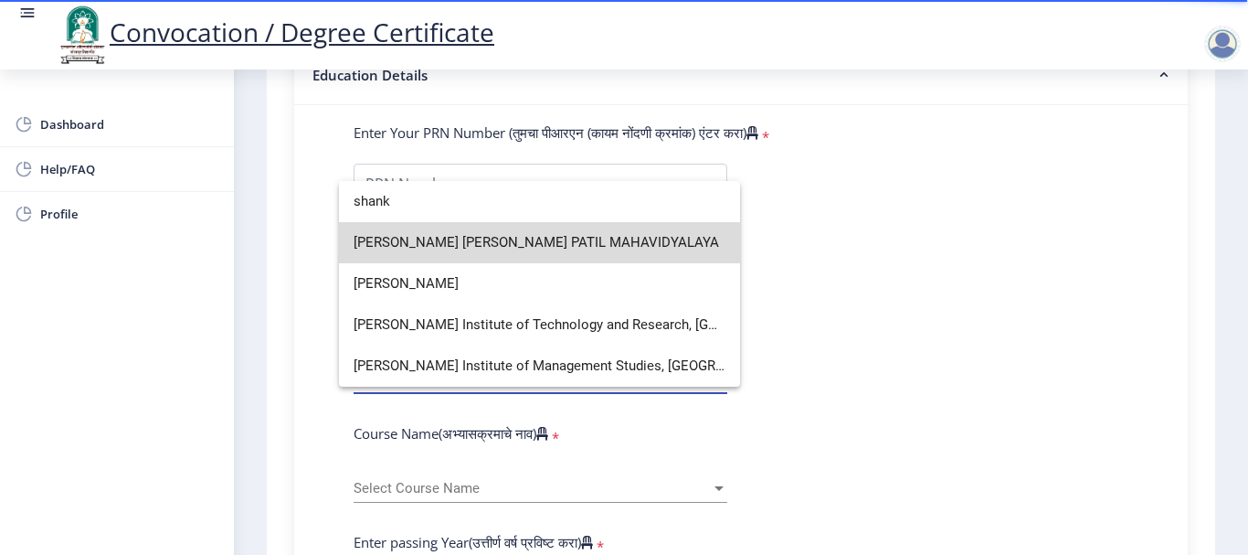
click at [515, 245] on span "SAHAKAR MAHARSHI SHANKARRAO MOHITE PATIL MAHAVIDYALAYA" at bounding box center [540, 242] width 372 height 41
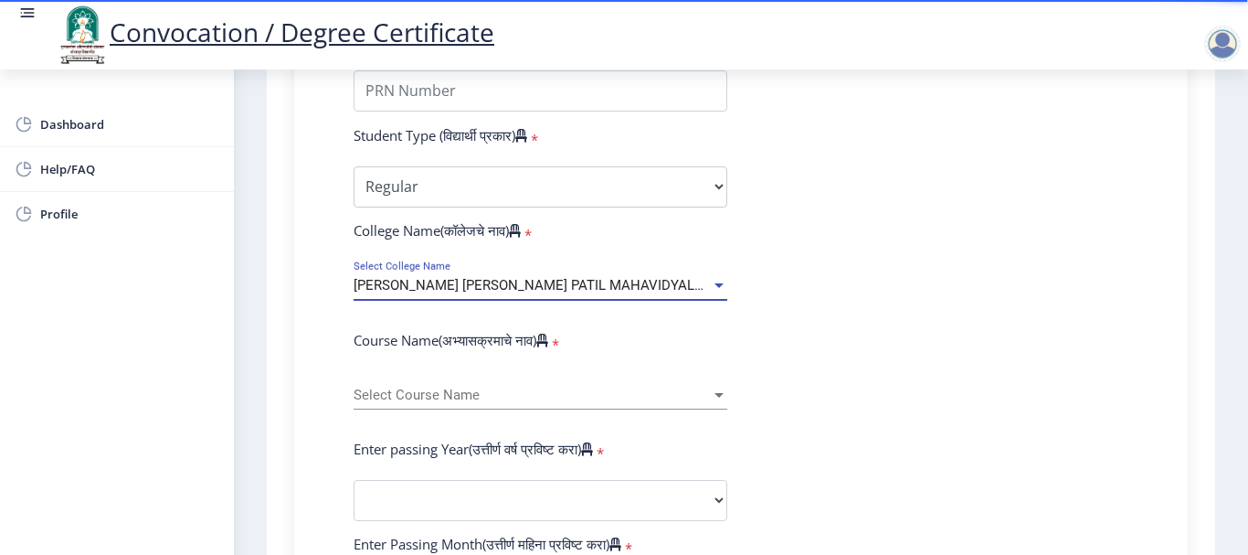
scroll to position [640, 0]
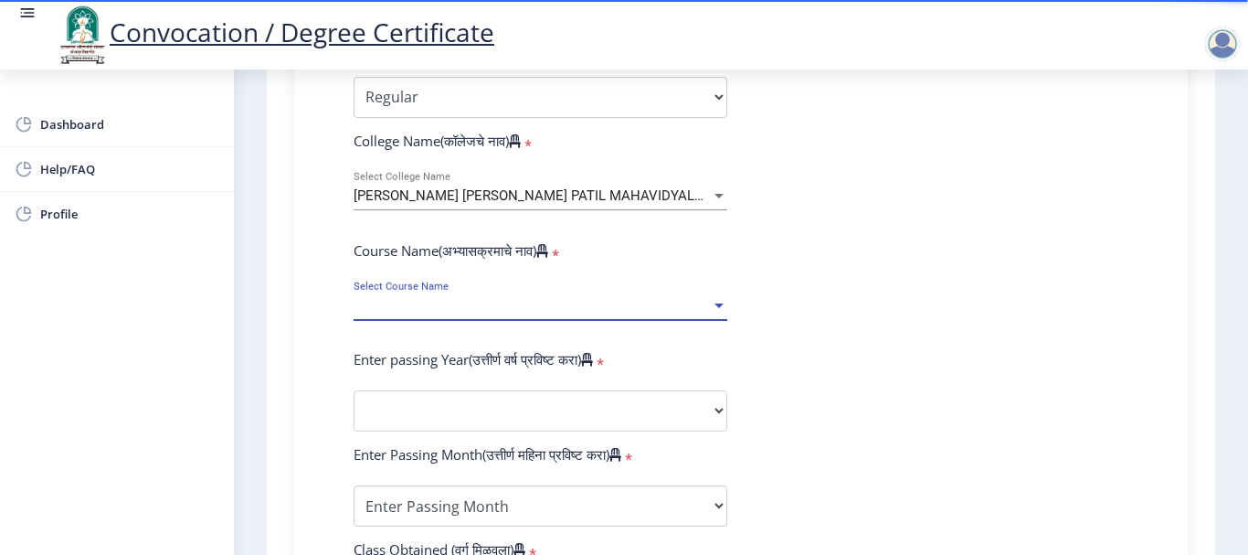
click at [534, 307] on span "Select Course Name" at bounding box center [532, 306] width 357 height 16
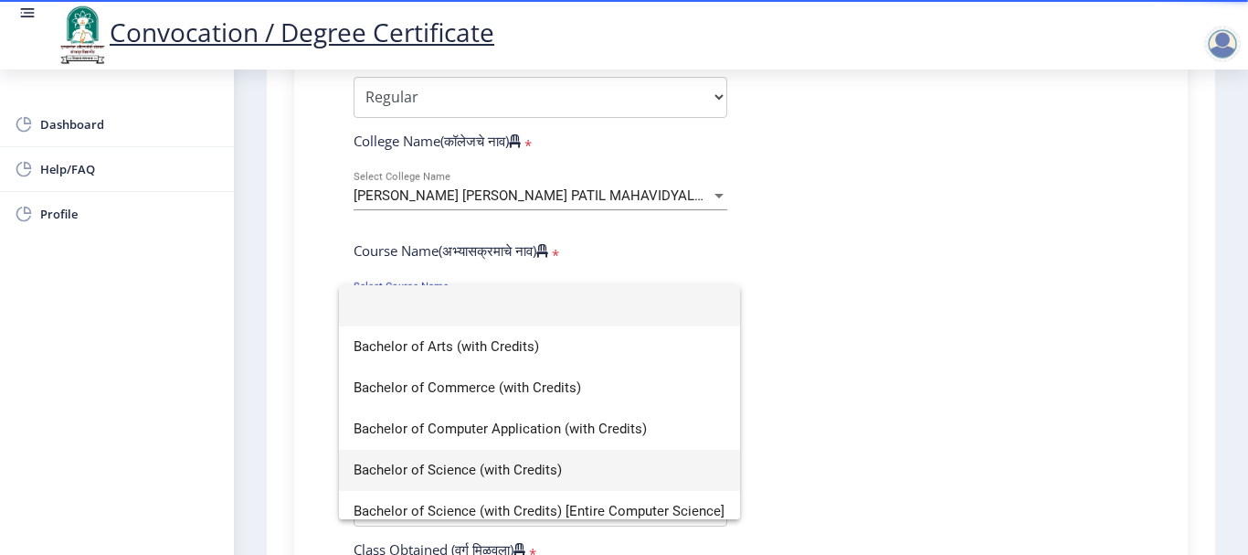
click at [494, 461] on span "Bachelor of Science (with Credits)" at bounding box center [540, 470] width 372 height 41
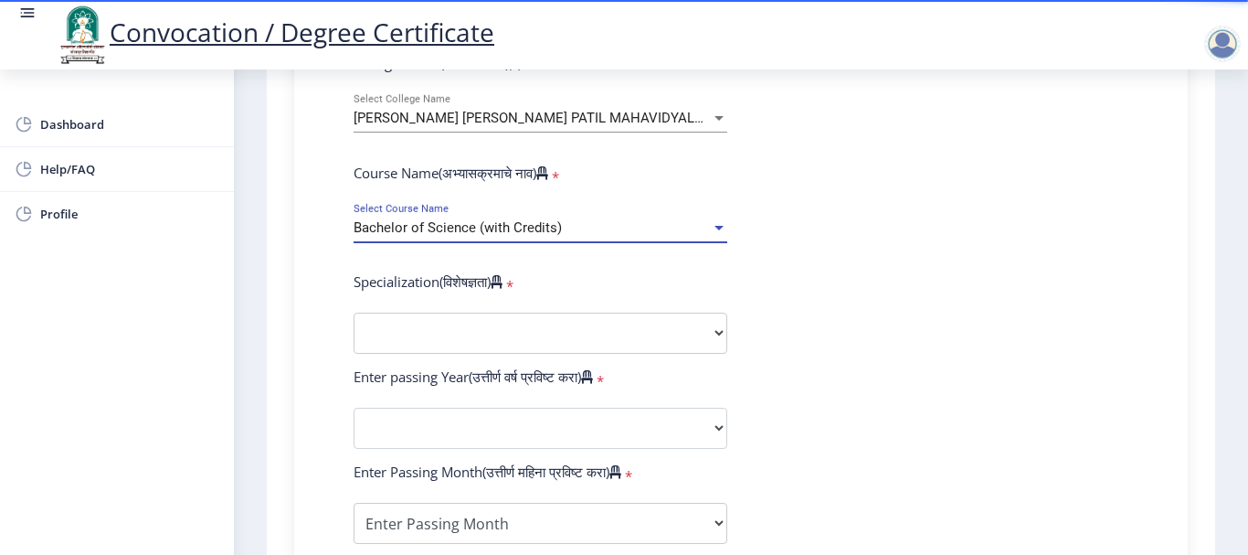
scroll to position [823, 0]
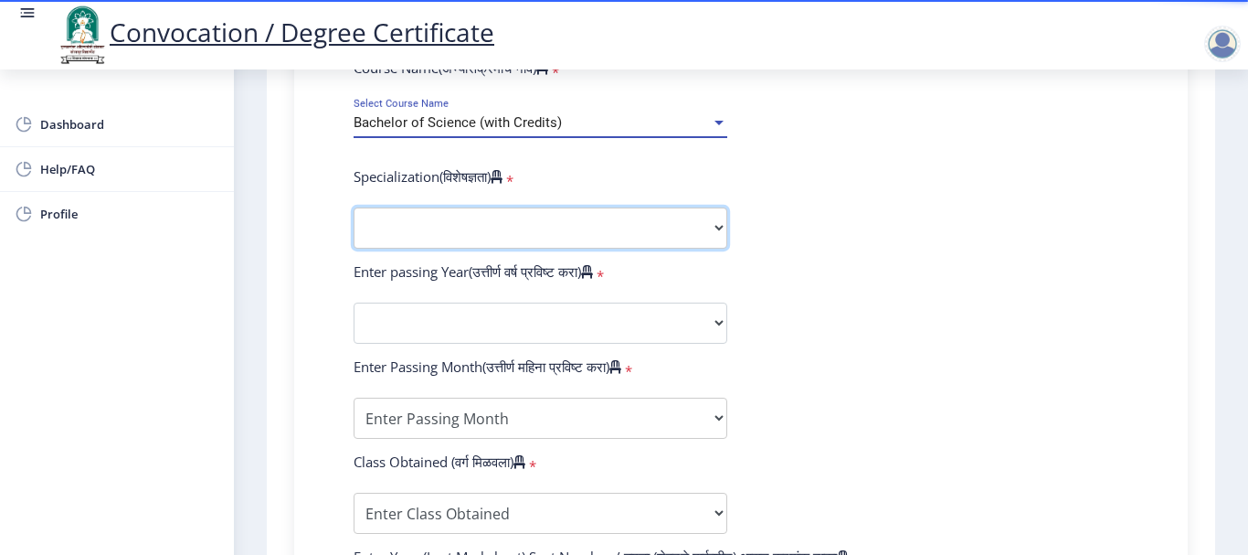
click at [451, 227] on select "Specialization Botany Chemistry Computer Science Electronics Geology Mathematic…" at bounding box center [541, 227] width 374 height 41
select select "Microbiology"
click at [354, 207] on select "Specialization Botany Chemistry Computer Science Electronics Geology Mathematic…" at bounding box center [541, 227] width 374 height 41
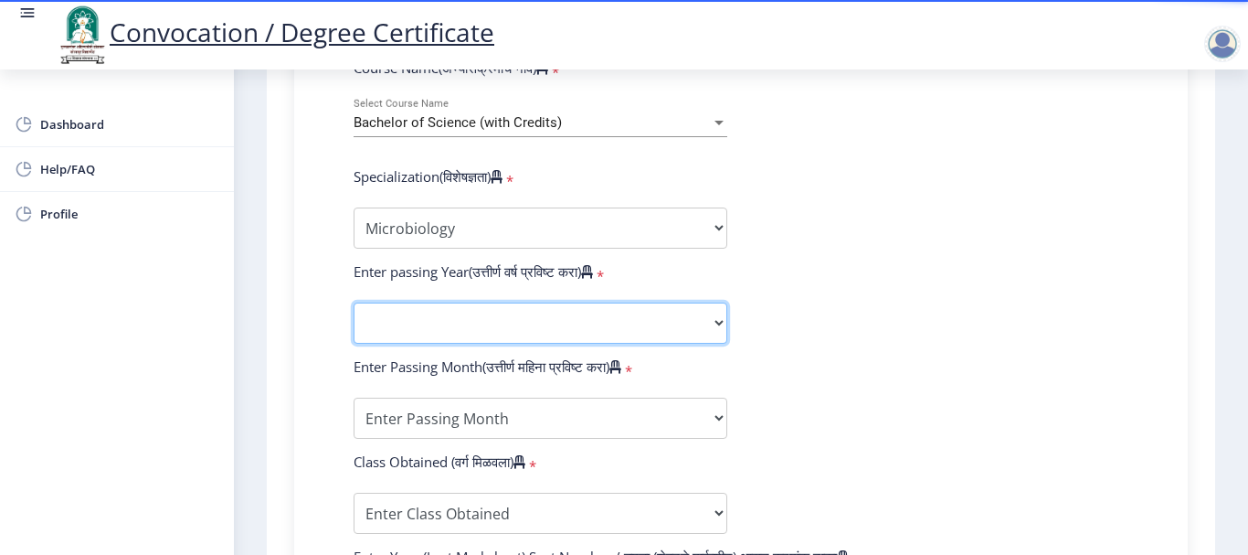
click at [473, 333] on select "2025 2024 2023 2022 2021 2020 2019 2018 2017 2016 2015 2014 2013 2012 2011 2010…" at bounding box center [541, 323] width 374 height 41
select select "2023"
click at [354, 303] on select "2025 2024 2023 2022 2021 2020 2019 2018 2017 2016 2015 2014 2013 2012 2011 2010…" at bounding box center [541, 323] width 374 height 41
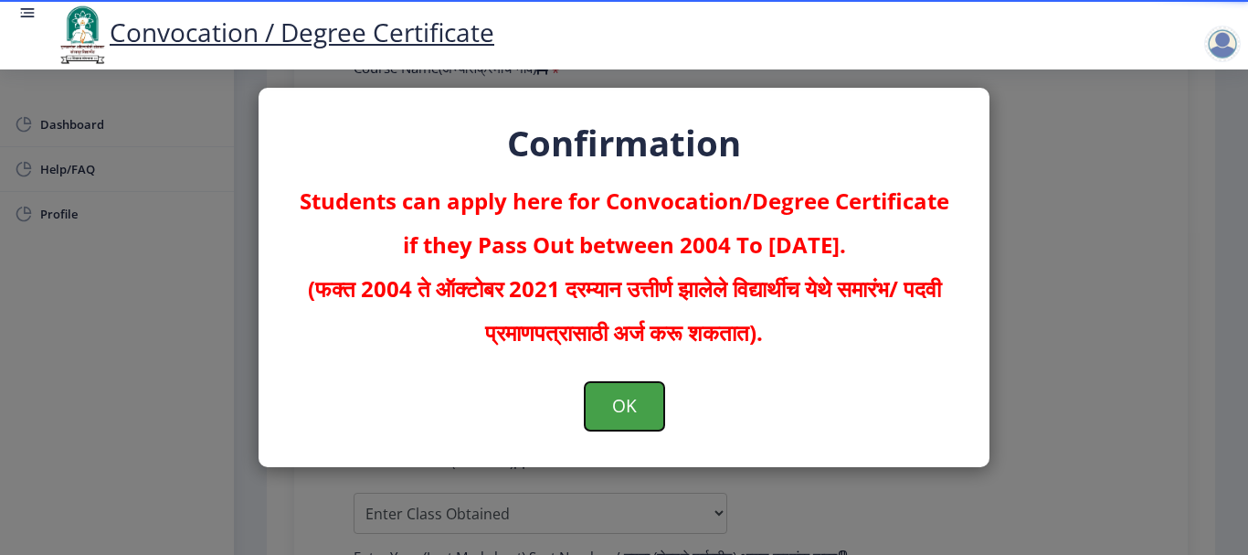
click at [627, 406] on button "OK" at bounding box center [625, 406] width 80 height 48
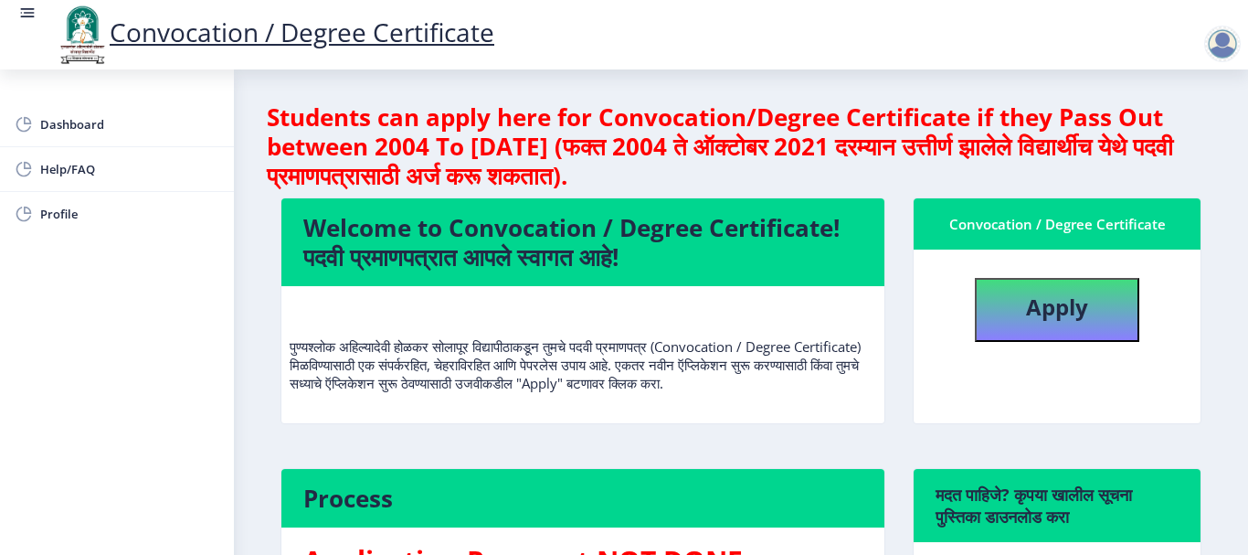
click at [1229, 45] on div at bounding box center [1223, 44] width 37 height 37
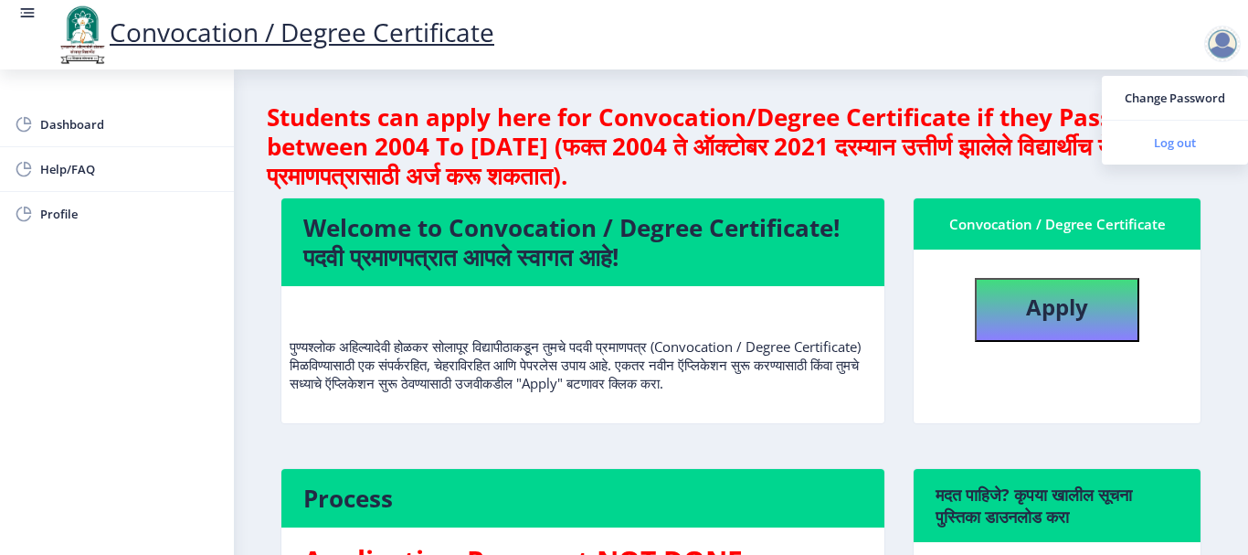
click at [1162, 146] on span "Log out" at bounding box center [1175, 143] width 117 height 22
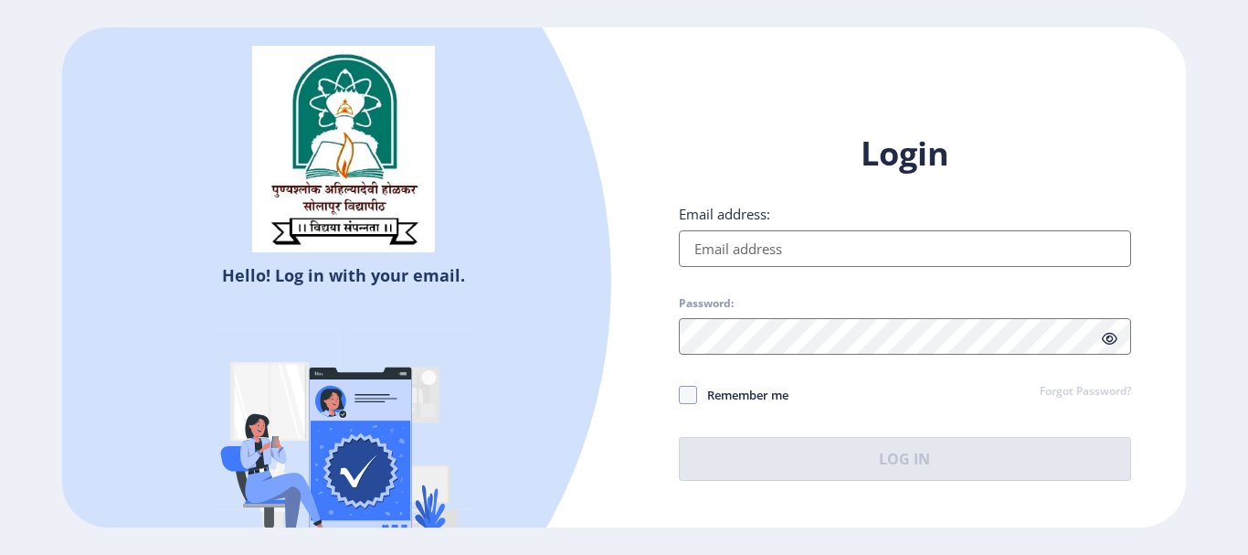
click at [734, 258] on input "Email address:" at bounding box center [905, 248] width 452 height 37
type input "goradsomnath666@gmail.com"
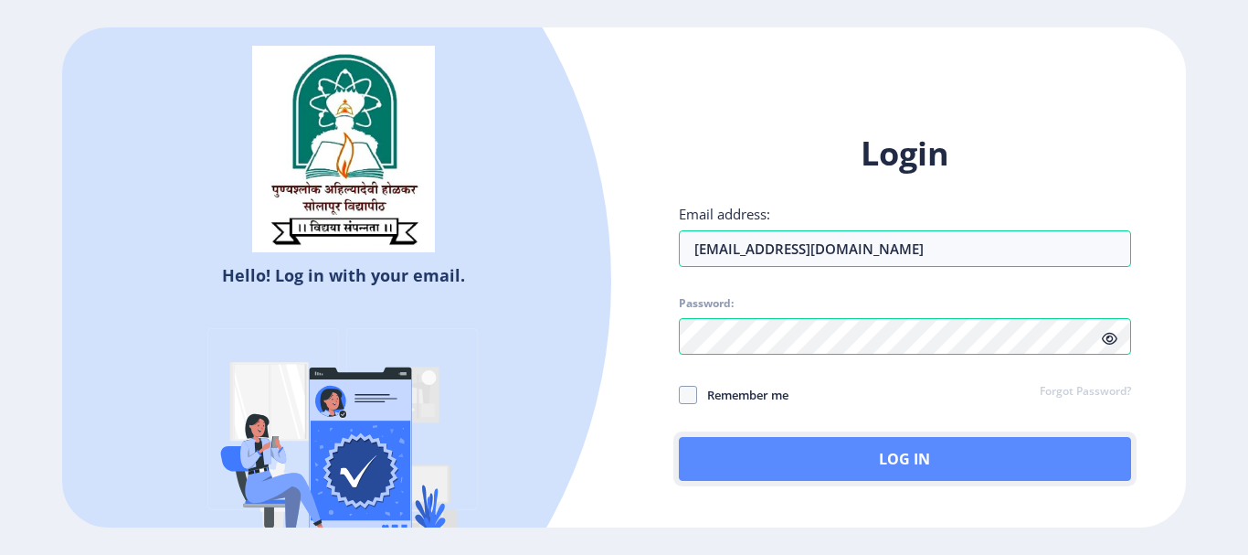
click at [936, 451] on button "Log In" at bounding box center [905, 459] width 452 height 44
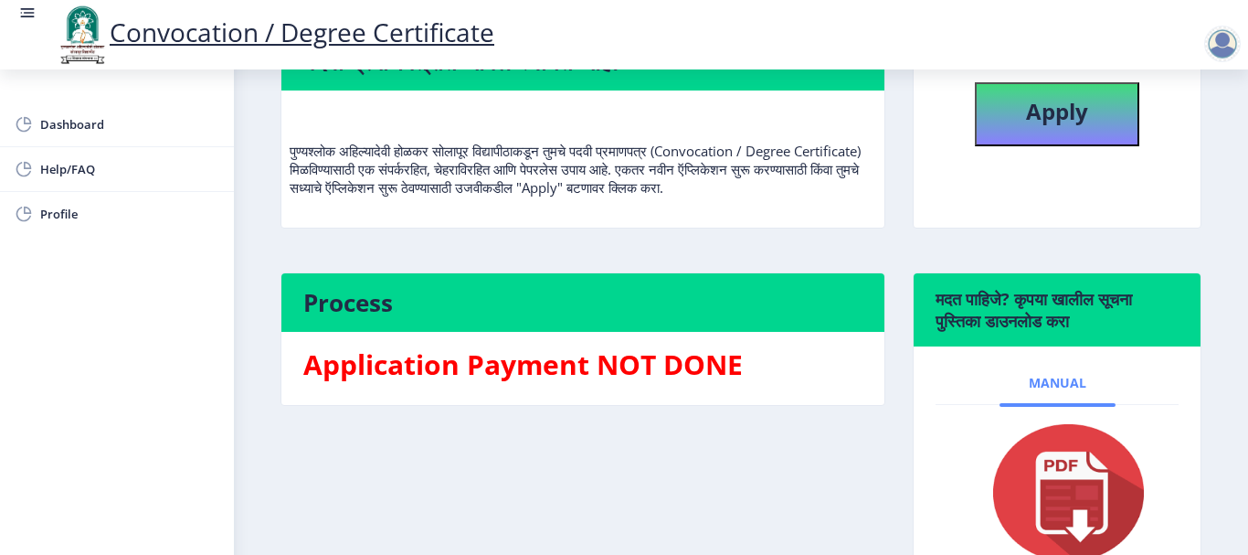
scroll to position [57, 0]
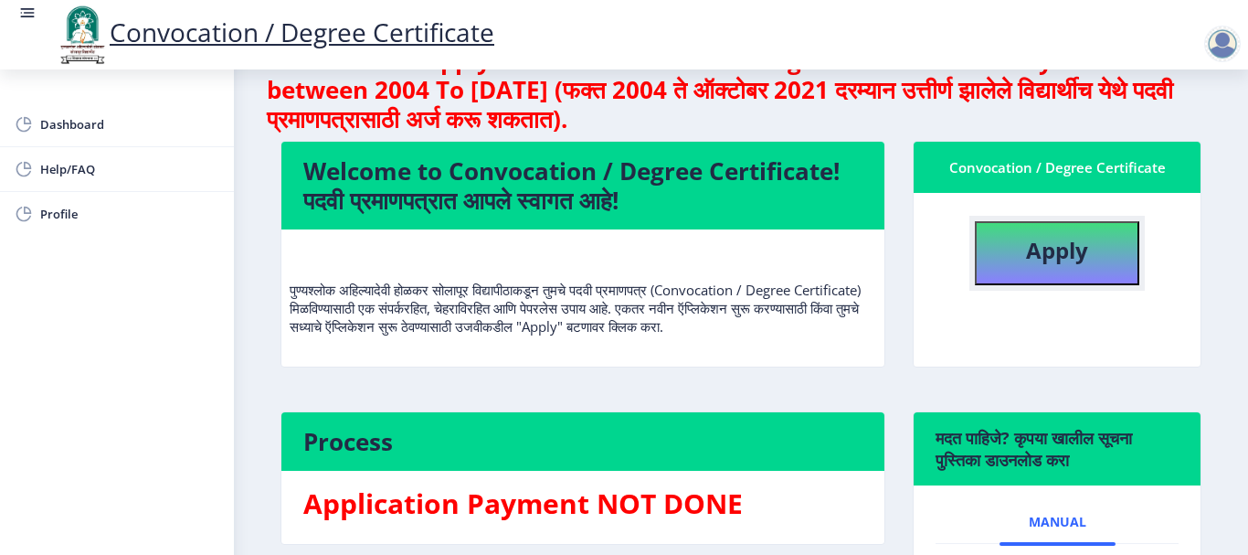
click at [1015, 255] on button "Apply" at bounding box center [1057, 253] width 165 height 64
select select
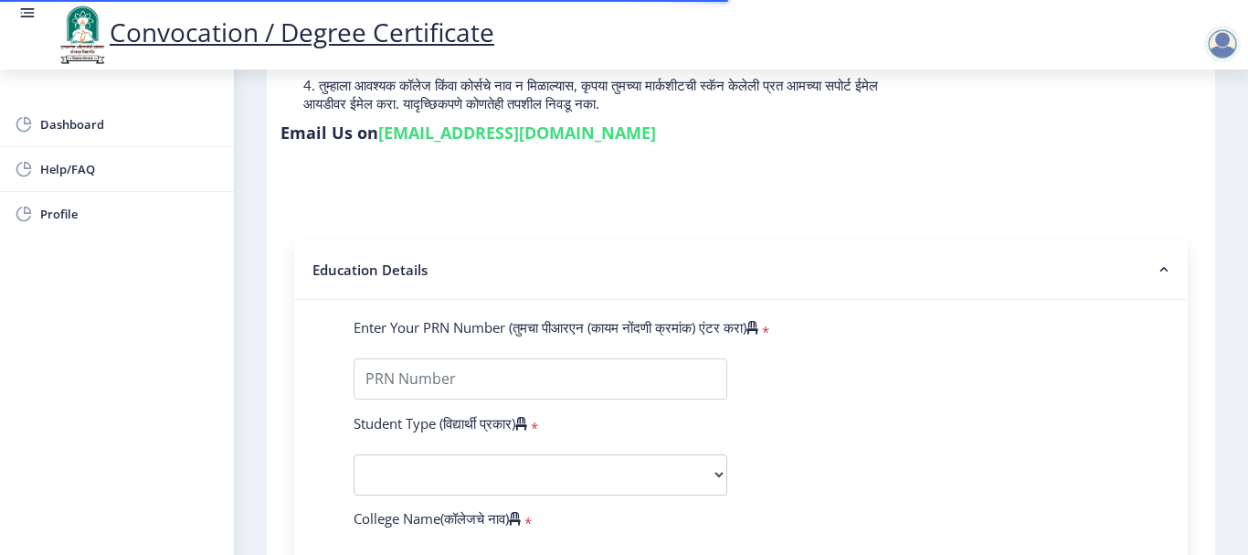
scroll to position [274, 0]
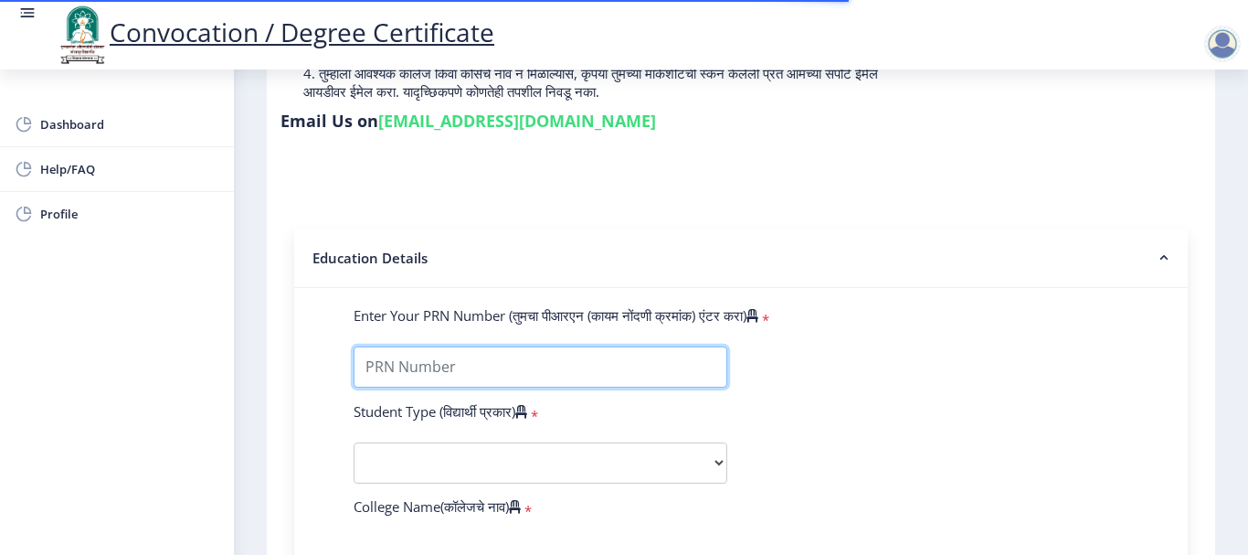
click at [455, 355] on input "Enter Your PRN Number (तुमचा पीआरएन (कायम नोंदणी क्रमांक) एंटर करा)" at bounding box center [541, 366] width 374 height 41
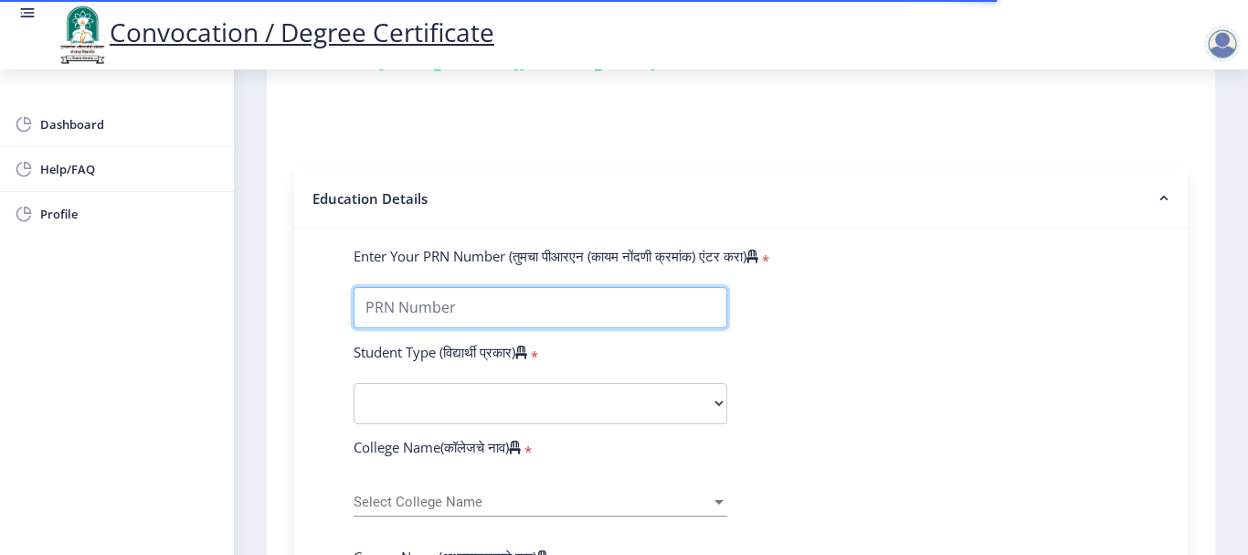
scroll to position [366, 0]
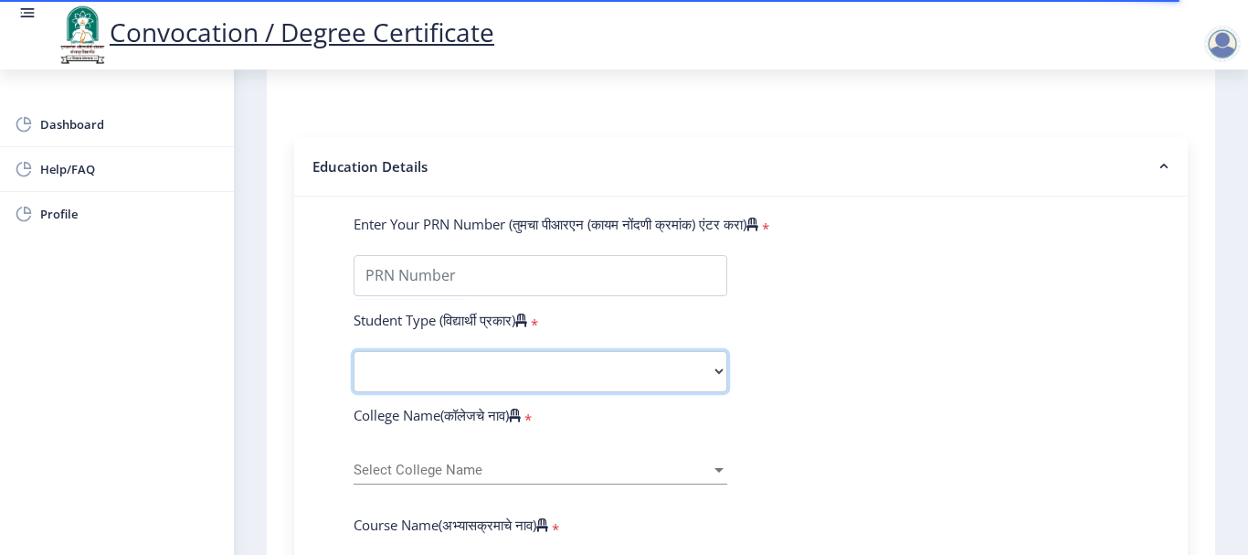
click at [604, 380] on select "Select Student Type Regular External" at bounding box center [541, 371] width 374 height 41
select select "Regular"
click at [354, 351] on select "Select Student Type Regular External" at bounding box center [541, 371] width 374 height 41
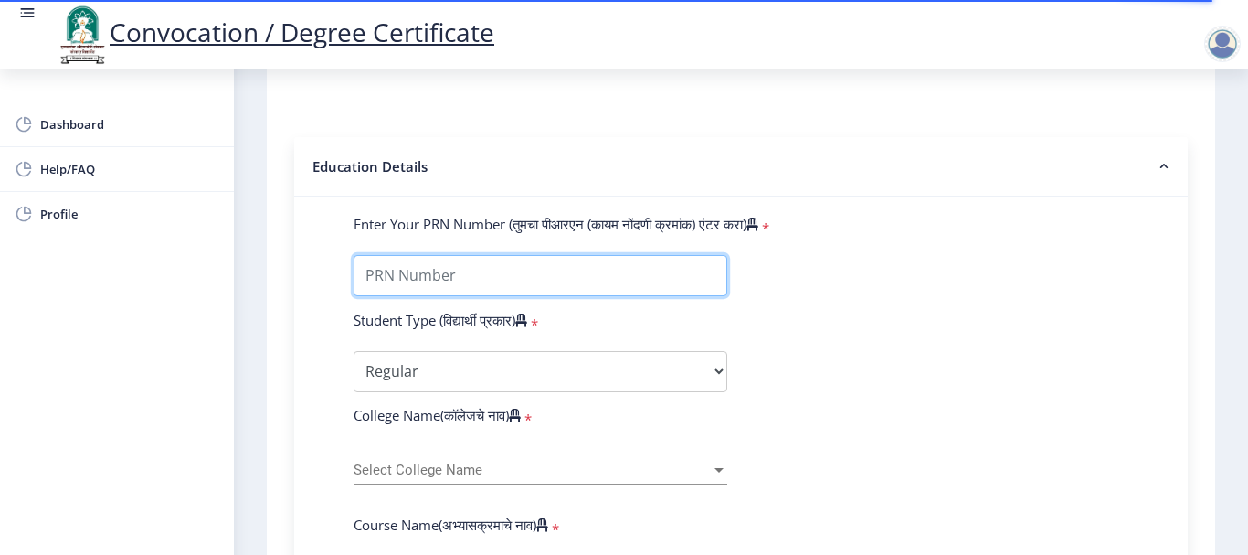
click at [471, 280] on input "Enter Your PRN Number (तुमचा पीआरएन (कायम नोंदणी क्रमांक) एंटर करा)" at bounding box center [541, 275] width 374 height 41
type input "2020032500118025"
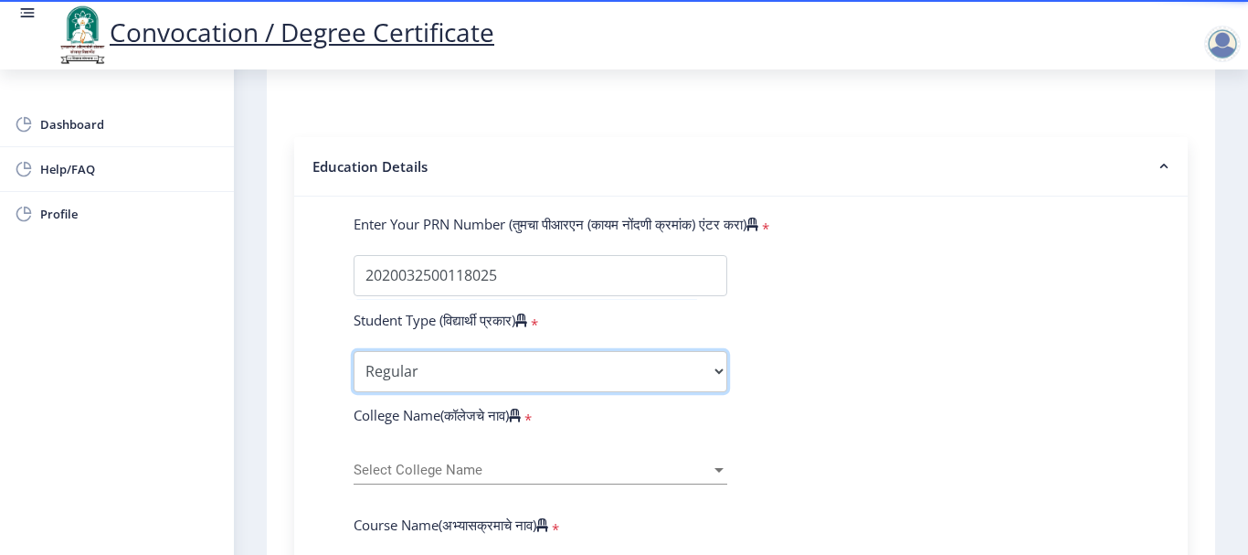
click at [495, 362] on select "Select Student Type Regular External" at bounding box center [541, 371] width 374 height 41
click at [354, 351] on select "Select Student Type Regular External" at bounding box center [541, 371] width 374 height 41
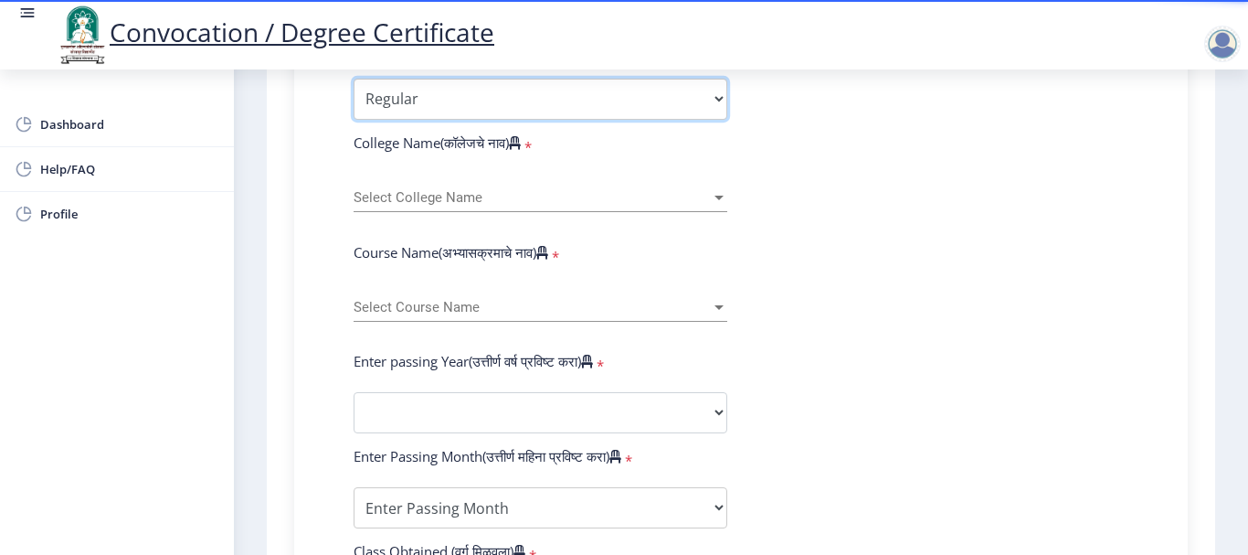
scroll to position [640, 0]
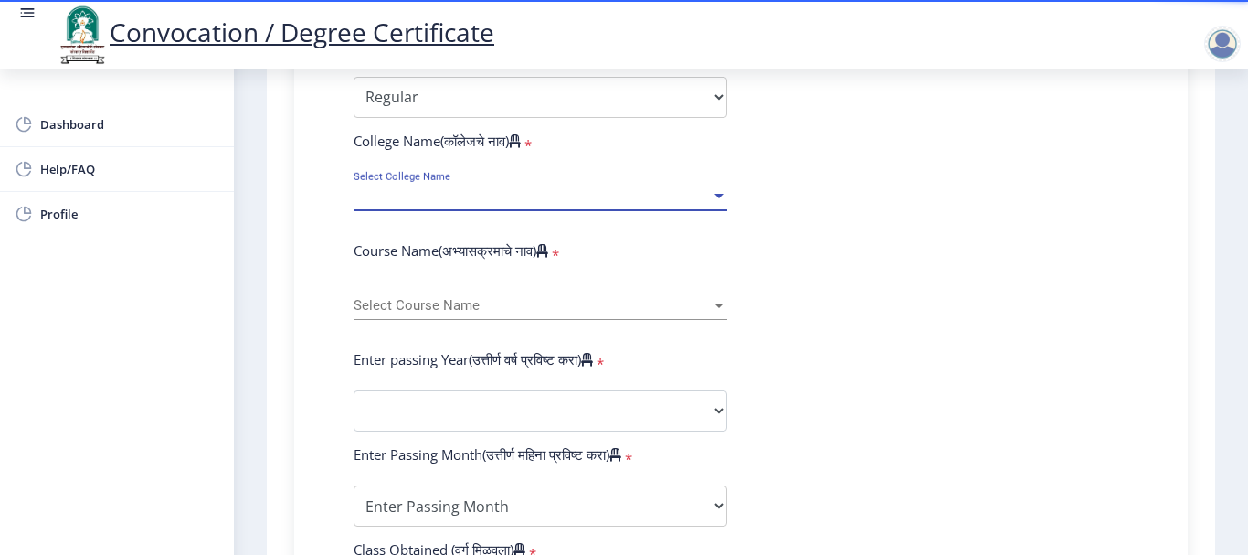
click at [524, 200] on span "Select College Name" at bounding box center [532, 196] width 357 height 16
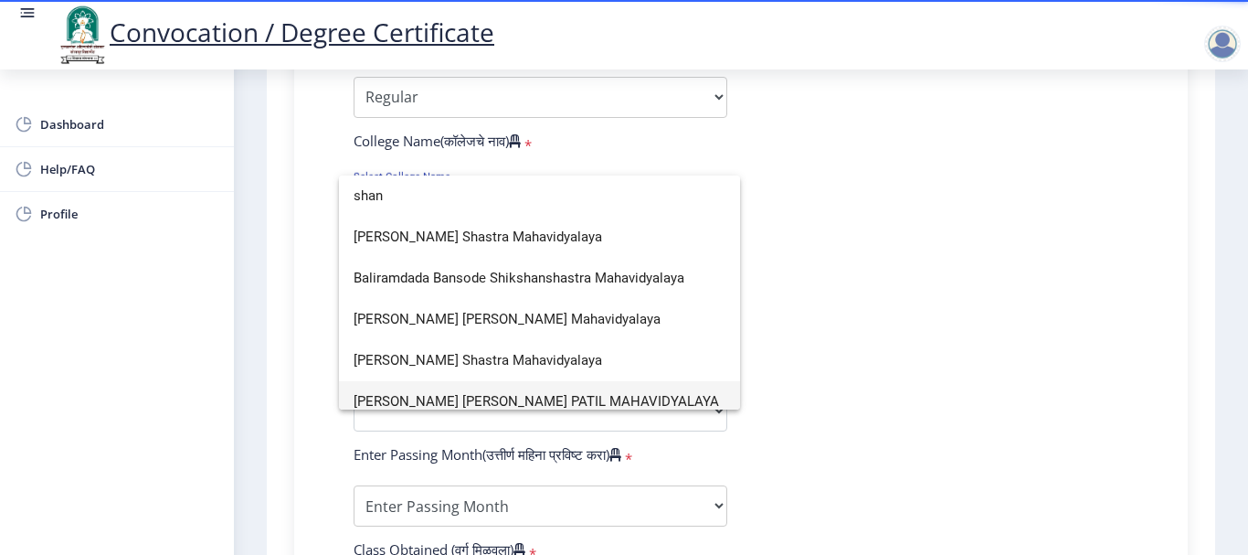
type input "shan"
click at [521, 402] on span "SAHAKAR MAHARSHI SHANKARRAO MOHITE PATIL MAHAVIDYALAYA" at bounding box center [540, 401] width 372 height 41
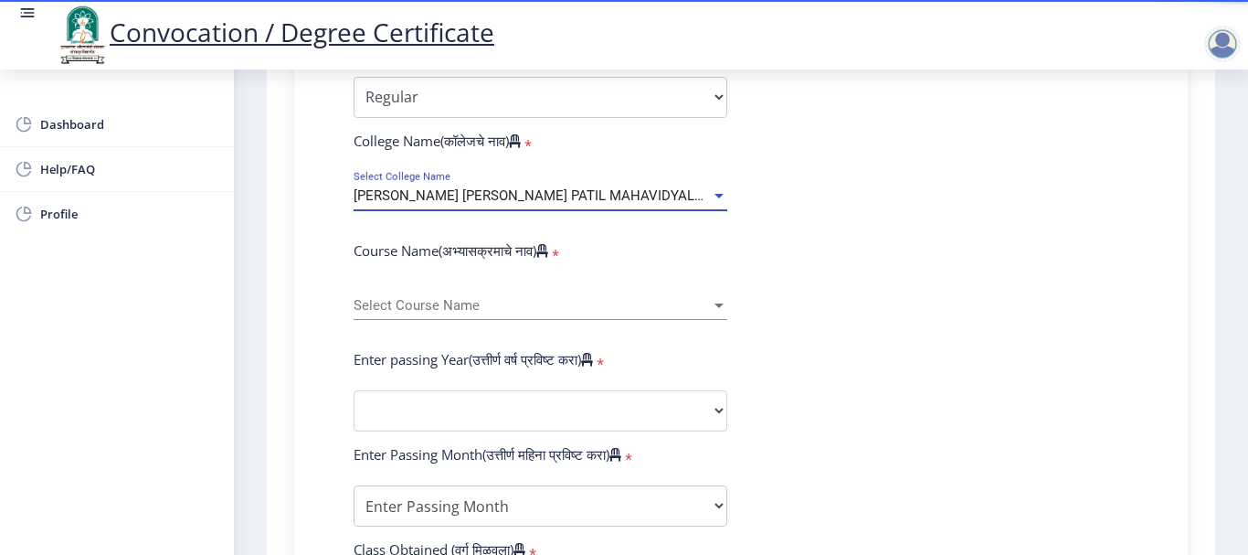
scroll to position [13, 0]
click at [567, 312] on span "Select Course Name" at bounding box center [532, 306] width 357 height 16
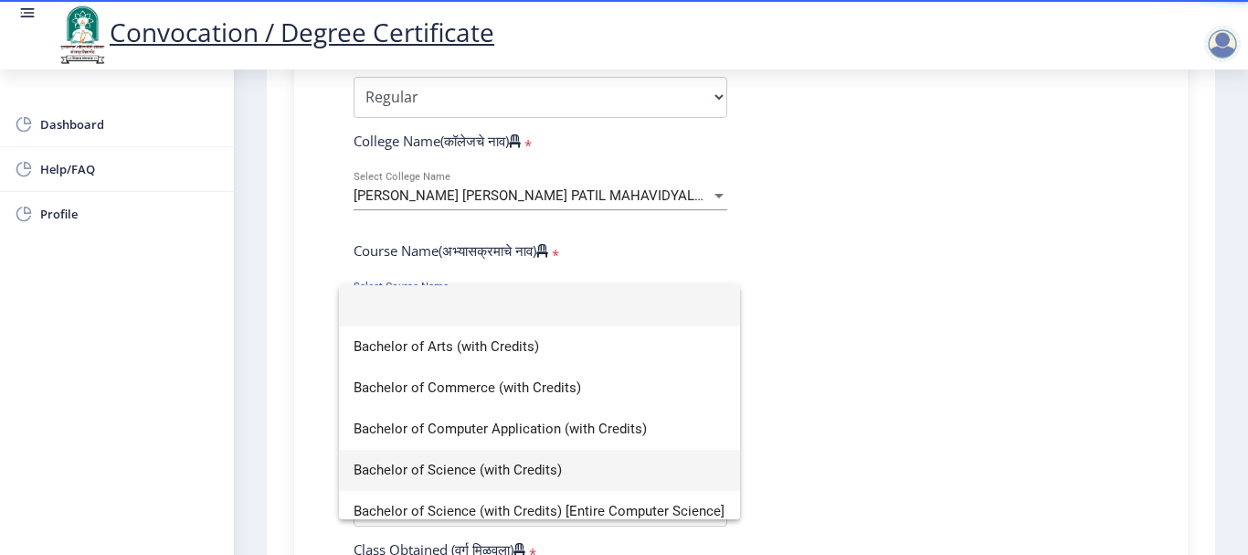
click at [506, 475] on span "Bachelor of Science (with Credits)" at bounding box center [540, 470] width 372 height 41
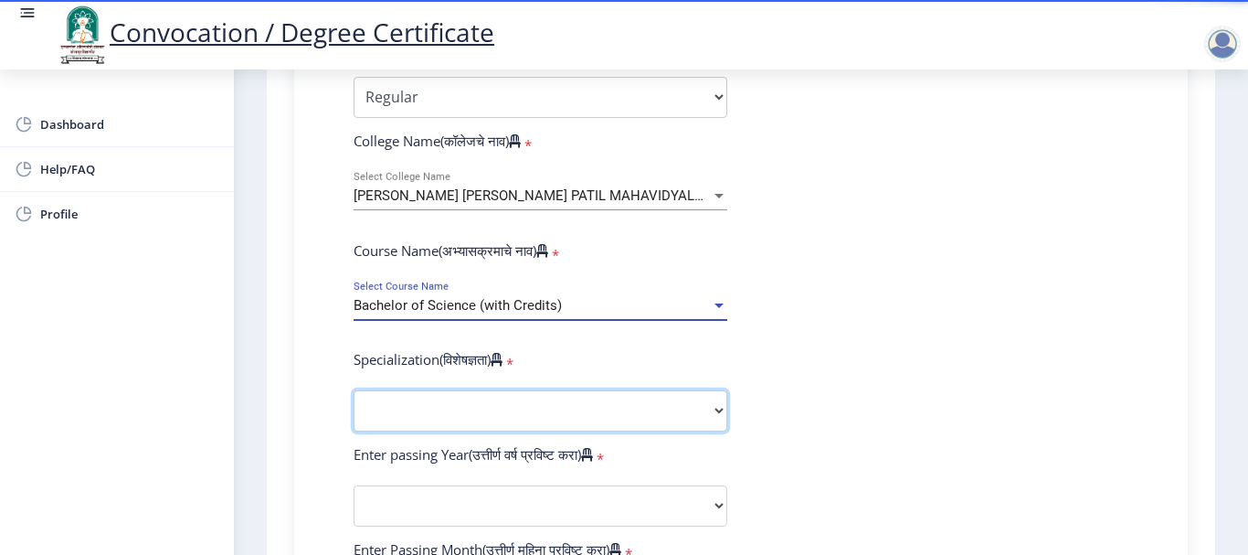
click at [549, 409] on select "Specialization Botany Chemistry Computer Science Electronics Geology Mathematic…" at bounding box center [541, 410] width 374 height 41
select select "Microbiology"
click at [354, 390] on select "Specialization Botany Chemistry Computer Science Electronics Geology Mathematic…" at bounding box center [541, 410] width 374 height 41
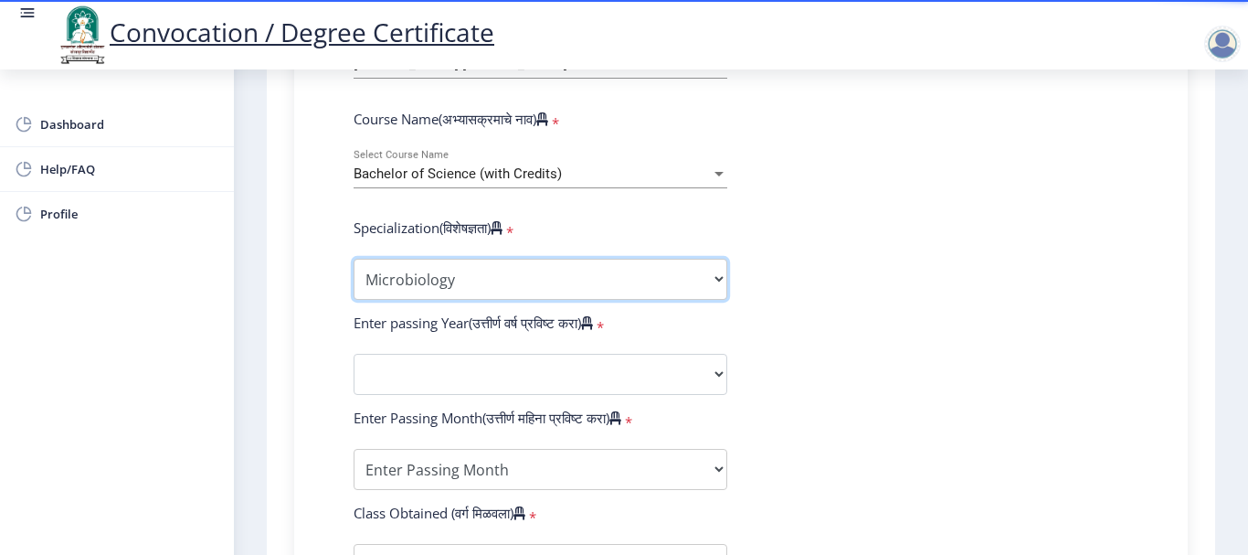
scroll to position [823, 0]
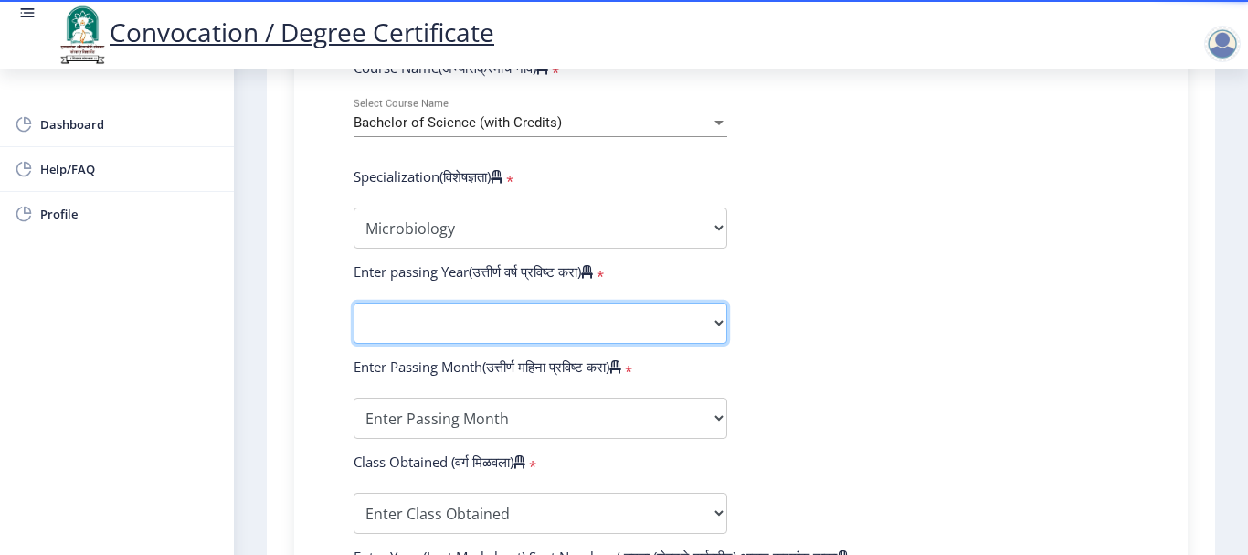
click at [547, 317] on select "2025 2024 2023 2022 2021 2020 2019 2018 2017 2016 2015 2014 2013 2012 2011 2010…" at bounding box center [541, 323] width 374 height 41
select select "2023"
click at [354, 303] on select "2025 2024 2023 2022 2021 2020 2019 2018 2017 2016 2015 2014 2013 2012 2011 2010…" at bounding box center [541, 323] width 374 height 41
